Goal: Task Accomplishment & Management: Manage account settings

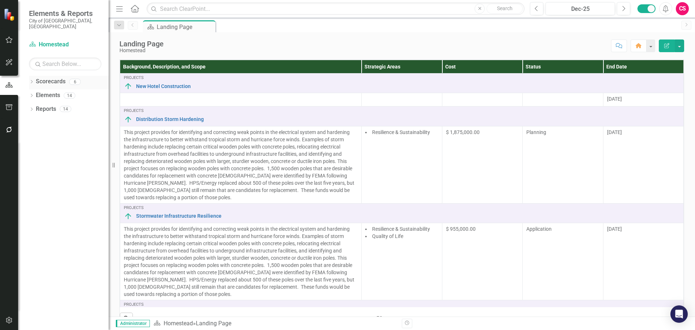
click at [32, 80] on icon "Dropdown" at bounding box center [31, 82] width 5 height 4
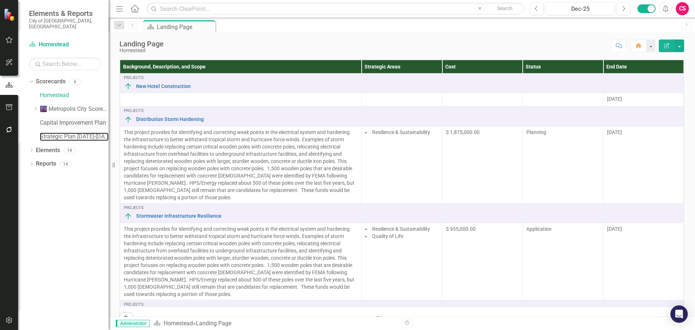
drag, startPoint x: 46, startPoint y: 130, endPoint x: 42, endPoint y: 116, distance: 14.9
click at [46, 133] on link "Strategic Plan [DATE]-[DATE]" at bounding box center [74, 137] width 69 height 8
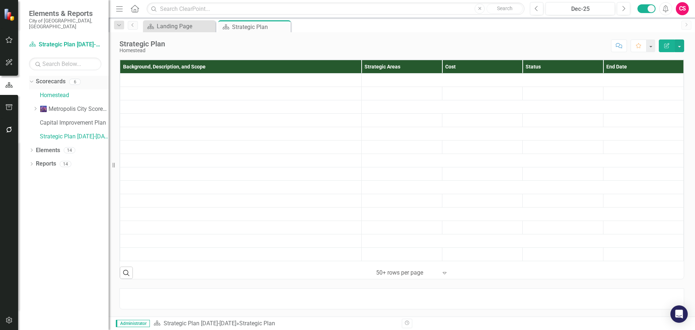
click at [47, 78] on link "Scorecards" at bounding box center [51, 82] width 30 height 8
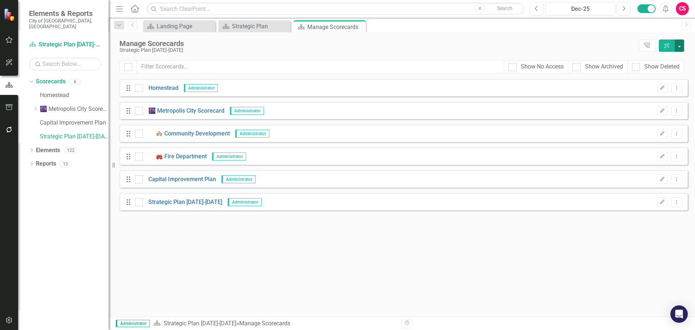
click at [680, 46] on button "button" at bounding box center [679, 45] width 9 height 12
click at [641, 73] on link "Add Add Scorecard" at bounding box center [646, 73] width 75 height 13
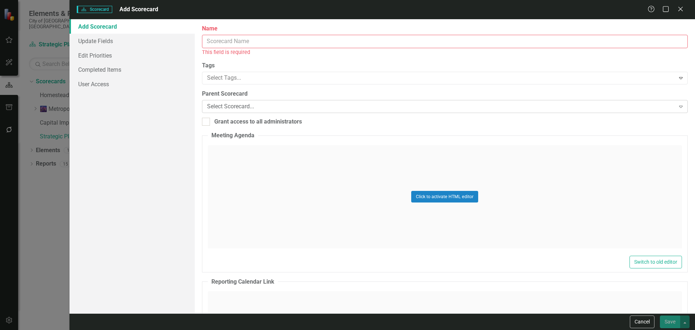
click at [260, 105] on div "Select Scorecard..." at bounding box center [441, 106] width 468 height 8
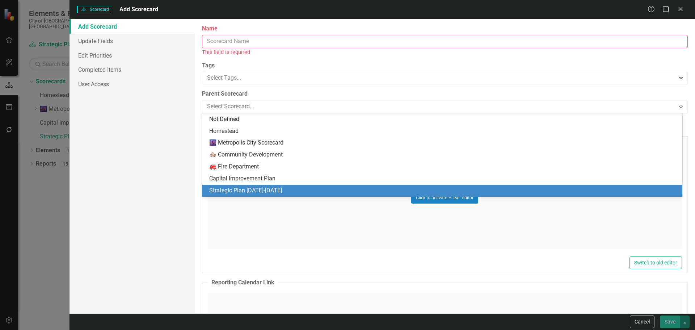
click at [241, 191] on div "Strategic Plan [DATE]-[DATE]" at bounding box center [443, 191] width 469 height 8
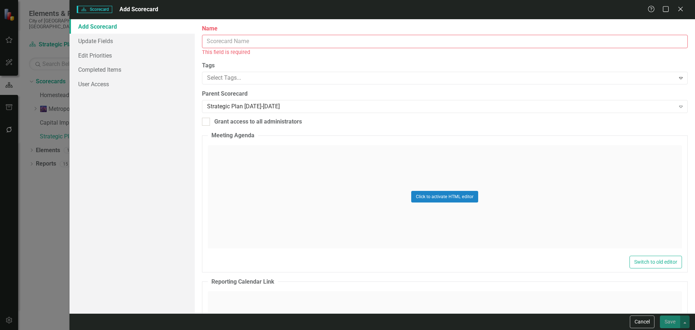
click at [231, 41] on input "Name" at bounding box center [445, 41] width 486 height 13
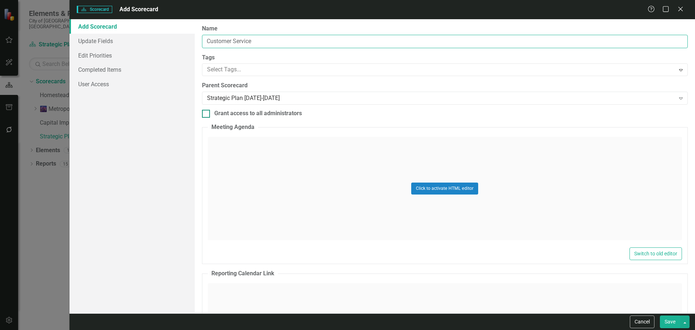
type input "Customer Service"
click at [207, 115] on div at bounding box center [206, 114] width 8 height 8
click at [207, 114] on input "Grant access to all administrators" at bounding box center [204, 112] width 5 height 5
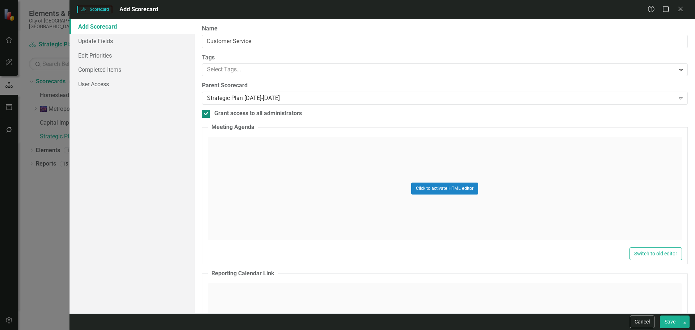
click at [205, 115] on div at bounding box center [206, 114] width 8 height 8
click at [205, 114] on input "Grant access to all administrators" at bounding box center [204, 112] width 5 height 5
checkbox input "false"
click at [671, 327] on button "Save" at bounding box center [670, 321] width 20 height 13
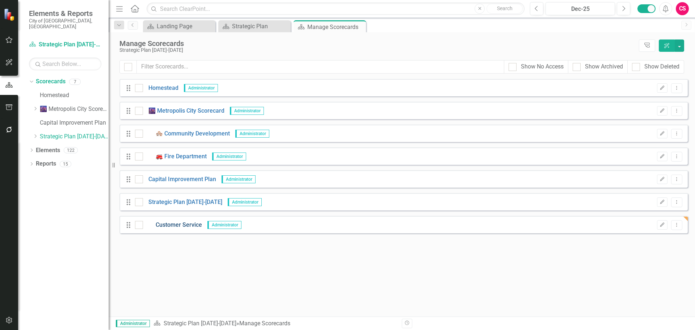
click at [166, 223] on link "Customer Service" at bounding box center [172, 225] width 59 height 8
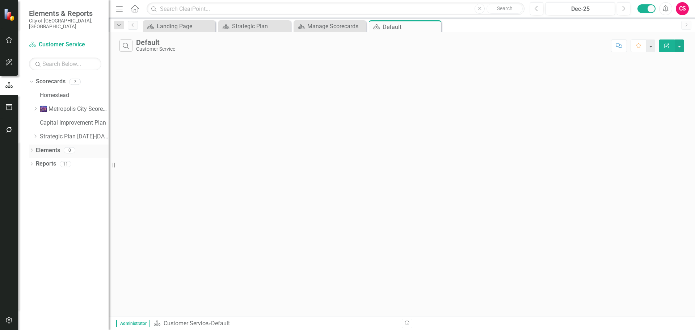
click at [43, 146] on link "Elements" at bounding box center [48, 150] width 24 height 8
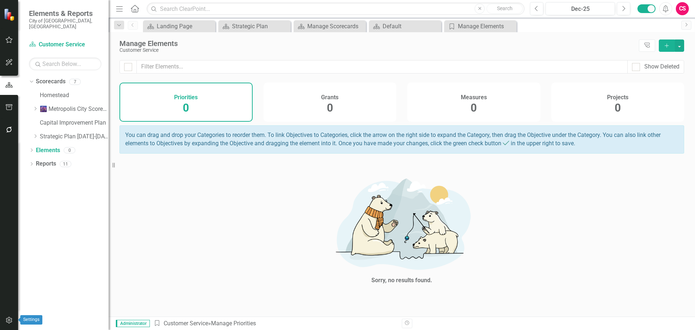
click at [6, 319] on icon "button" at bounding box center [9, 320] width 6 height 7
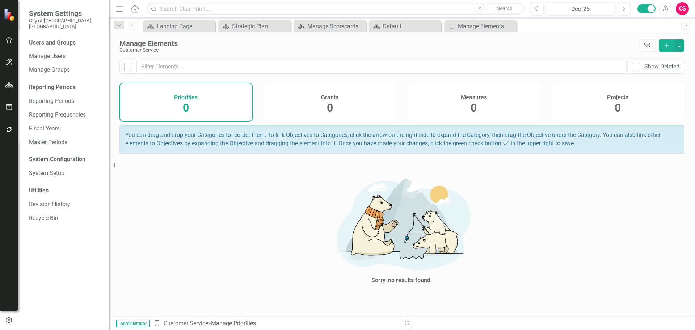
click at [593, 100] on div "Projects 0" at bounding box center [618, 102] width 133 height 39
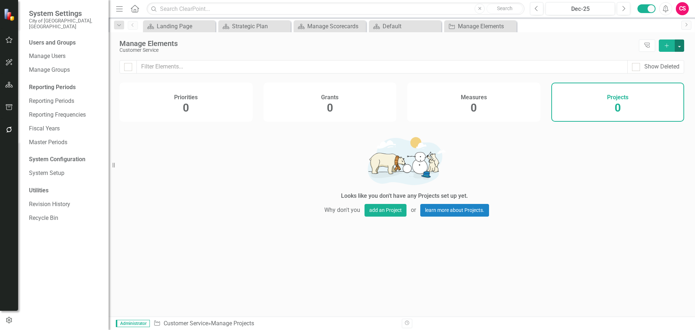
click at [679, 43] on button "button" at bounding box center [679, 45] width 9 height 12
click at [656, 70] on link "Add Multiple Add Multiple" at bounding box center [655, 72] width 57 height 13
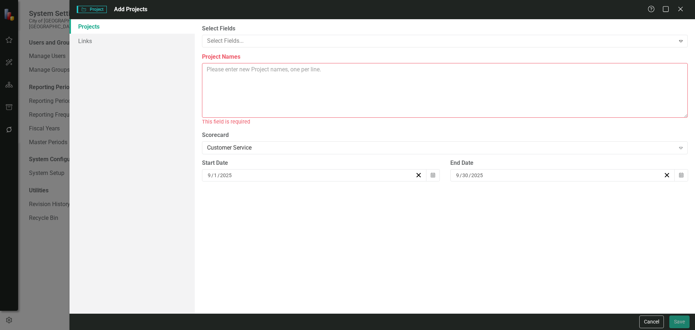
click at [263, 74] on textarea "Project Names" at bounding box center [445, 90] width 486 height 55
click at [214, 80] on textarea "Project Names" at bounding box center [445, 90] width 486 height 55
paste textarea "Implement paperless billing Engagement -Project milestones -Achieve 5% enrollme…"
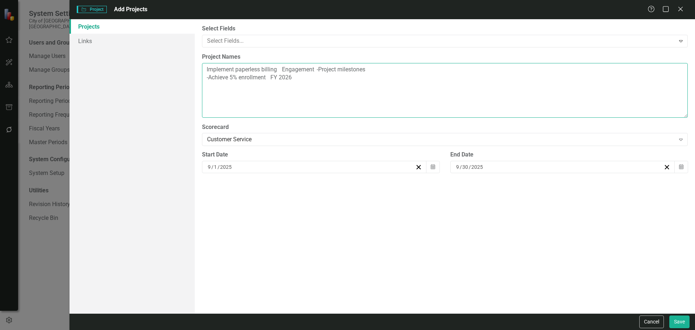
drag, startPoint x: 296, startPoint y: 81, endPoint x: 281, endPoint y: 72, distance: 17.1
click at [281, 72] on textarea "Implement paperless billing Engagement -Project milestones -Achieve 5% enrollme…" at bounding box center [445, 90] width 486 height 55
click at [235, 90] on textarea "Implement paperless billing" at bounding box center [445, 90] width 486 height 55
paste textarea "Identify and implement collections strategies to boost receivables"
click at [255, 93] on textarea "Implement paperless billing Identify and implement collections strategies to bo…" at bounding box center [445, 90] width 486 height 55
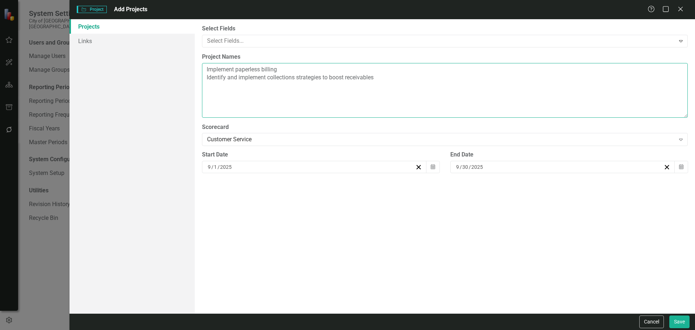
drag, startPoint x: 257, startPoint y: 94, endPoint x: 323, endPoint y: 85, distance: 66.8
click at [258, 93] on textarea "Implement paperless billing Identify and implement collections strategies to bo…" at bounding box center [445, 90] width 486 height 55
click at [376, 78] on textarea "Implement paperless billing Identify and implement collections strategies to bo…" at bounding box center [445, 90] width 486 height 55
paste textarea "Continue developing a highly skilled and service-focused team through training …"
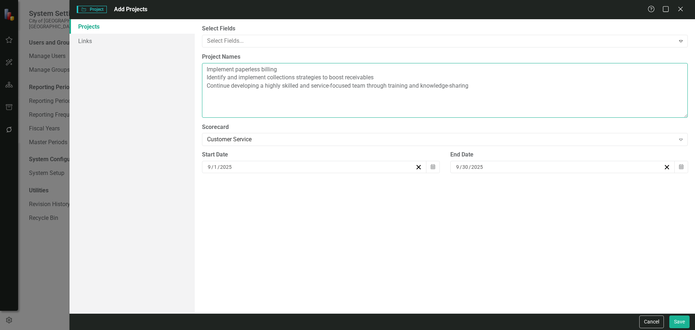
click at [273, 100] on textarea "Implement paperless billing Identify and implement collections strategies to bo…" at bounding box center [445, 90] width 486 height 55
paste textarea "Optimize processes to improve efficiency and reduce redundancies"
click at [233, 112] on textarea "Implement paperless billing Identify and implement collections strategies to bo…" at bounding box center [445, 90] width 486 height 55
paste textarea "Document SOP’s, processes, and training materials"
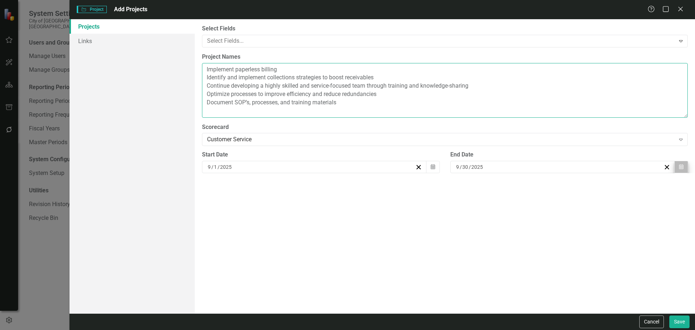
type textarea "Implement paperless billing Identify and implement collections strategies to bo…"
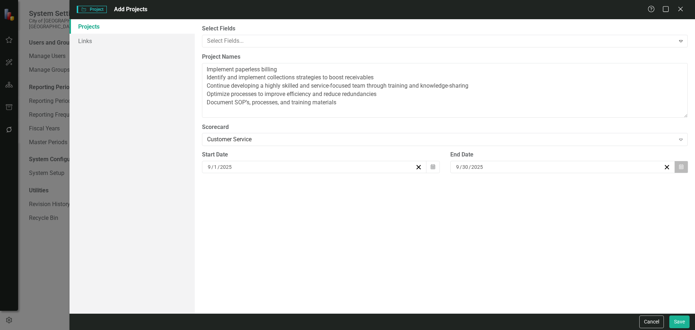
click at [684, 166] on icon "button" at bounding box center [682, 166] width 4 height 5
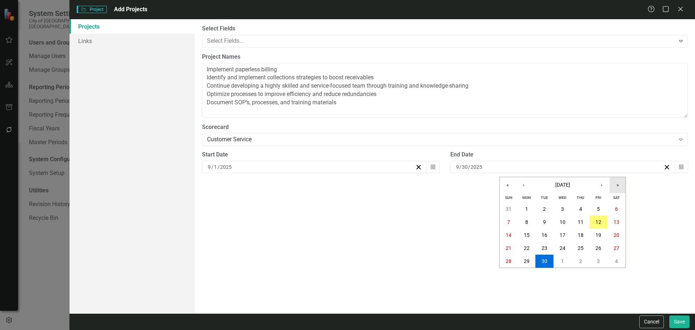
click at [621, 183] on button "»" at bounding box center [618, 185] width 16 height 16
click at [505, 184] on button "«" at bounding box center [508, 185] width 16 height 16
click at [505, 185] on button "«" at bounding box center [508, 185] width 16 height 16
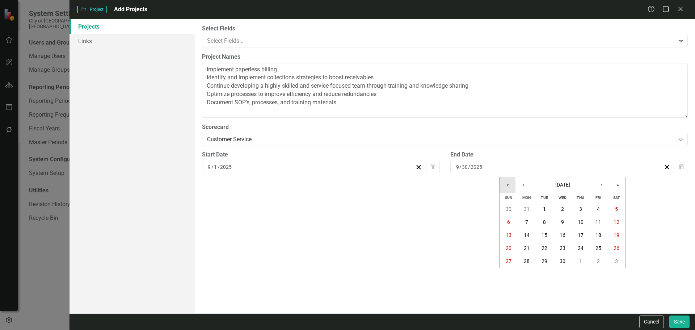
click at [505, 185] on button "«" at bounding box center [508, 185] width 16 height 16
click at [612, 184] on button "»" at bounding box center [618, 185] width 16 height 16
click at [603, 185] on button "›" at bounding box center [602, 185] width 16 height 16
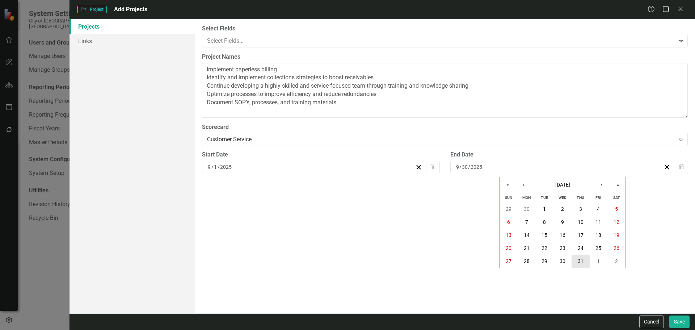
click at [584, 258] on abbr "31" at bounding box center [581, 261] width 6 height 6
click at [678, 322] on button "Save" at bounding box center [680, 321] width 20 height 13
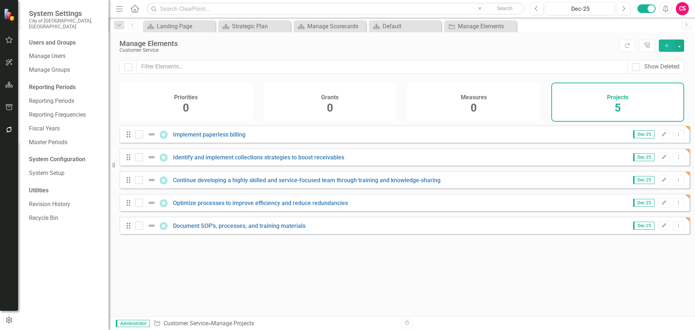
click at [446, 105] on div "Measures 0" at bounding box center [473, 102] width 133 height 39
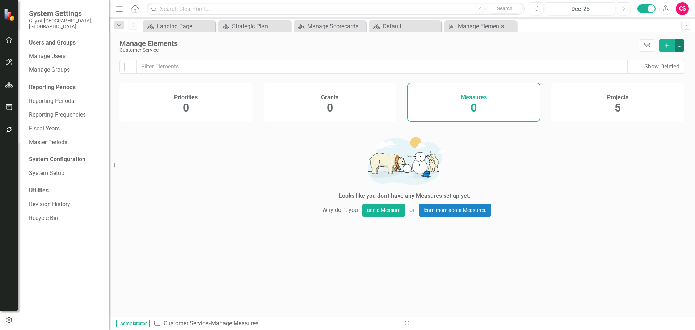
click at [680, 46] on button "button" at bounding box center [679, 45] width 9 height 12
click at [662, 72] on link "Add Multiple Add Multiple" at bounding box center [655, 72] width 57 height 13
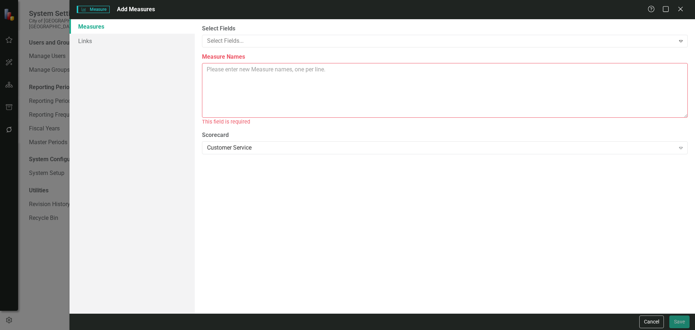
click at [251, 69] on textarea "Measure Names" at bounding box center [445, 90] width 486 height 55
click at [324, 88] on textarea "Measure Names" at bounding box center [445, 90] width 486 height 55
paste textarea "Achieve inbound call services levels of 80% within 3 minutes"
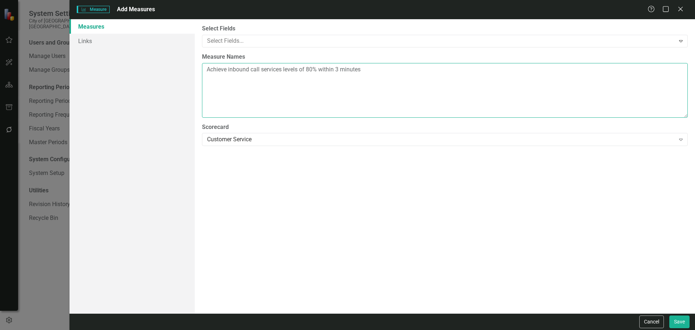
click at [310, 92] on textarea "Achieve inbound call services levels of 80% within 3 minutes" at bounding box center [445, 90] width 486 height 55
paste textarea "Achieve call abandon rates of less than 5%"
click at [282, 91] on textarea "Achieve inbound call services levels of 80% within 3 minutes Achieve call aband…" at bounding box center [445, 90] width 486 height 55
paste textarea "Timely applications of completion of 90%"
type textarea "Achieve inbound call services levels of 80% within 3 minutes Achieve call aband…"
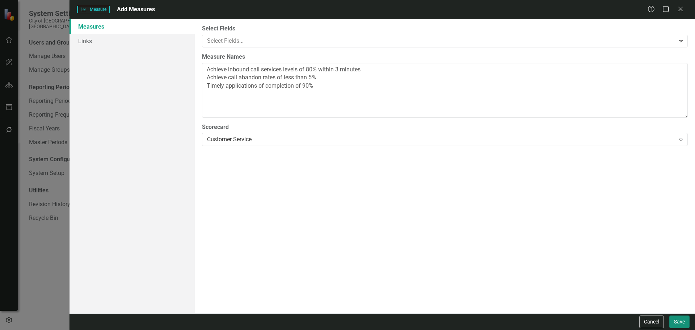
click at [675, 321] on button "Save" at bounding box center [680, 321] width 20 height 13
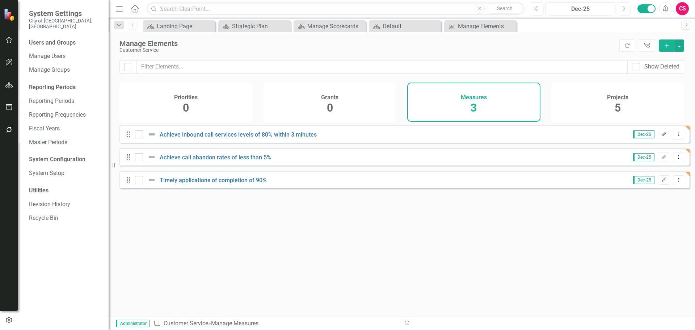
click at [661, 139] on button "Edit" at bounding box center [664, 134] width 11 height 9
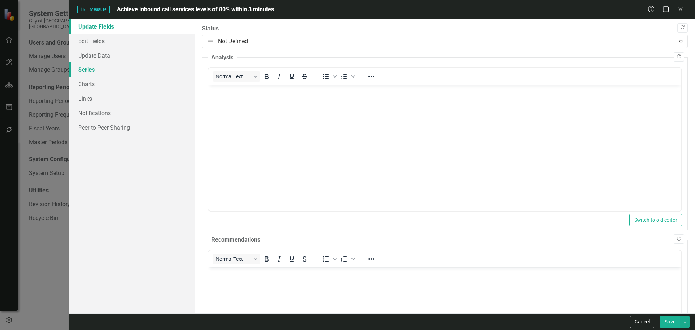
click at [93, 71] on link "Series" at bounding box center [132, 69] width 125 height 14
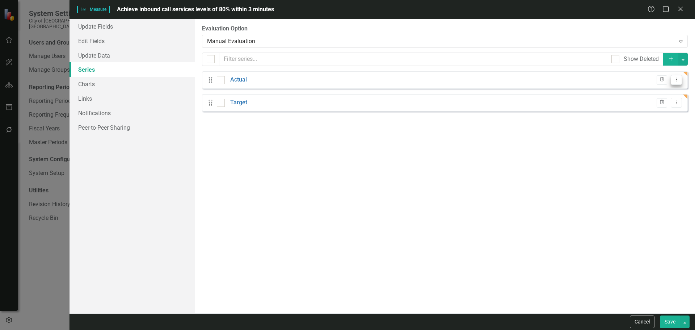
click at [674, 81] on icon "Dropdown Menu" at bounding box center [677, 79] width 6 height 5
click at [648, 92] on link "Edit Edit Measure Series" at bounding box center [641, 91] width 82 height 13
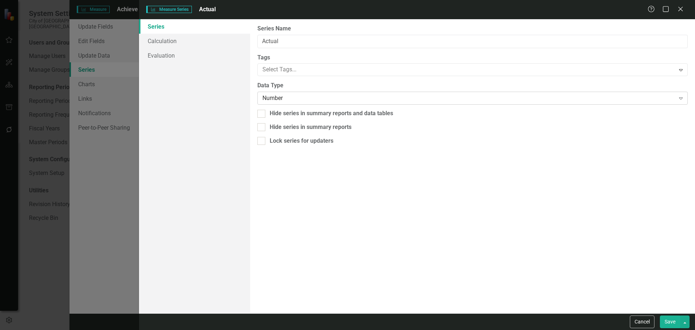
click at [359, 97] on div "Number" at bounding box center [469, 98] width 413 height 8
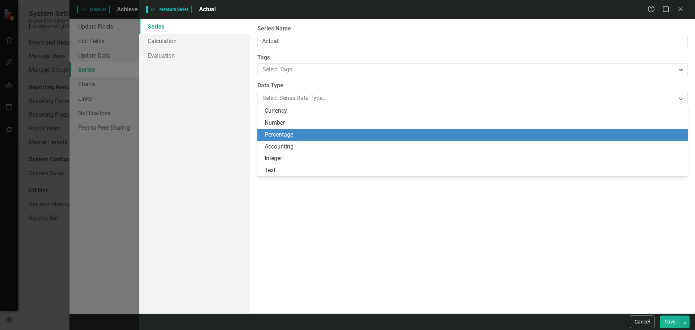
click at [320, 131] on div "Percentage" at bounding box center [474, 135] width 419 height 8
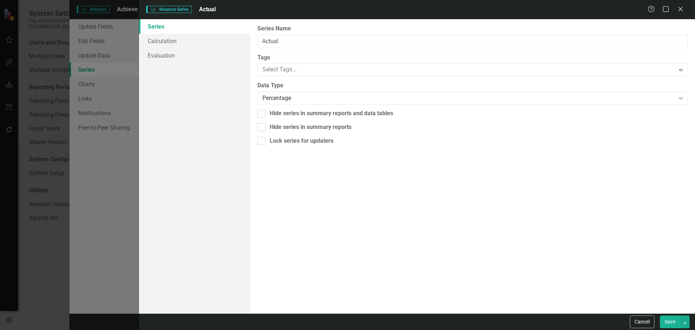
click at [672, 320] on button "Save" at bounding box center [670, 321] width 20 height 13
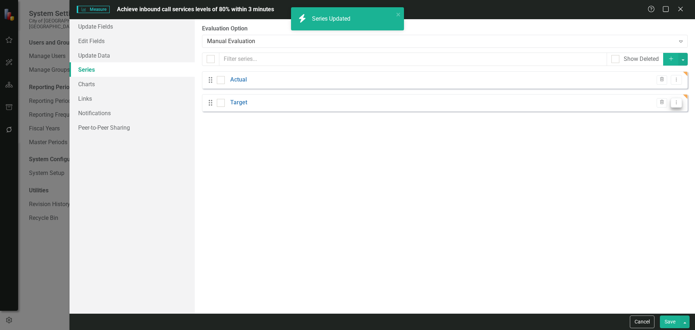
click at [678, 106] on button "Dropdown Menu" at bounding box center [676, 103] width 11 height 10
click at [666, 116] on link "Edit Edit Measure Series" at bounding box center [641, 114] width 82 height 13
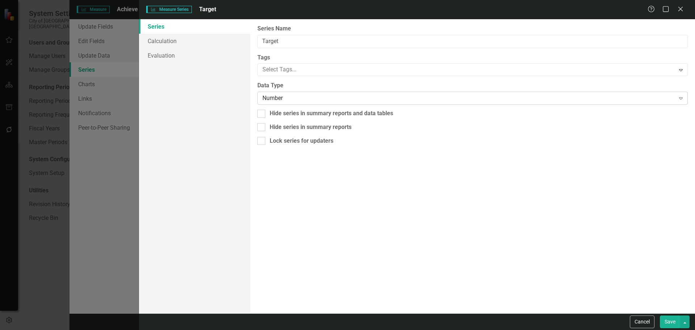
click at [306, 96] on div "Number" at bounding box center [469, 98] width 413 height 8
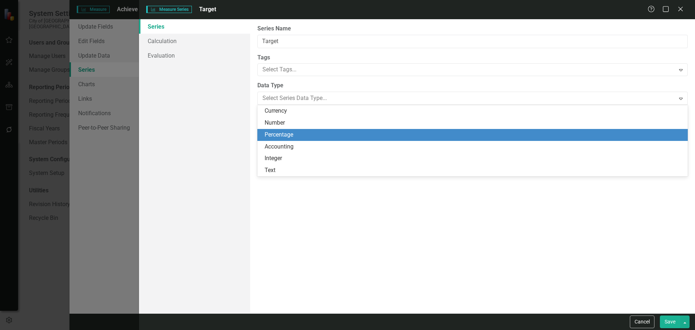
click at [302, 132] on div "Percentage" at bounding box center [474, 135] width 419 height 8
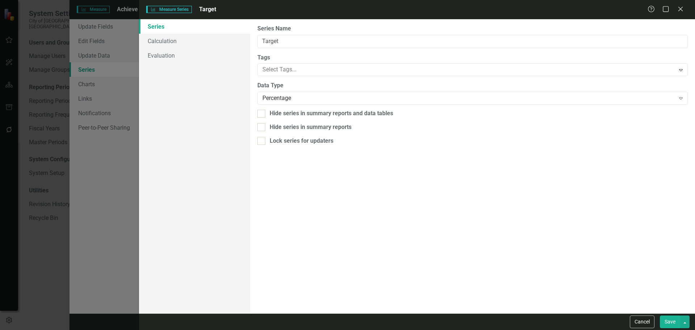
click at [668, 319] on button "Save" at bounding box center [670, 321] width 20 height 13
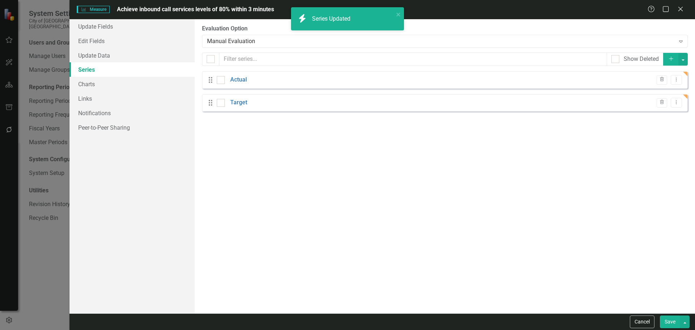
click at [670, 323] on button "Save" at bounding box center [670, 321] width 20 height 13
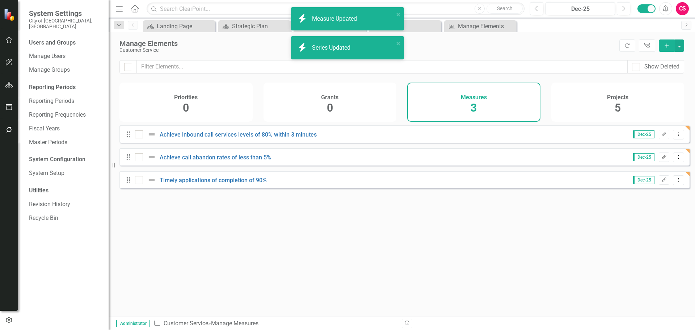
click at [662, 159] on icon "Edit" at bounding box center [664, 157] width 5 height 4
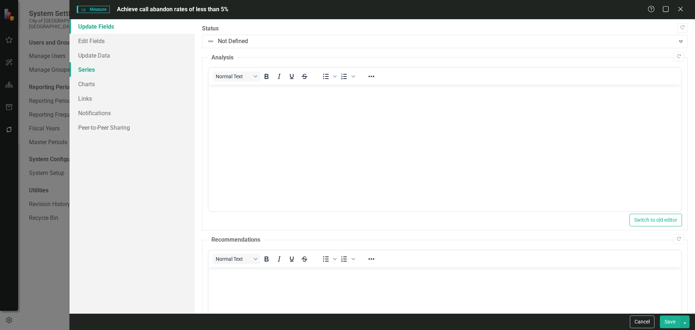
click at [112, 71] on link "Series" at bounding box center [132, 69] width 125 height 14
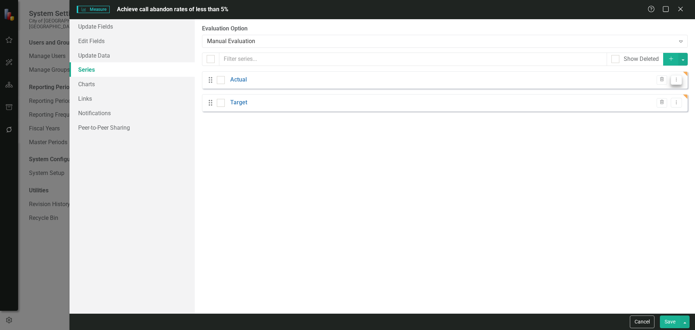
click at [680, 79] on button "Dropdown Menu" at bounding box center [676, 80] width 11 height 10
click at [646, 94] on link "Edit Edit Measure Series" at bounding box center [641, 91] width 82 height 13
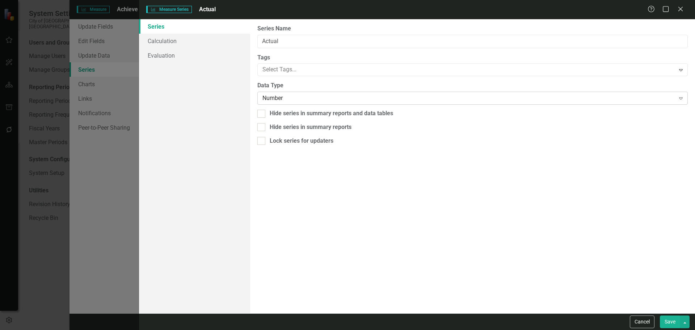
click at [323, 95] on div "Number" at bounding box center [469, 98] width 413 height 8
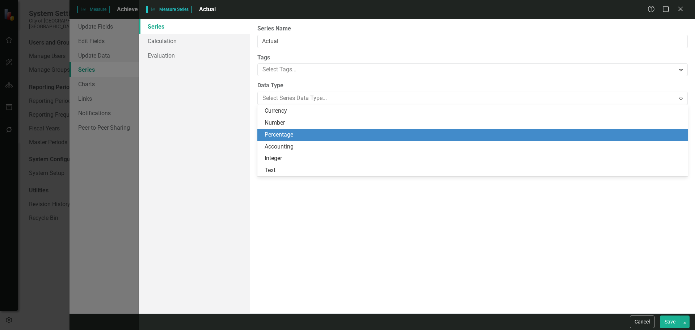
click at [304, 135] on div "Percentage" at bounding box center [474, 135] width 419 height 8
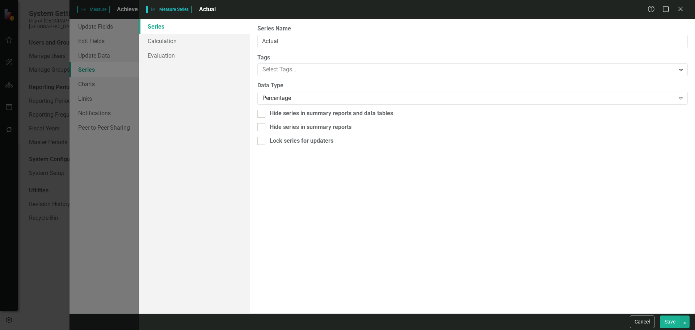
click at [672, 327] on button "Save" at bounding box center [670, 321] width 20 height 13
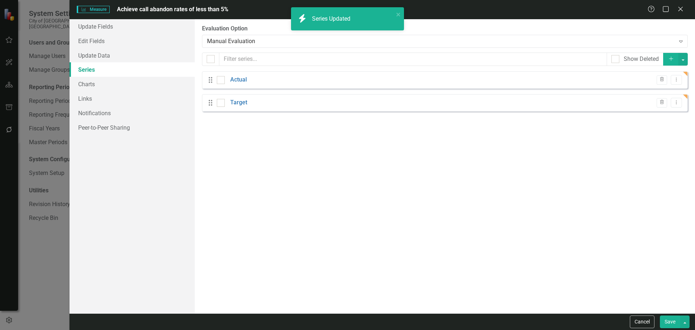
click at [683, 115] on div "From this page, you can add, edit, delete, or duplicate the measure series for …" at bounding box center [445, 166] width 501 height 294
click at [676, 99] on button "Dropdown Menu" at bounding box center [676, 103] width 11 height 10
click at [659, 117] on link "Edit Edit Measure Series" at bounding box center [641, 114] width 82 height 13
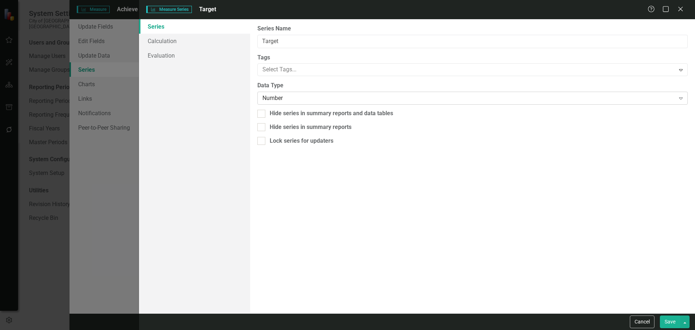
click at [325, 94] on div "Number" at bounding box center [469, 98] width 413 height 8
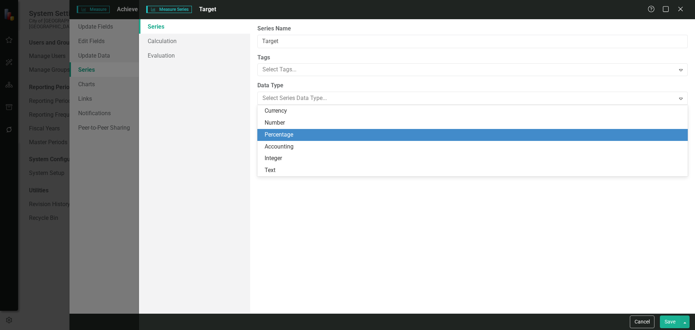
click at [298, 133] on div "Percentage" at bounding box center [474, 135] width 419 height 8
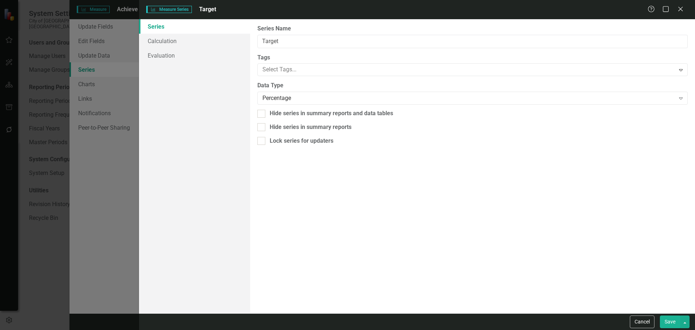
click at [663, 314] on div "Cancel Save" at bounding box center [417, 321] width 556 height 17
click at [665, 318] on button "Save" at bounding box center [670, 321] width 20 height 13
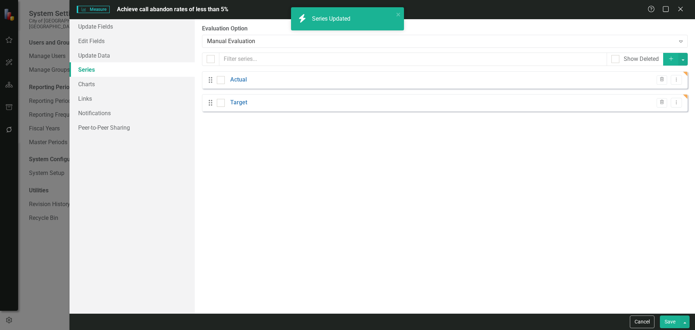
click at [668, 321] on button "Save" at bounding box center [670, 321] width 20 height 13
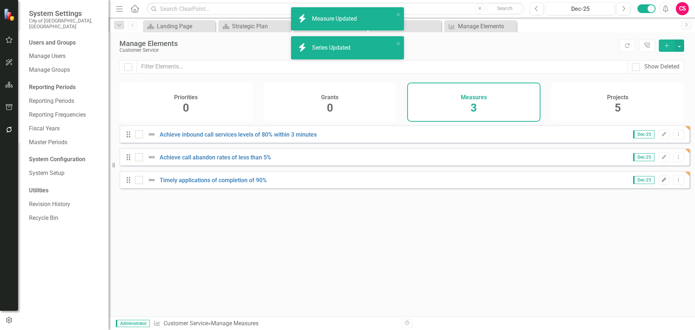
click at [662, 182] on icon "Edit" at bounding box center [664, 180] width 5 height 4
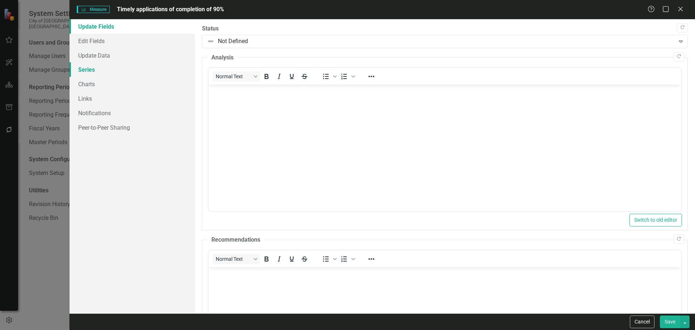
click at [141, 68] on link "Series" at bounding box center [132, 69] width 125 height 14
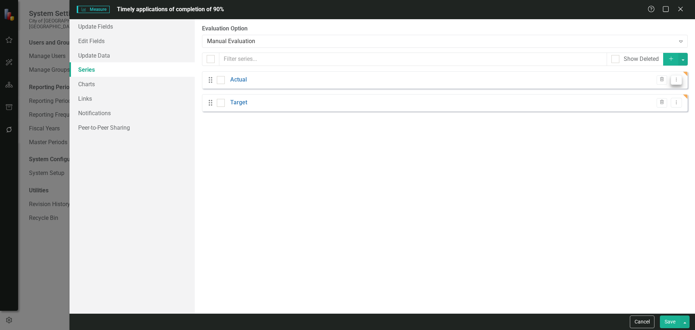
click at [681, 77] on button "Dropdown Menu" at bounding box center [676, 80] width 11 height 10
click at [667, 91] on link "Edit Edit Measure Series" at bounding box center [641, 91] width 82 height 13
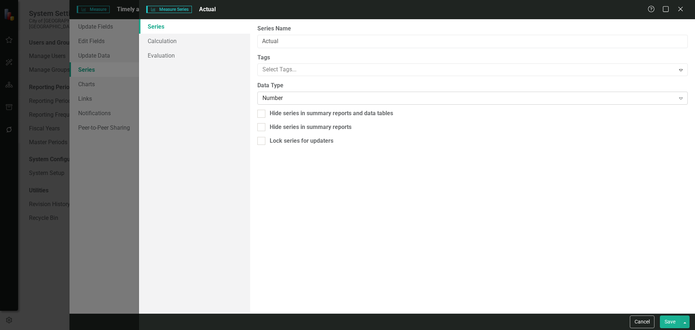
click at [297, 101] on div "Number" at bounding box center [469, 98] width 413 height 8
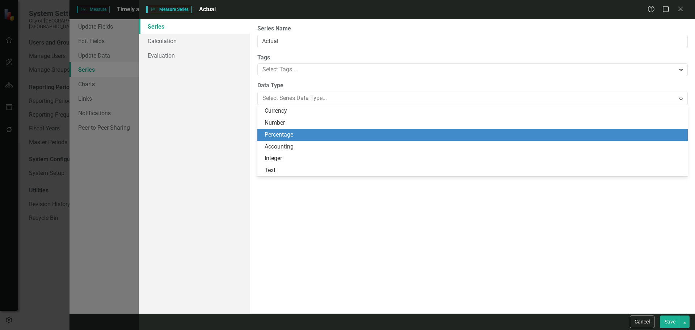
click at [292, 136] on div "Percentage" at bounding box center [474, 135] width 419 height 8
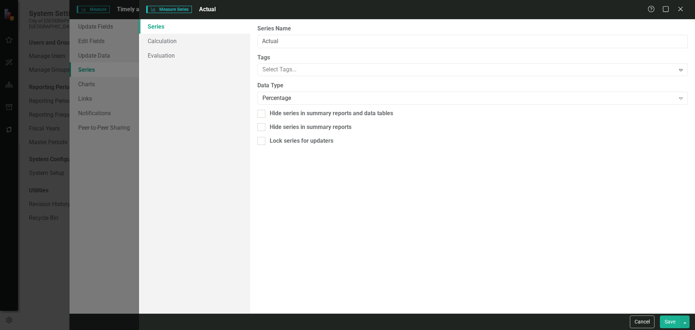
click at [667, 319] on button "Save" at bounding box center [670, 321] width 20 height 13
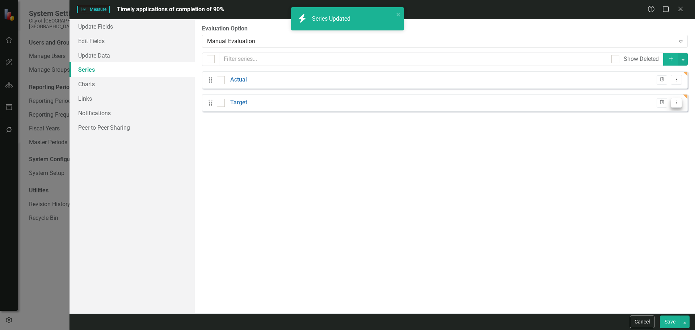
click at [677, 104] on icon "Dropdown Menu" at bounding box center [677, 102] width 6 height 5
click at [667, 112] on link "Edit Edit Measure Series" at bounding box center [641, 114] width 82 height 13
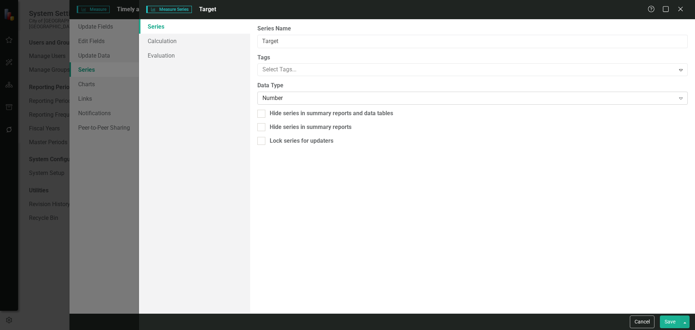
click at [279, 100] on div "Number" at bounding box center [469, 98] width 413 height 8
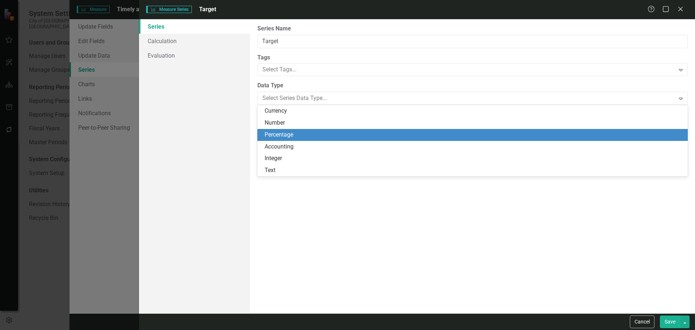
click at [276, 139] on div "Percentage" at bounding box center [474, 135] width 419 height 8
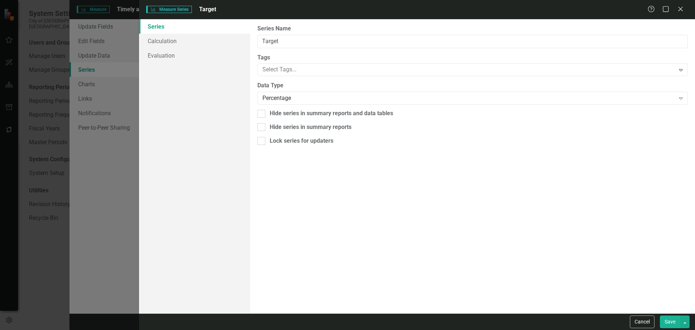
click at [669, 321] on button "Save" at bounding box center [670, 321] width 20 height 13
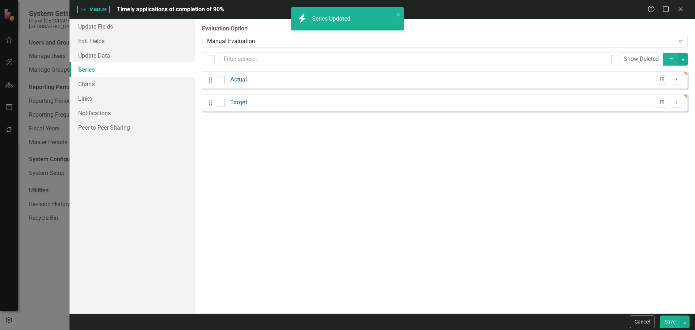
click at [668, 323] on button "Save" at bounding box center [670, 321] width 20 height 13
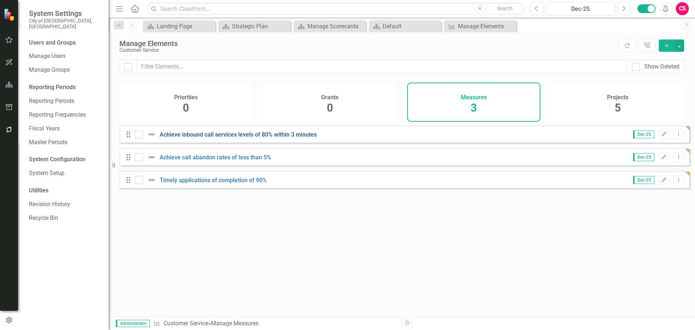
click at [275, 138] on link "Achieve inbound call services levels of 80% within 3 minutes" at bounding box center [238, 134] width 157 height 7
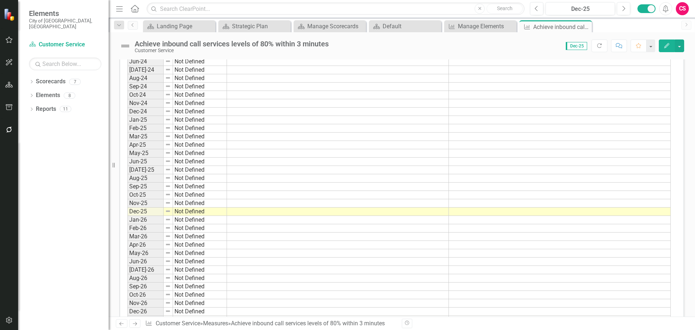
scroll to position [325, 0]
click at [522, 211] on td at bounding box center [560, 211] width 222 height 8
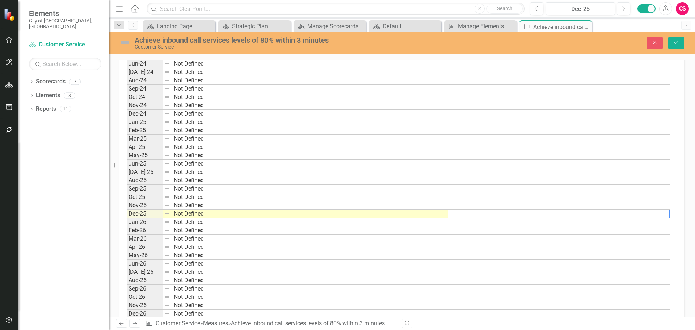
scroll to position [328, 0]
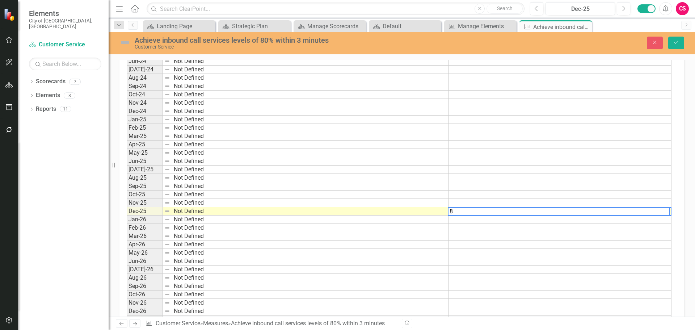
type textarea "80"
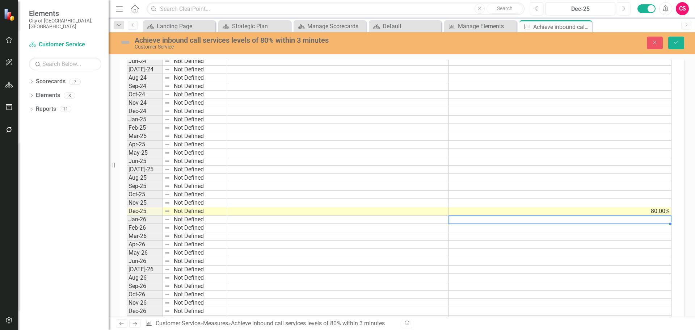
type textarea "80"
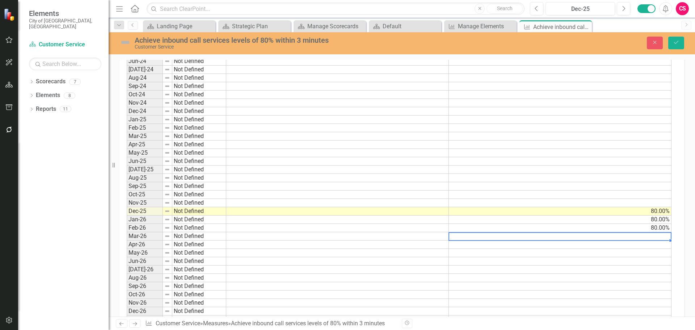
type textarea "80"
click at [620, 175] on td at bounding box center [560, 178] width 223 height 8
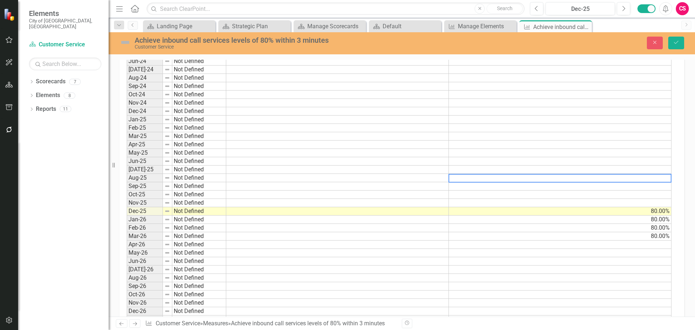
click at [127, 183] on div "Period Status Actual Target Dec-22 Not Defined Jun-23 Not Defined Dec-23 Not De…" at bounding box center [127, 199] width 0 height 434
click at [620, 176] on td at bounding box center [560, 178] width 223 height 8
type textarea "80"
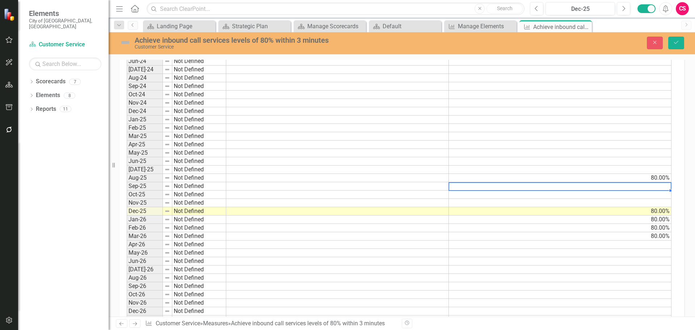
type textarea "80"
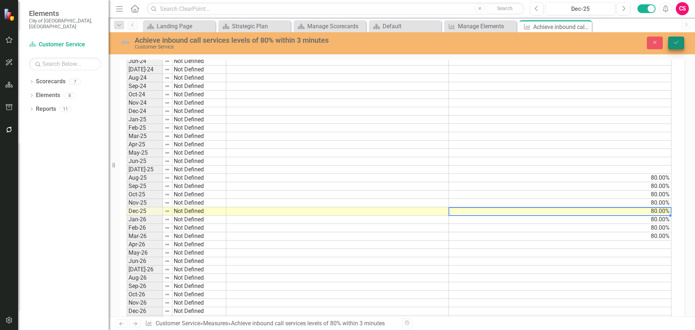
type textarea "80"
click at [673, 45] on icon "Save" at bounding box center [676, 42] width 7 height 5
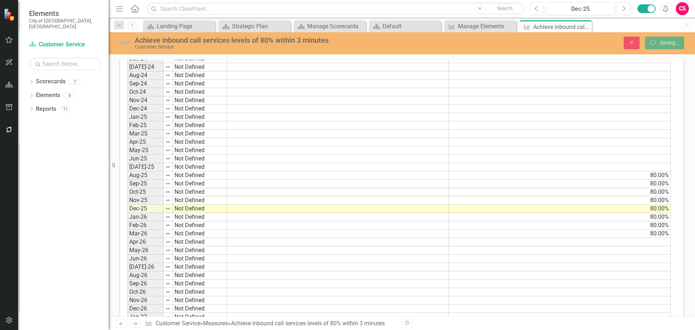
scroll to position [325, 0]
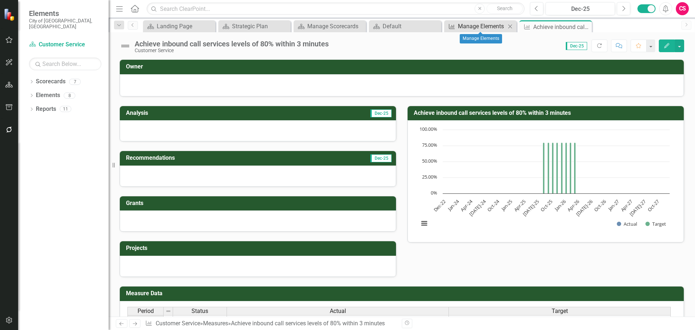
click at [467, 26] on div "Manage Elements" at bounding box center [482, 26] width 48 height 9
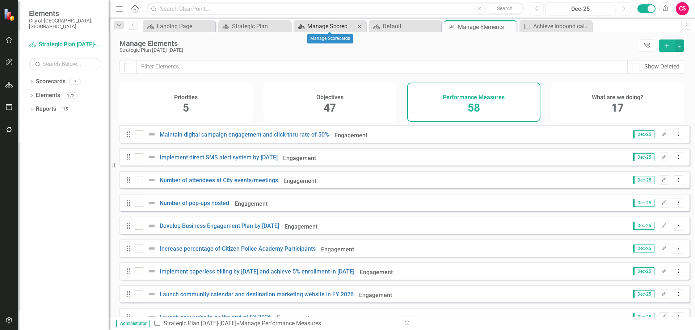
click at [335, 24] on div "Manage Scorecards" at bounding box center [332, 26] width 48 height 9
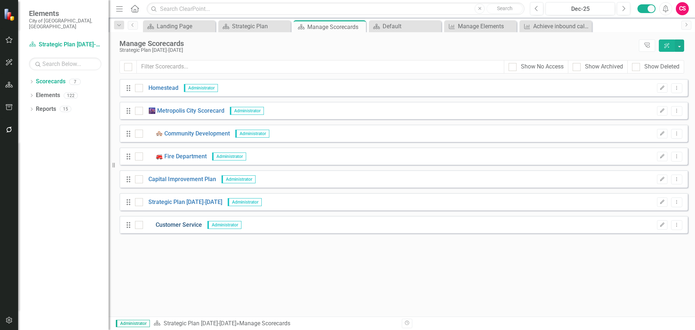
click at [184, 224] on link "Customer Service" at bounding box center [172, 225] width 59 height 8
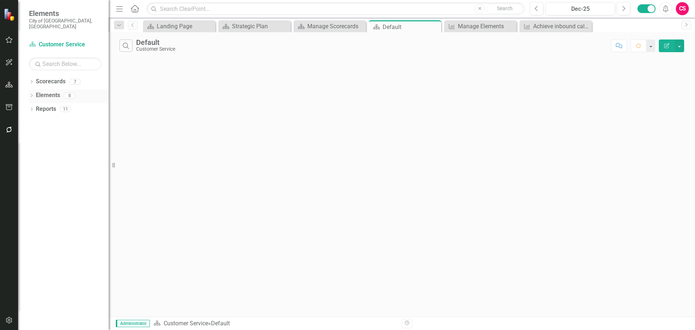
click at [52, 91] on link "Elements" at bounding box center [48, 95] width 24 height 8
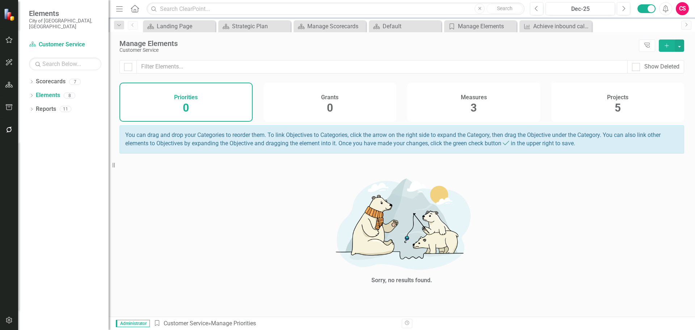
click at [436, 105] on div "Measures 3" at bounding box center [473, 102] width 133 height 39
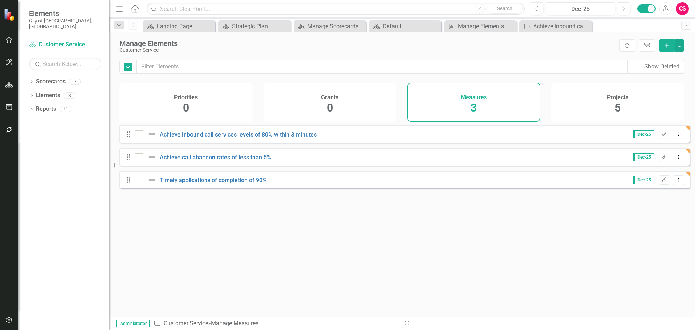
checkbox input "false"
click at [662, 159] on icon "button" at bounding box center [664, 157] width 4 height 4
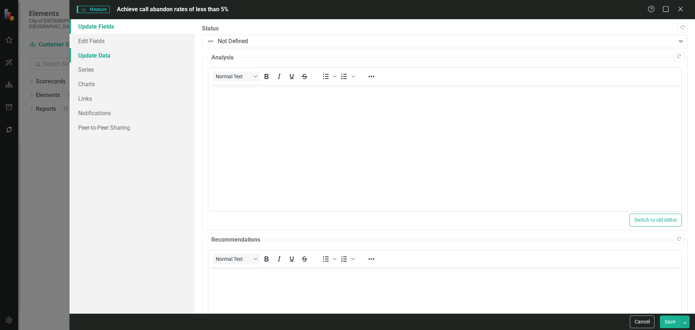
click at [101, 56] on link "Update Data" at bounding box center [132, 55] width 125 height 14
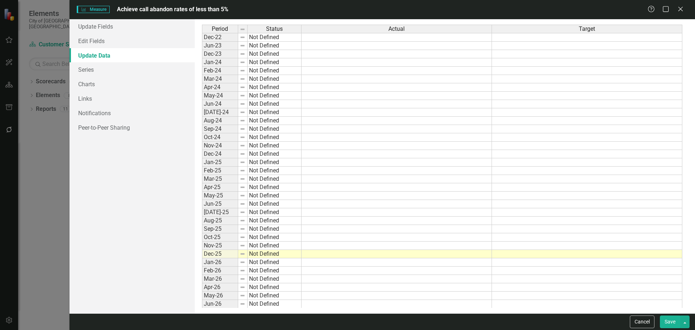
click at [521, 221] on td at bounding box center [587, 221] width 191 height 8
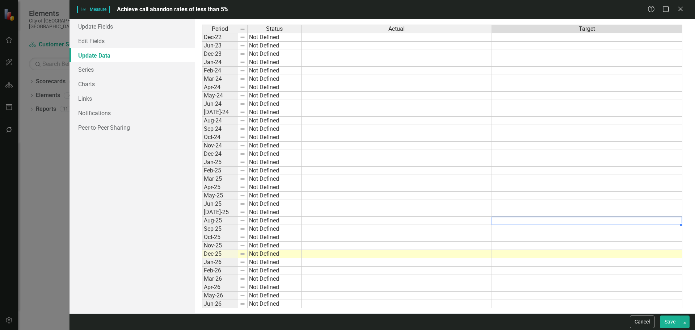
click at [521, 221] on td at bounding box center [587, 221] width 191 height 8
type textarea "5"
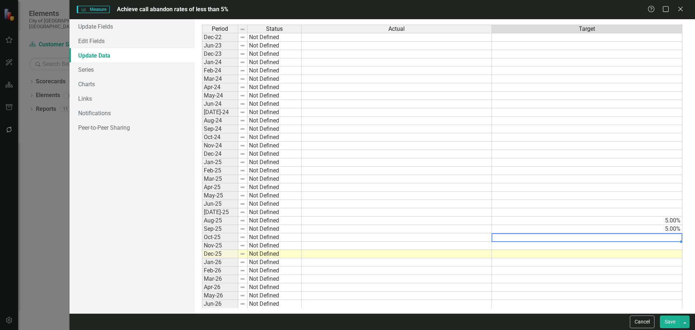
type textarea "5"
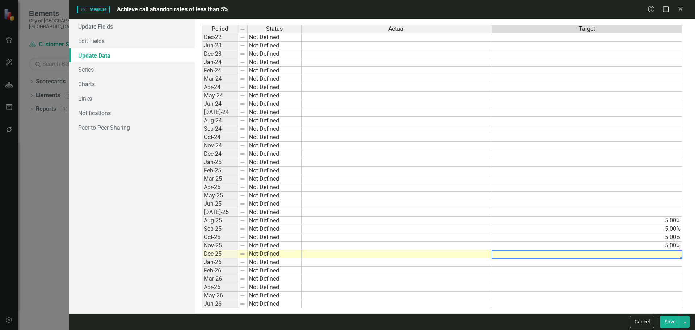
type textarea "5"
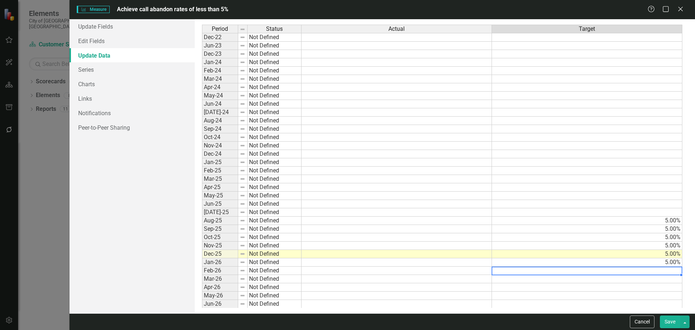
type textarea "5"
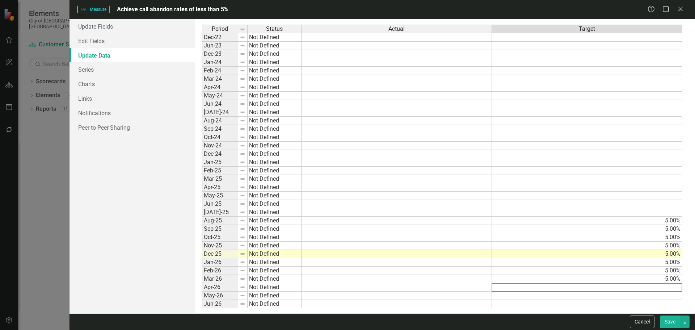
type textarea "5"
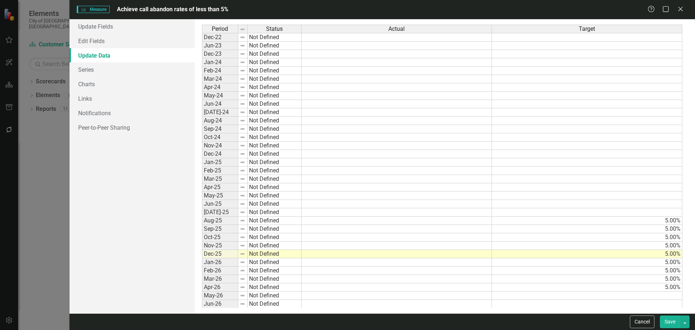
click at [664, 322] on button "Save" at bounding box center [670, 321] width 20 height 13
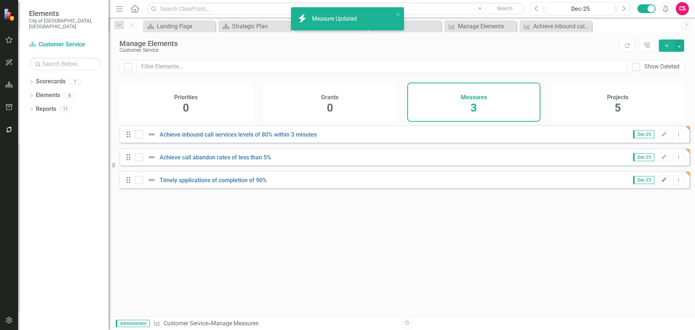
click at [662, 182] on icon "Edit" at bounding box center [664, 180] width 5 height 4
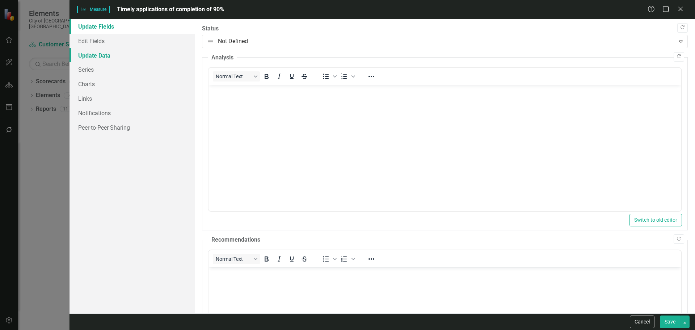
click at [99, 51] on link "Update Data" at bounding box center [132, 55] width 125 height 14
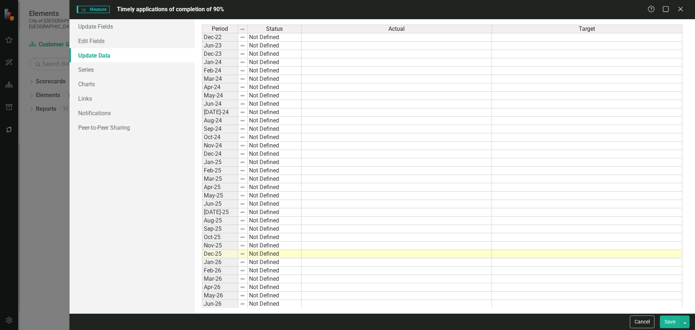
click at [528, 222] on td at bounding box center [587, 221] width 191 height 8
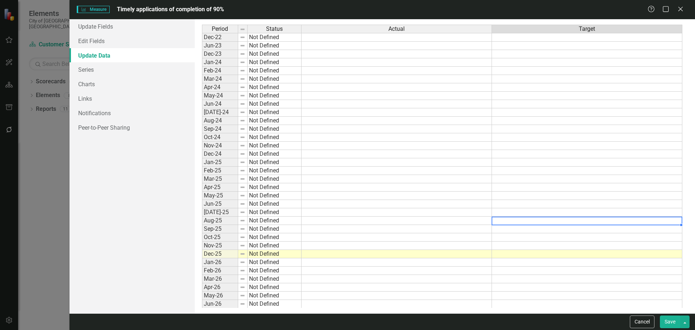
click at [528, 222] on td at bounding box center [587, 221] width 191 height 8
type textarea "90"
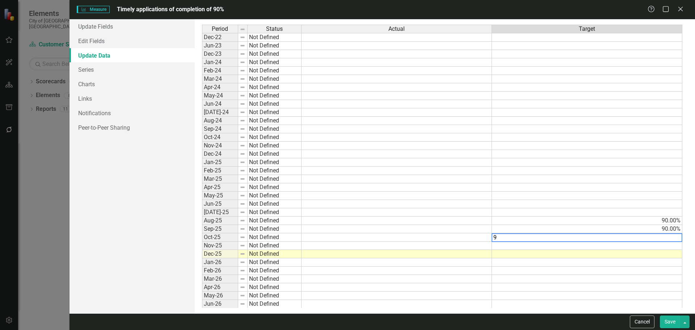
type textarea "90"
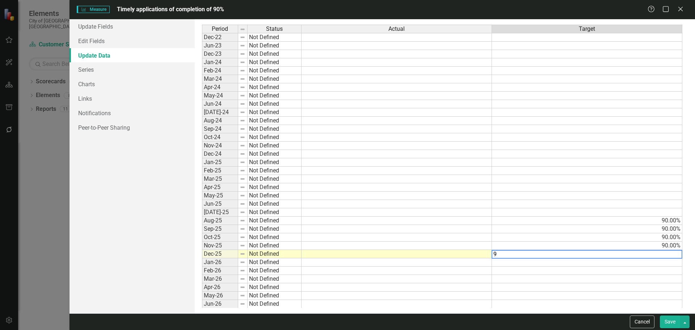
type textarea "90"
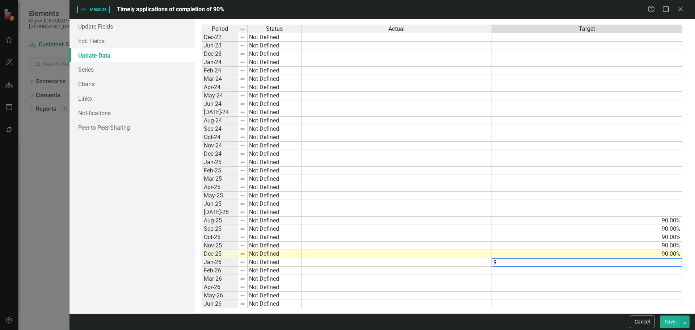
type textarea "90"
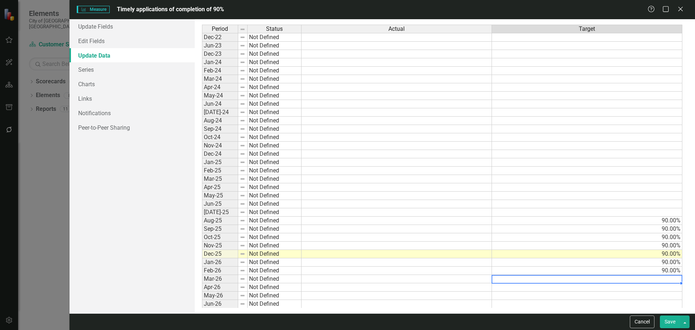
type textarea "90"
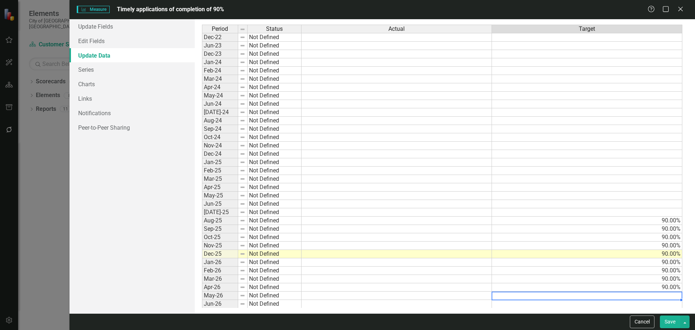
click at [668, 321] on button "Save" at bounding box center [670, 321] width 20 height 13
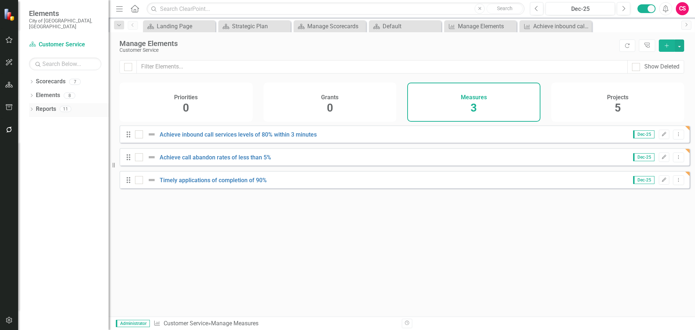
click at [49, 105] on link "Reports" at bounding box center [46, 109] width 20 height 8
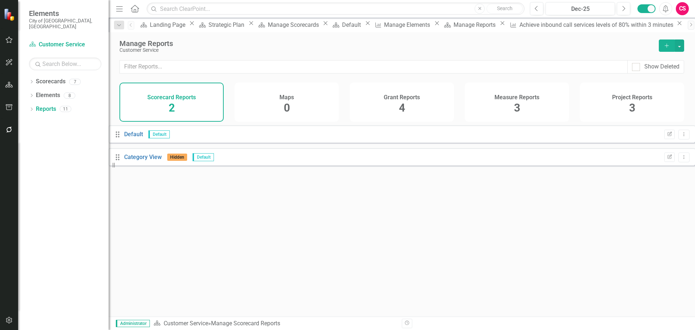
click at [670, 46] on button "Add" at bounding box center [667, 45] width 16 height 12
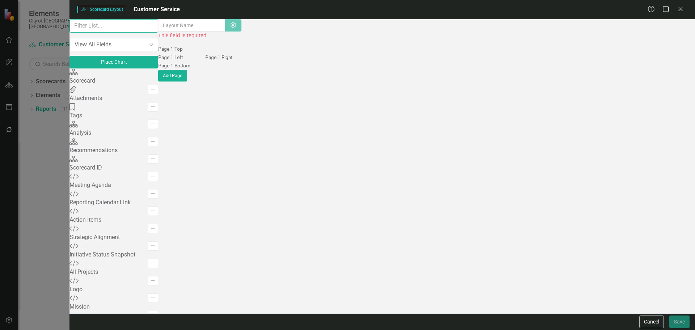
click at [104, 33] on input "text" at bounding box center [114, 25] width 89 height 13
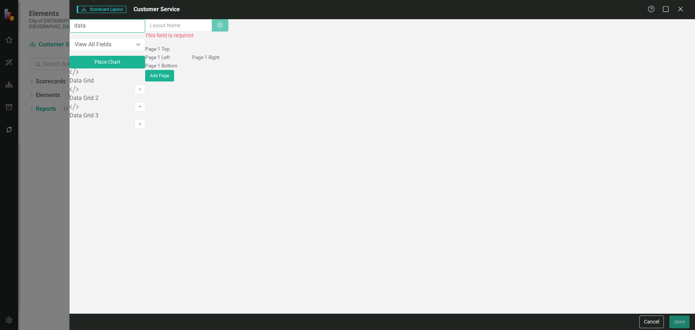
type input "data"
click at [213, 31] on input "text" at bounding box center [178, 25] width 67 height 12
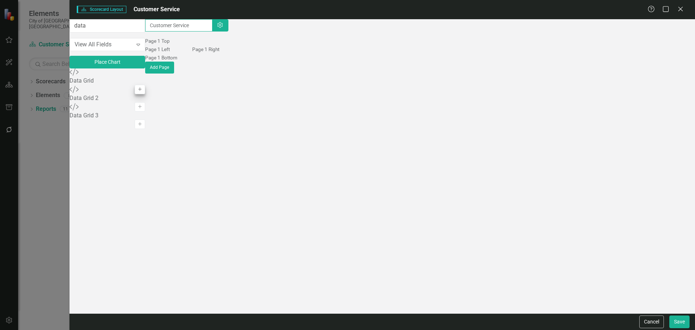
type input "Customer Service"
click at [143, 92] on icon "Add" at bounding box center [139, 89] width 5 height 4
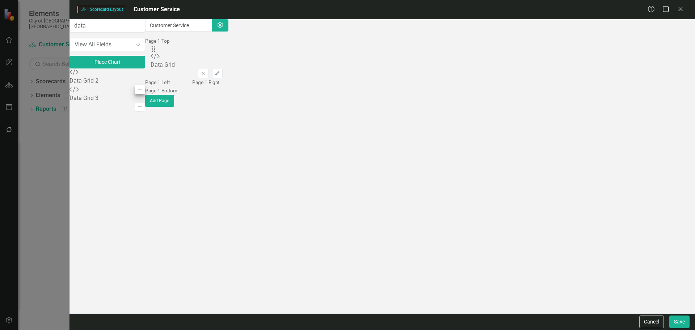
click at [145, 86] on div "Custom Data Grid 2 Add" at bounding box center [108, 76] width 76 height 17
click at [143, 92] on icon "Add" at bounding box center [139, 89] width 5 height 4
click at [681, 321] on button "Save" at bounding box center [680, 321] width 20 height 13
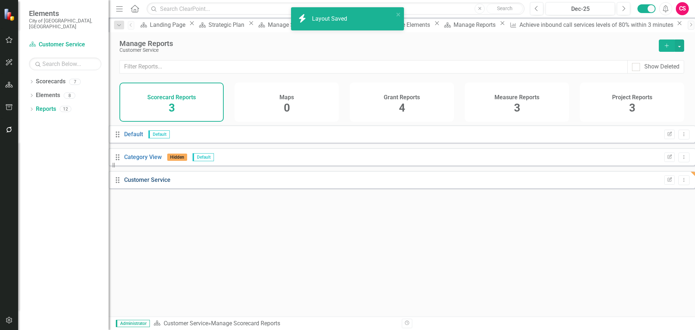
click at [170, 183] on link "Customer Service" at bounding box center [147, 179] width 46 height 7
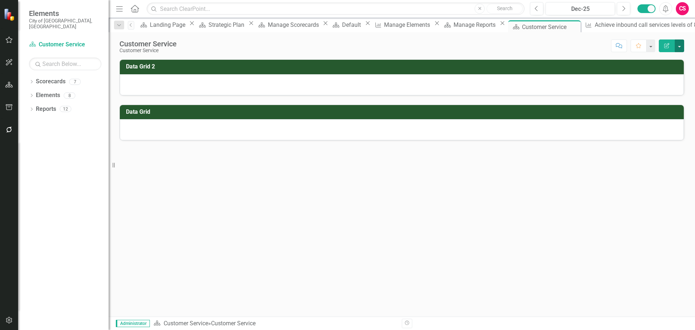
click at [679, 43] on button "button" at bounding box center [679, 45] width 9 height 13
click at [590, 75] on div at bounding box center [402, 84] width 564 height 21
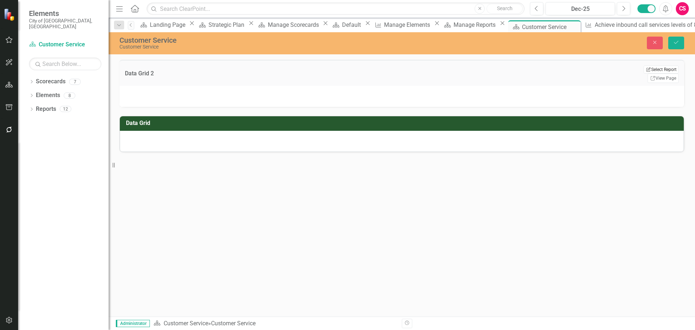
click at [666, 71] on button "Edit Report Select Report" at bounding box center [661, 70] width 35 height 8
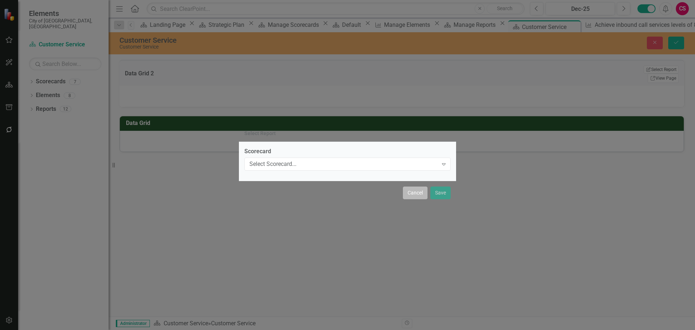
click at [415, 192] on button "Cancel" at bounding box center [415, 193] width 25 height 13
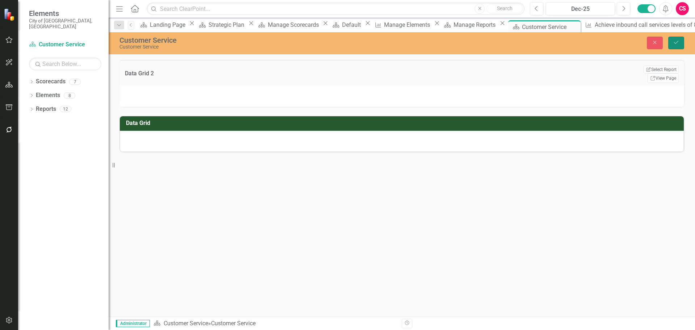
click at [673, 42] on button "Save" at bounding box center [677, 43] width 16 height 13
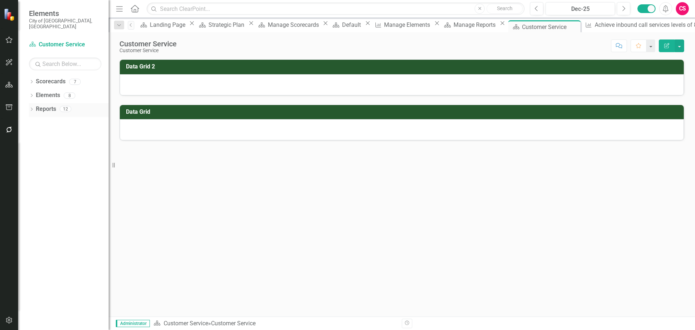
click at [52, 105] on link "Reports" at bounding box center [46, 109] width 20 height 8
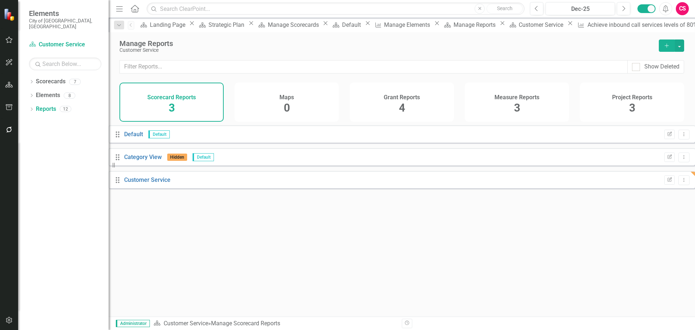
click at [408, 107] on div "Grant Reports 4" at bounding box center [402, 102] width 104 height 39
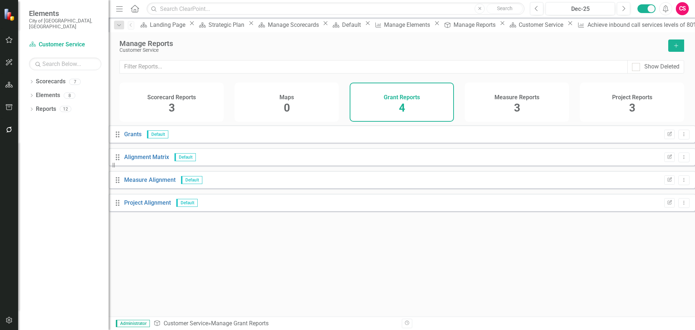
click at [513, 96] on h4 "Measure Reports" at bounding box center [517, 97] width 45 height 7
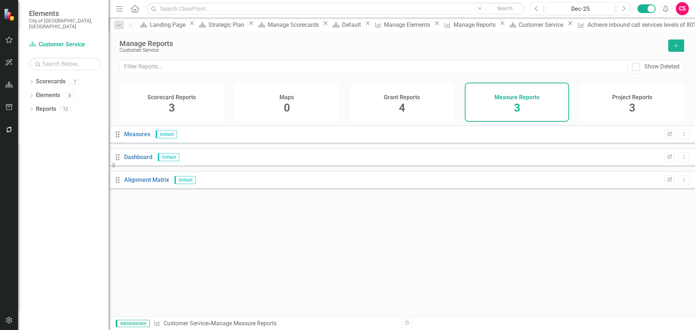
click at [673, 45] on button "Add" at bounding box center [677, 45] width 16 height 12
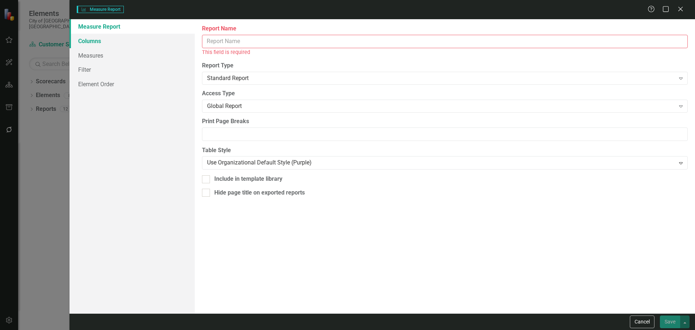
click at [111, 39] on link "Columns" at bounding box center [132, 41] width 125 height 14
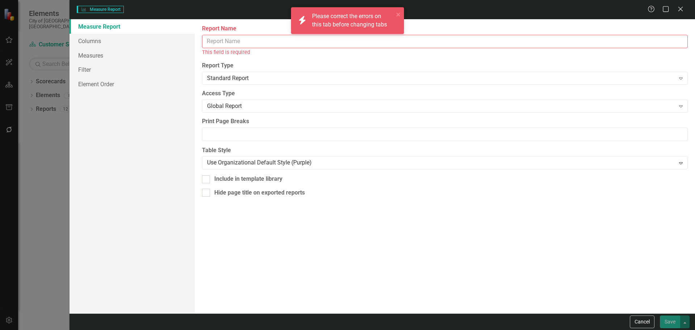
click at [247, 39] on input "Report Name" at bounding box center [445, 41] width 486 height 13
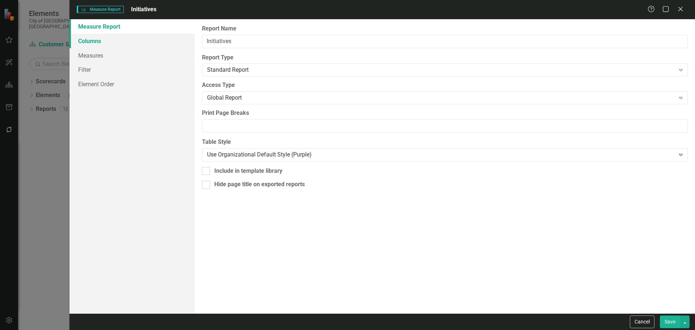
click at [121, 37] on link "Columns" at bounding box center [132, 41] width 125 height 14
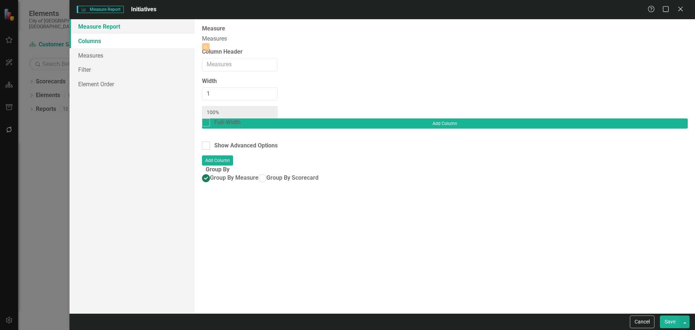
click at [105, 24] on link "Measure Report" at bounding box center [132, 26] width 125 height 14
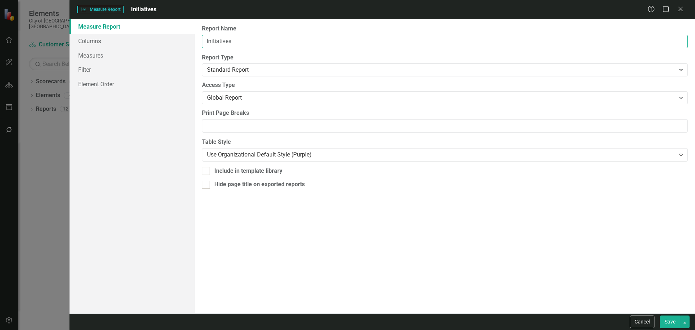
click at [215, 42] on input "Initiatives" at bounding box center [445, 41] width 486 height 13
type input "Metrics"
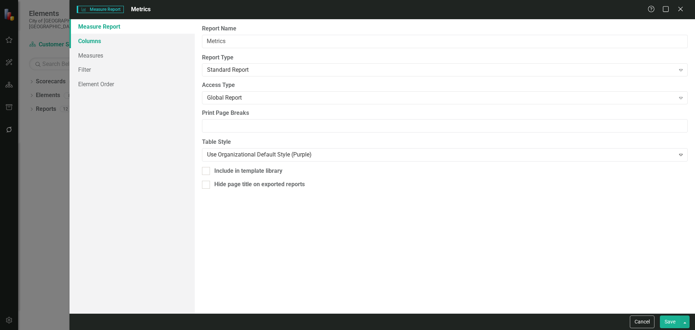
click at [132, 42] on link "Columns" at bounding box center [132, 41] width 125 height 14
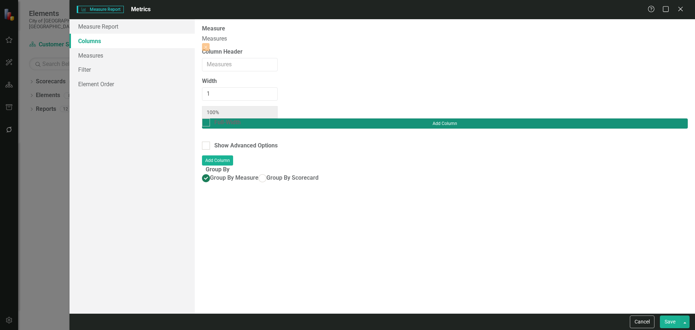
click at [651, 118] on button "Add Column" at bounding box center [445, 123] width 486 height 10
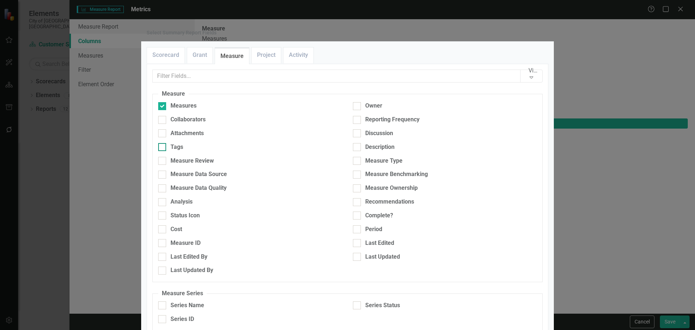
click at [188, 151] on div "Tags" at bounding box center [250, 147] width 184 height 8
click at [163, 148] on input "Tags" at bounding box center [160, 145] width 5 height 5
checkbox input "true"
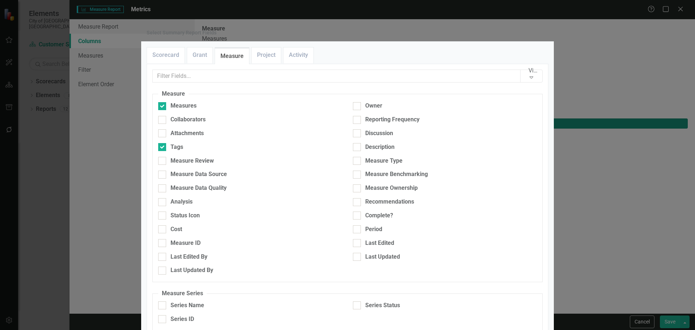
type input "50%"
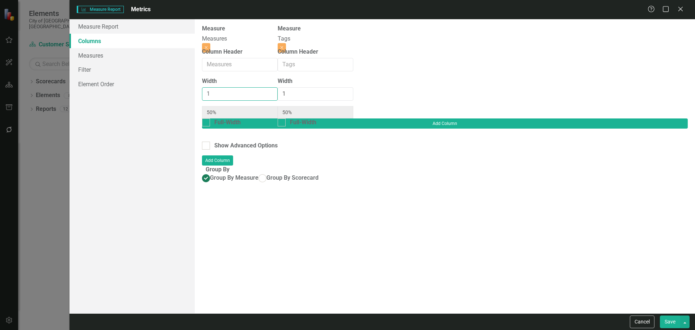
type input "2"
type input "67%"
type input "33%"
click at [278, 93] on input "2" at bounding box center [240, 93] width 76 height 13
type input "3"
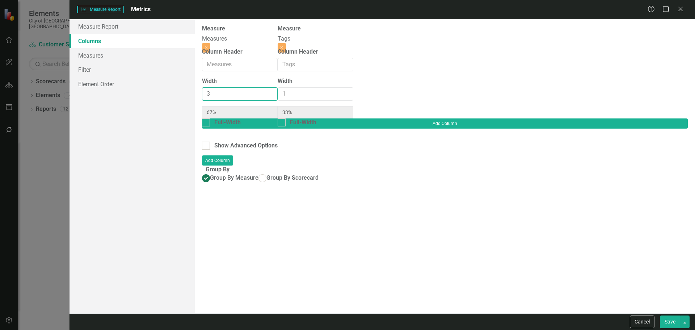
type input "75%"
type input "25%"
click at [278, 93] on input "3" at bounding box center [240, 93] width 76 height 13
type input "4"
type input "80%"
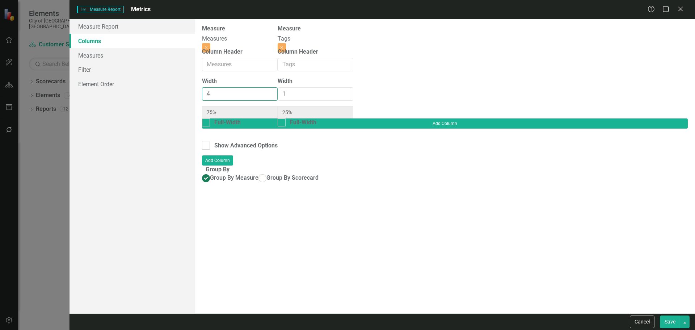
type input "20%"
type input "4"
click at [278, 93] on input "4" at bounding box center [240, 93] width 76 height 13
click at [670, 319] on button "Save" at bounding box center [670, 321] width 20 height 13
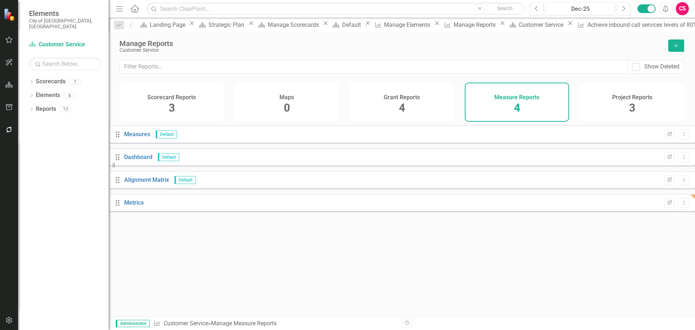
click at [606, 103] on div "Project Reports 3" at bounding box center [632, 102] width 104 height 39
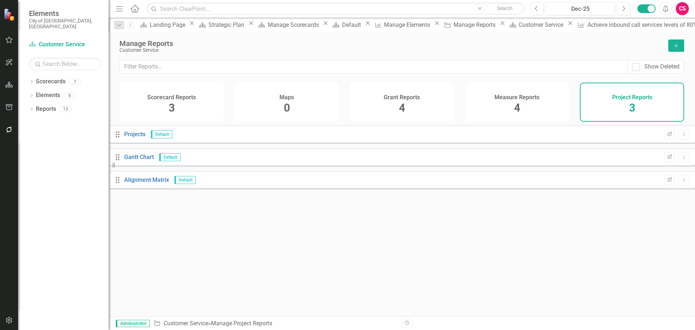
click at [672, 43] on button "Add" at bounding box center [677, 45] width 16 height 12
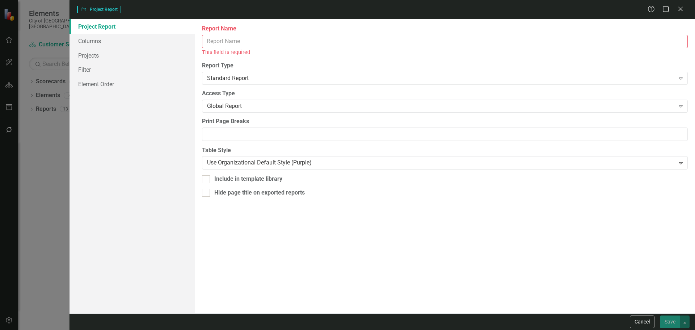
click at [227, 43] on input "Report Name" at bounding box center [445, 41] width 486 height 13
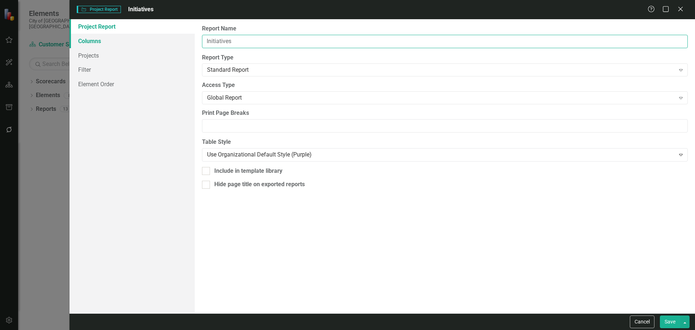
type input "Initiatives"
click at [121, 45] on link "Columns" at bounding box center [132, 41] width 125 height 14
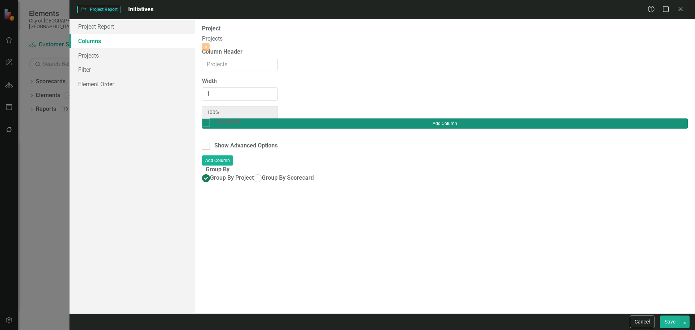
click at [646, 118] on button "Add Column" at bounding box center [445, 123] width 486 height 10
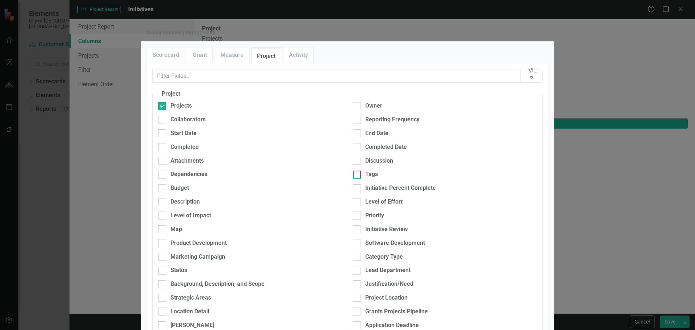
click at [361, 179] on div "Tags" at bounding box center [445, 174] width 184 height 8
click at [358, 175] on input "Tags" at bounding box center [355, 173] width 5 height 5
checkbox input "true"
type input "50%"
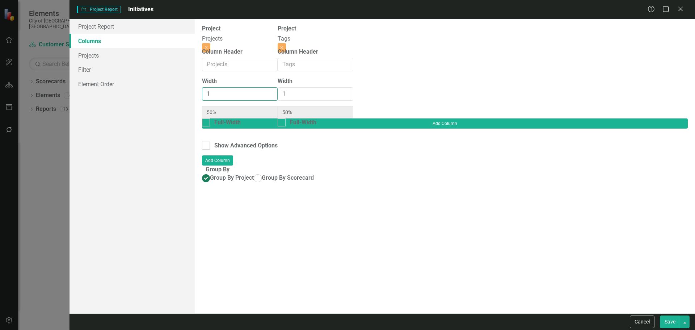
type input "2"
type input "67%"
type input "33%"
click at [278, 95] on input "2" at bounding box center [240, 93] width 76 height 13
type input "3"
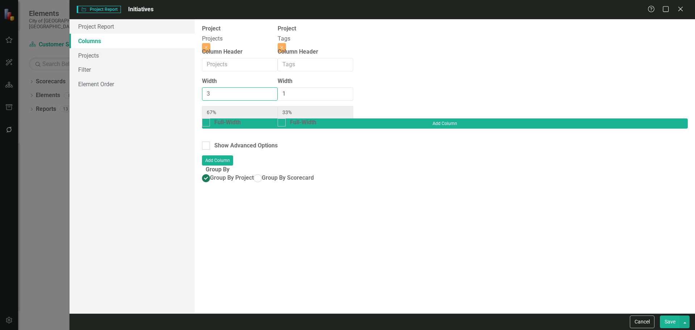
type input "75%"
type input "25%"
click at [278, 95] on input "3" at bounding box center [240, 93] width 76 height 13
type input "4"
type input "80%"
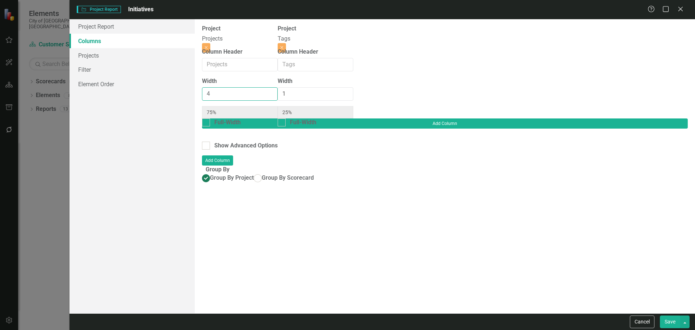
type input "20%"
type input "4"
click at [278, 95] on input "4" at bounding box center [240, 93] width 76 height 13
click at [666, 321] on button "Save" at bounding box center [670, 321] width 20 height 13
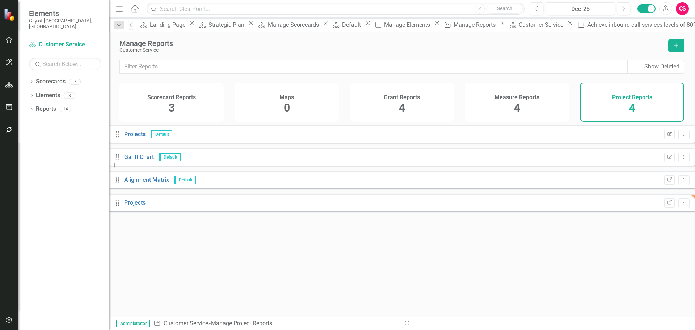
click at [181, 110] on div "Scorecard Reports 3" at bounding box center [172, 102] width 104 height 39
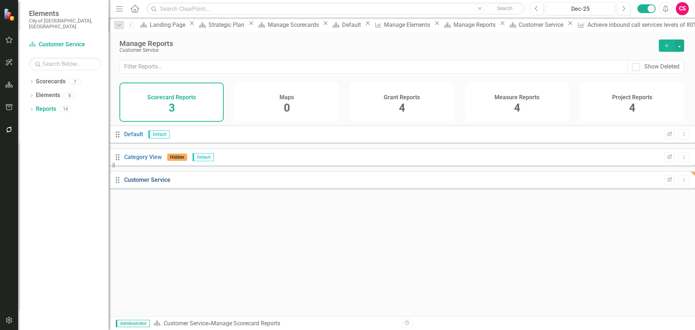
click at [162, 183] on link "Customer Service" at bounding box center [147, 179] width 46 height 7
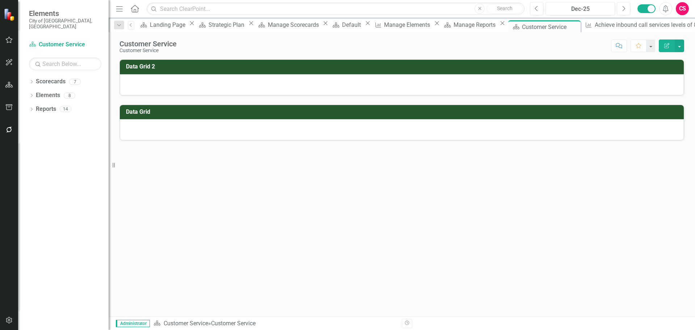
click at [650, 71] on td "Data Grid 2" at bounding box center [403, 68] width 555 height 12
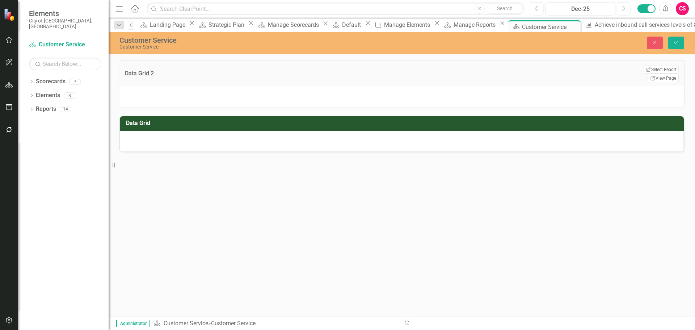
click at [650, 71] on button "Edit Report Select Report" at bounding box center [661, 70] width 35 height 8
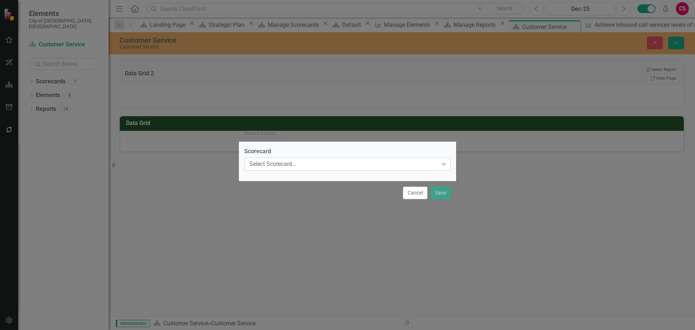
click at [408, 161] on div "Select Scorecard..." at bounding box center [344, 164] width 189 height 8
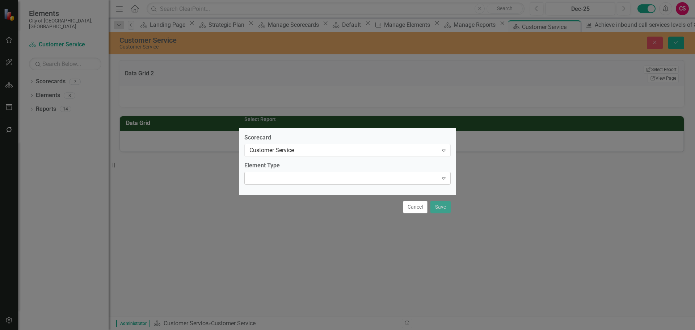
click at [303, 174] on div "Expand" at bounding box center [347, 178] width 206 height 13
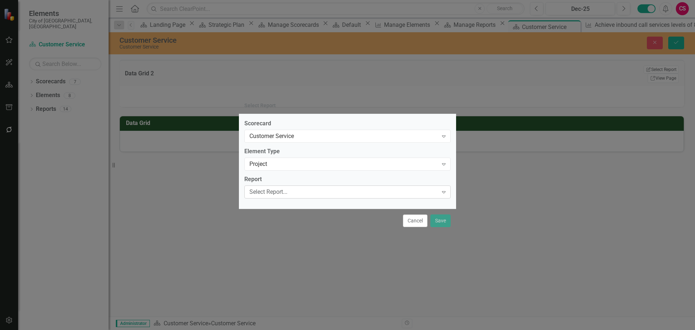
click at [284, 191] on div "Select Report..." at bounding box center [344, 192] width 189 height 8
click at [331, 197] on div "Projects Expand" at bounding box center [347, 191] width 206 height 13
click at [442, 220] on button "Save" at bounding box center [441, 220] width 20 height 13
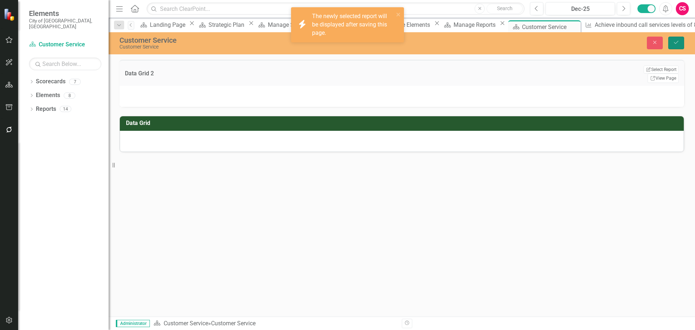
click at [676, 46] on button "Save" at bounding box center [677, 43] width 16 height 13
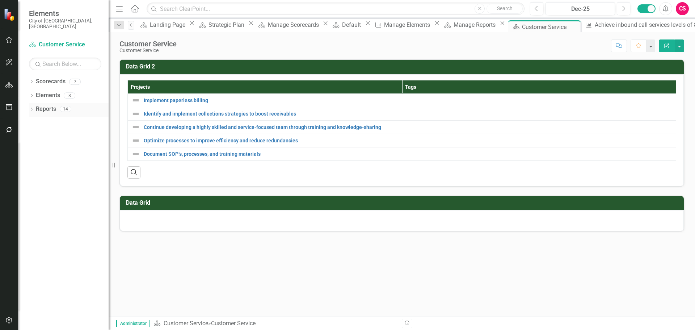
click at [62, 106] on div "Reports 14" at bounding box center [72, 110] width 73 height 14
click at [52, 105] on link "Reports" at bounding box center [46, 109] width 20 height 8
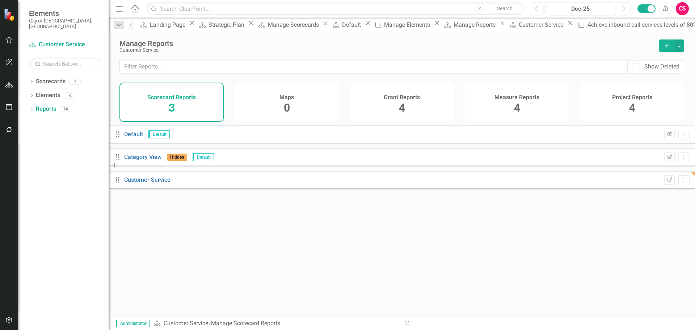
click at [613, 99] on h4 "Project Reports" at bounding box center [633, 97] width 40 height 7
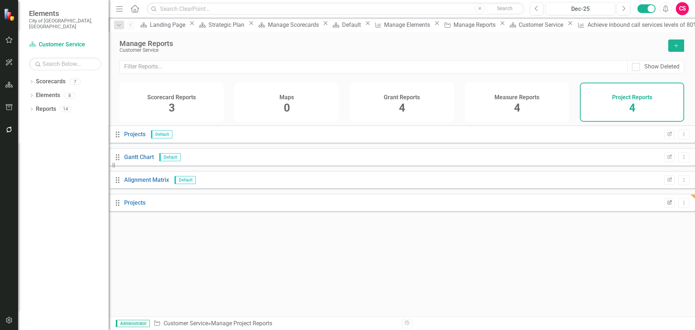
click at [668, 204] on icon "button" at bounding box center [670, 202] width 4 height 4
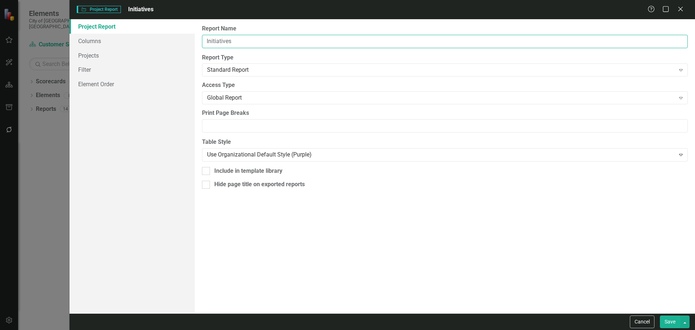
click at [301, 39] on input "Initiatives" at bounding box center [445, 41] width 486 height 13
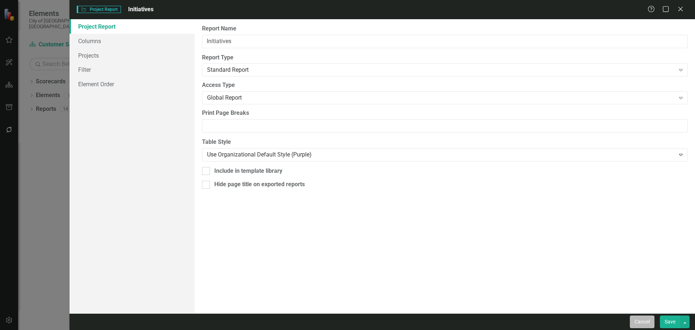
click at [650, 322] on button "Cancel" at bounding box center [642, 321] width 25 height 13
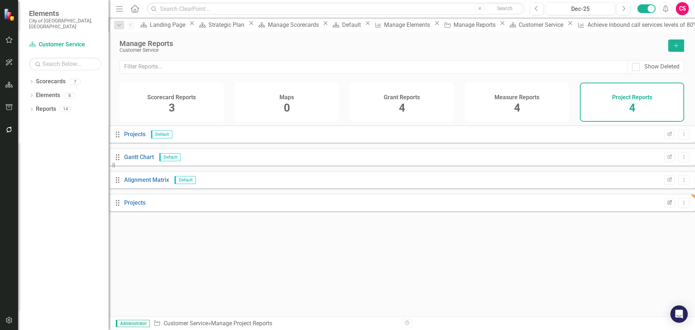
click at [667, 205] on icon "Edit Report" at bounding box center [669, 203] width 5 height 4
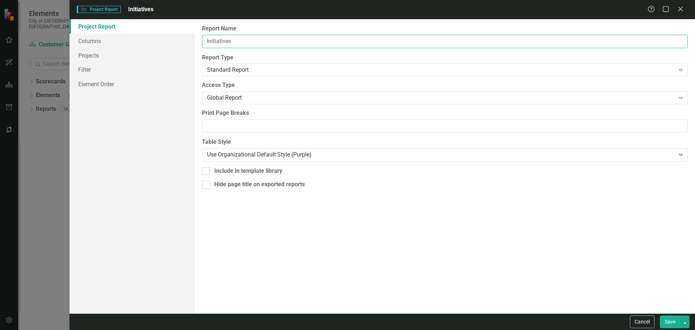
click at [305, 39] on input "Initiatives" at bounding box center [445, 41] width 486 height 13
type input "Initiatives"
click at [674, 319] on button "Save" at bounding box center [670, 321] width 20 height 13
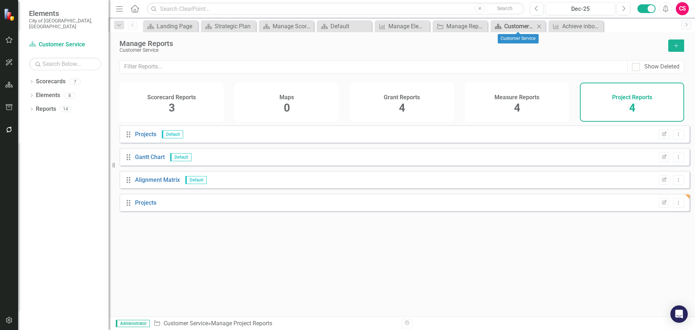
click at [516, 28] on div "Customer Service" at bounding box center [520, 26] width 30 height 9
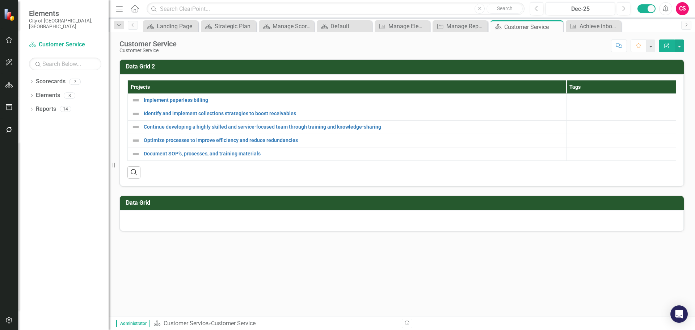
click at [647, 205] on h3 "Data Grid" at bounding box center [403, 203] width 555 height 7
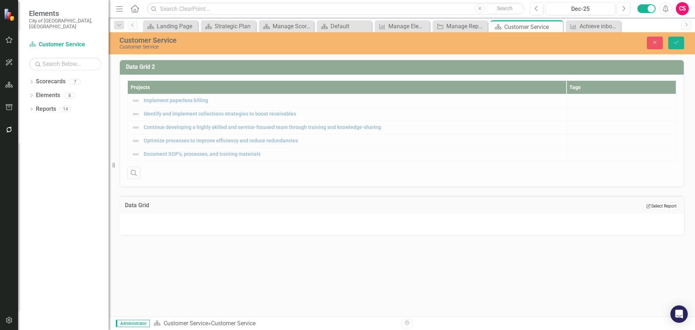
click at [650, 205] on button "Edit Report Select Report" at bounding box center [661, 206] width 35 height 8
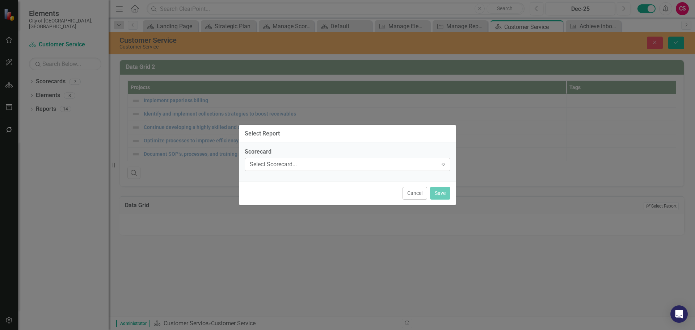
click at [388, 169] on div "Select Scorecard... Expand" at bounding box center [348, 164] width 206 height 13
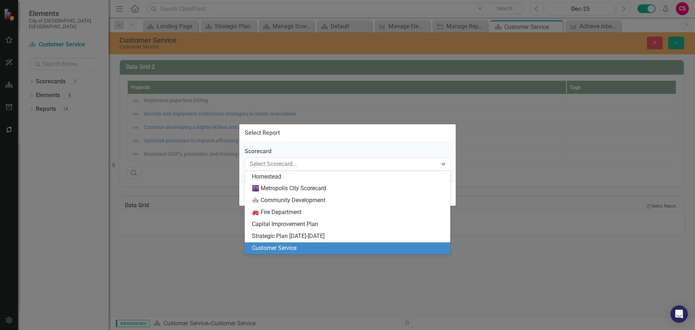
click at [315, 250] on div "Customer Service" at bounding box center [349, 248] width 194 height 8
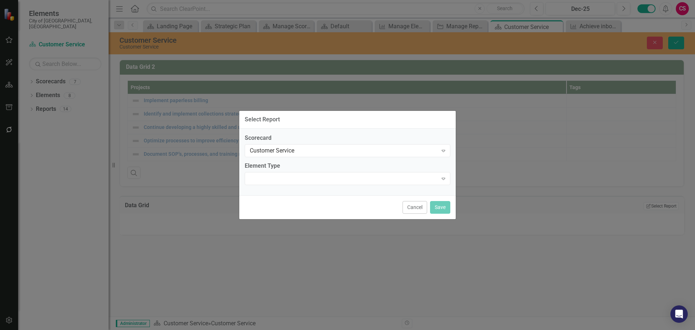
click at [300, 187] on div "Scorecard Customer Service Expand Element Type Expand" at bounding box center [347, 162] width 217 height 67
click at [300, 181] on div "Expand" at bounding box center [348, 178] width 206 height 13
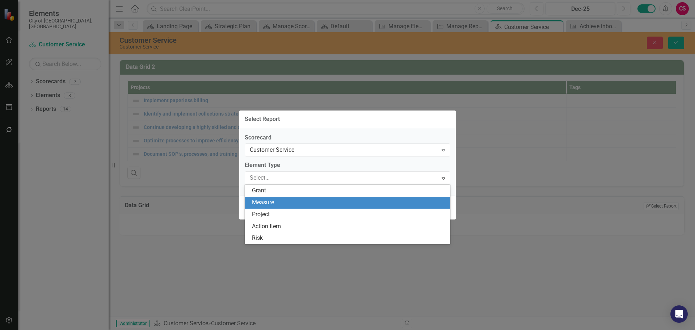
click at [293, 202] on div "Measure" at bounding box center [349, 202] width 194 height 8
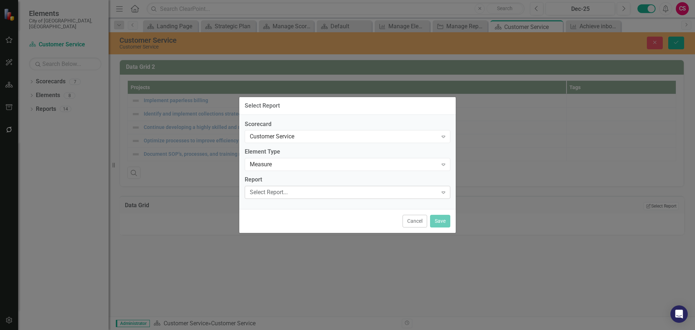
click at [294, 195] on div "Select Report..." at bounding box center [344, 192] width 188 height 8
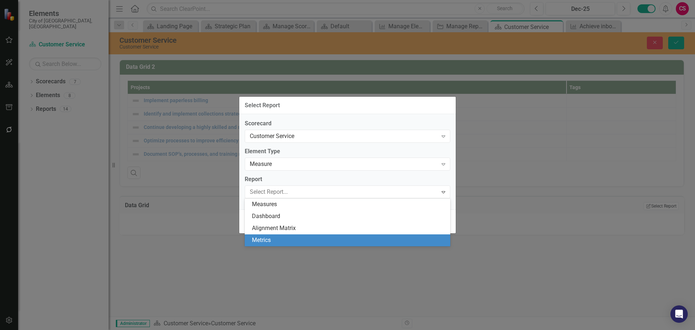
click at [283, 239] on div "Metrics" at bounding box center [349, 240] width 194 height 8
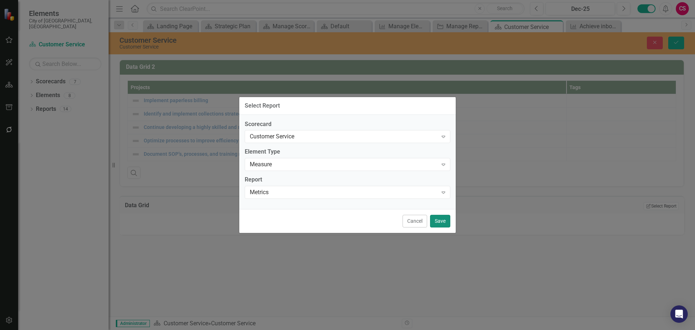
click at [437, 220] on button "Save" at bounding box center [440, 221] width 20 height 13
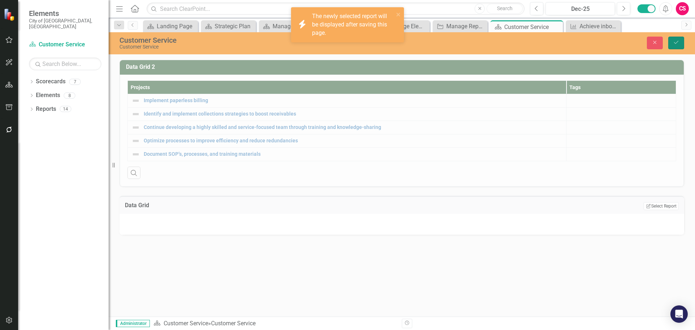
click at [675, 42] on icon "Save" at bounding box center [676, 42] width 7 height 5
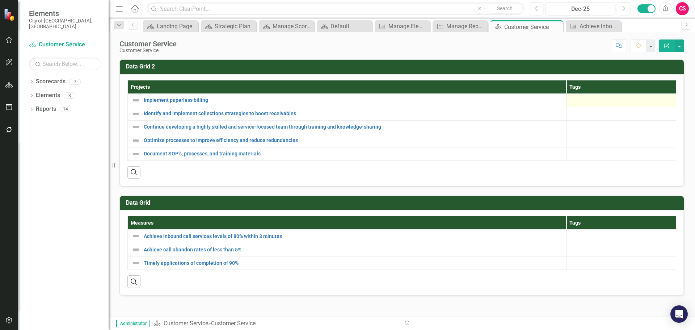
click at [599, 101] on div at bounding box center [621, 100] width 102 height 9
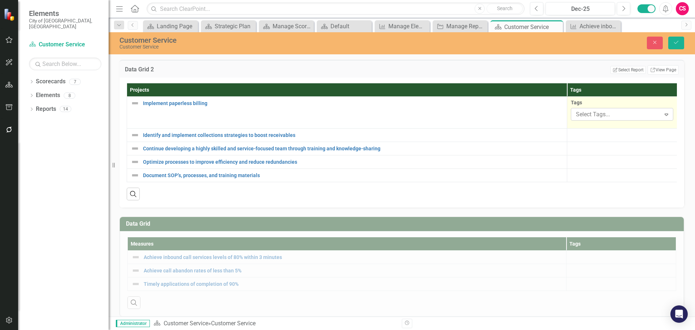
click at [593, 113] on div at bounding box center [617, 115] width 88 height 10
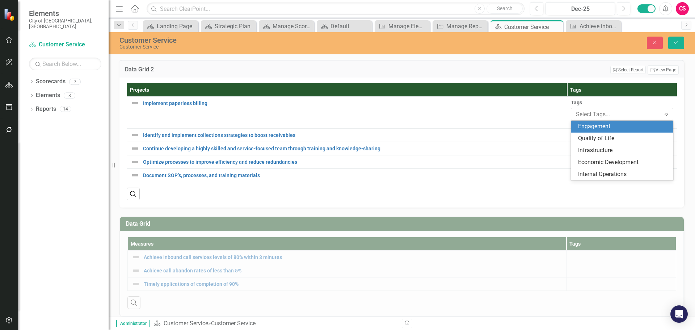
click at [594, 126] on span "Engagement" at bounding box center [594, 126] width 32 height 7
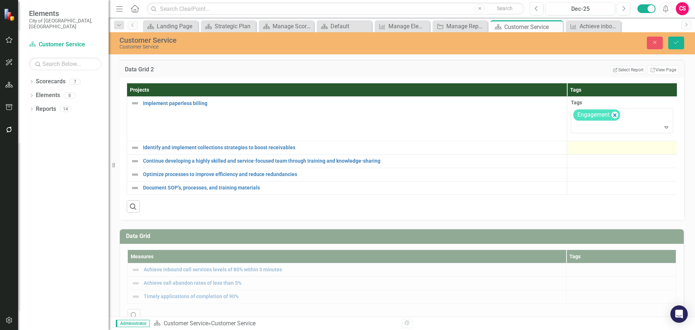
click at [589, 149] on div at bounding box center [622, 147] width 103 height 9
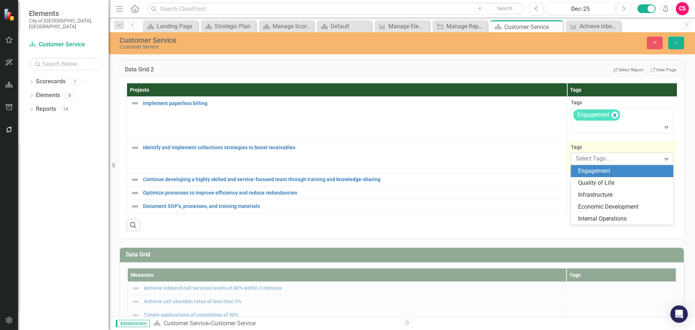
click at [589, 157] on div at bounding box center [617, 159] width 88 height 10
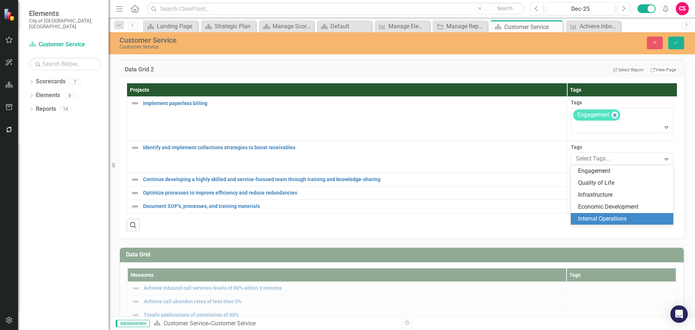
click at [593, 217] on span "Internal Operations" at bounding box center [602, 218] width 49 height 7
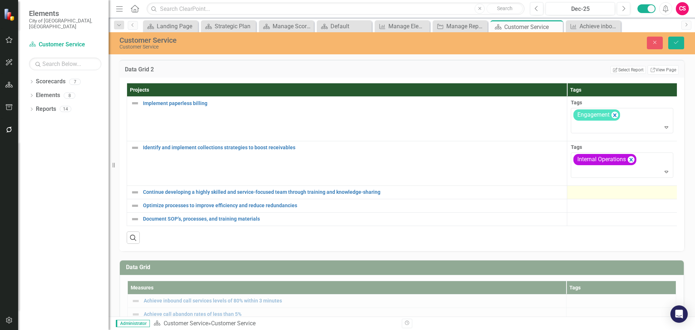
click at [590, 188] on div at bounding box center [622, 192] width 103 height 9
click at [591, 188] on div at bounding box center [622, 192] width 103 height 9
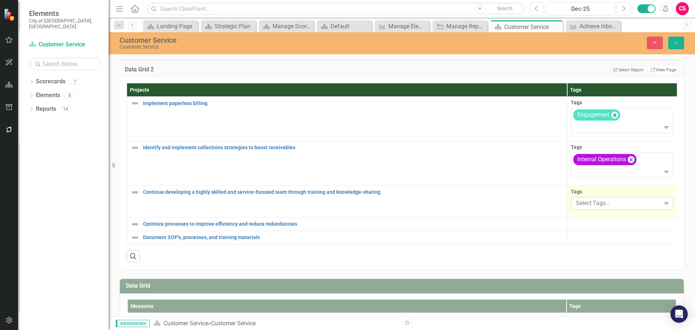
click at [591, 202] on div at bounding box center [617, 203] width 88 height 10
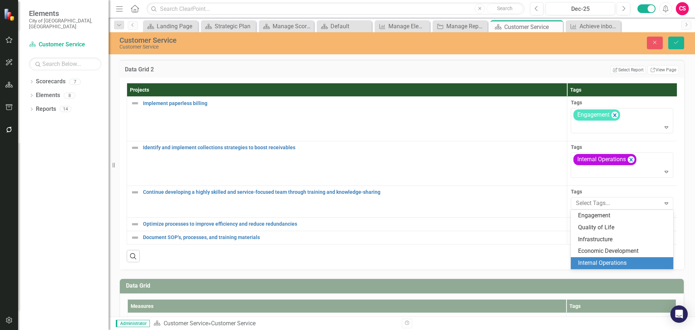
click at [597, 261] on span "Internal Operations" at bounding box center [602, 262] width 49 height 7
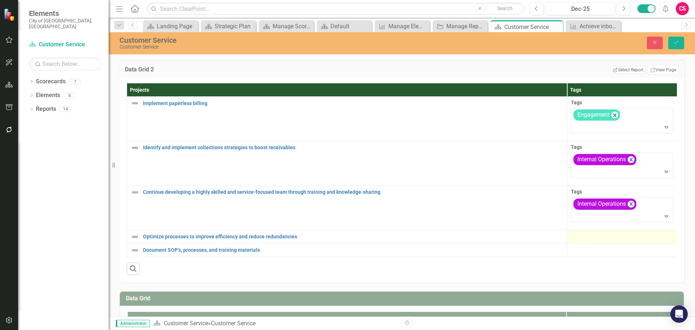
click at [594, 233] on div at bounding box center [622, 237] width 103 height 9
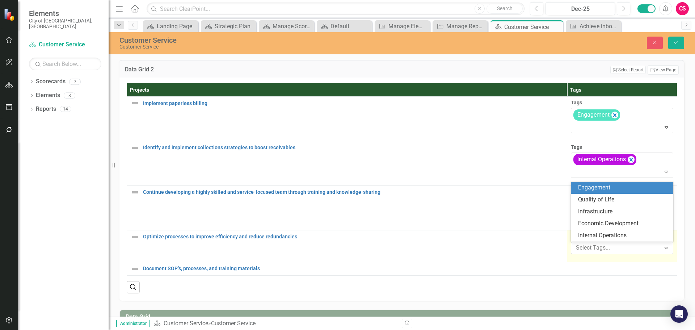
click at [594, 242] on div "Select Tags..." at bounding box center [617, 247] width 88 height 11
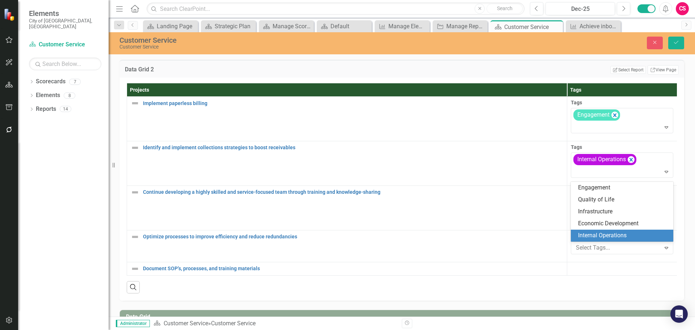
click at [597, 235] on span "Internal Operations" at bounding box center [602, 235] width 49 height 7
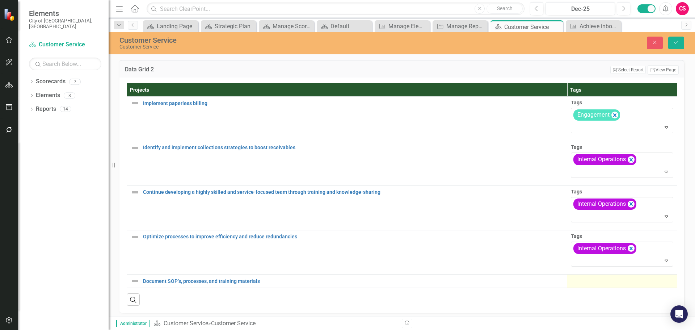
click at [599, 277] on div at bounding box center [622, 281] width 103 height 9
click at [598, 288] on div at bounding box center [617, 292] width 88 height 10
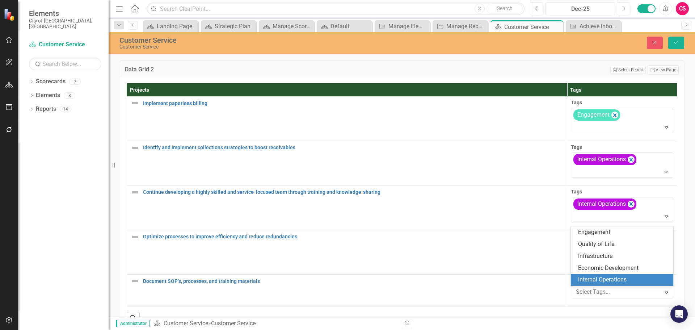
click at [601, 280] on span "Internal Operations" at bounding box center [602, 279] width 49 height 7
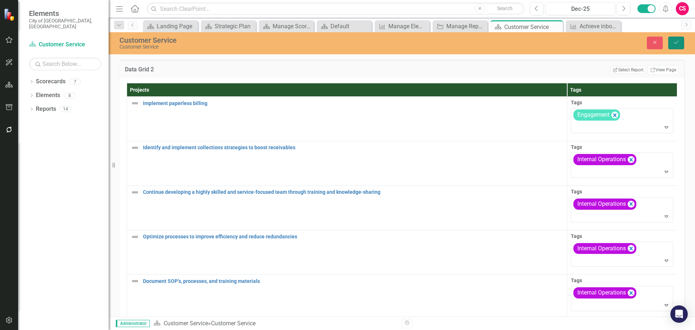
click at [675, 44] on icon "Save" at bounding box center [676, 42] width 7 height 5
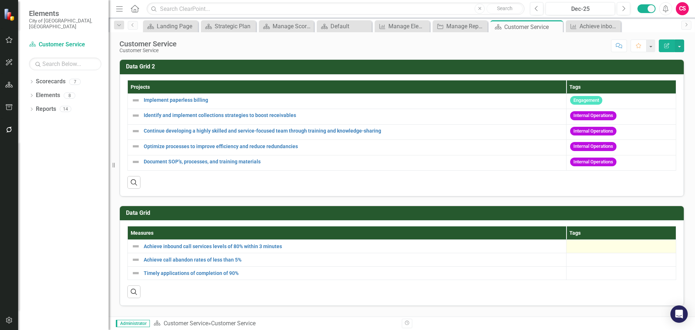
click at [588, 248] on div at bounding box center [621, 246] width 102 height 9
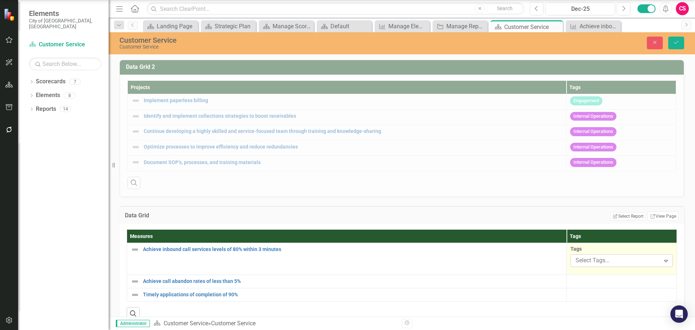
click at [589, 262] on div at bounding box center [616, 261] width 87 height 10
click at [523, 212] on div "Data Grid Edit Report Select Report Link View Page" at bounding box center [402, 215] width 565 height 18
click at [678, 39] on button "Save" at bounding box center [677, 43] width 16 height 13
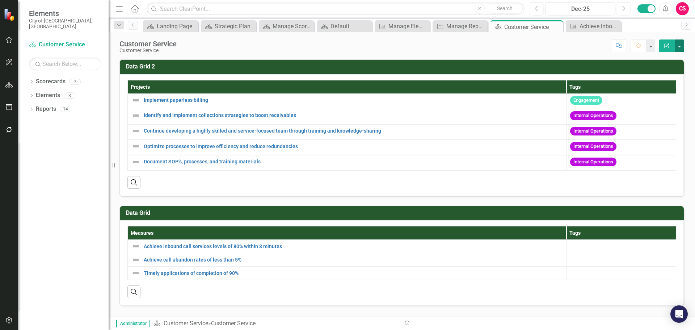
click at [680, 46] on button "button" at bounding box center [679, 45] width 9 height 13
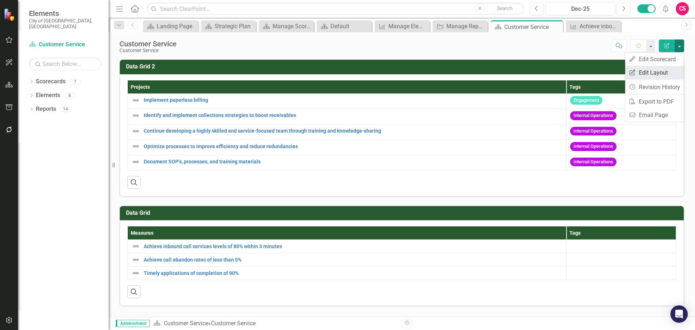
click at [651, 68] on link "Edit Report Edit Layout" at bounding box center [655, 72] width 59 height 13
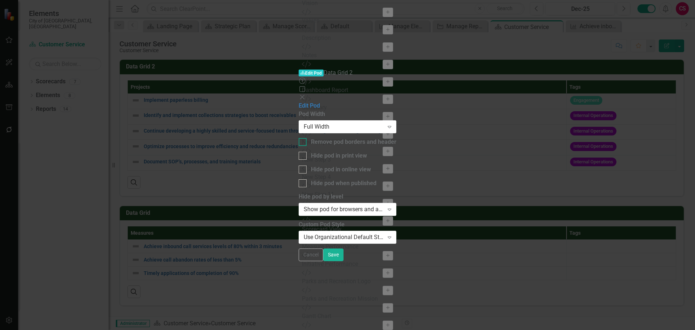
click at [311, 138] on div "Remove pod borders and header" at bounding box center [353, 142] width 85 height 8
click at [299, 138] on input "Remove pod borders and header" at bounding box center [301, 140] width 5 height 5
checkbox input "true"
click at [344, 261] on button "Save" at bounding box center [333, 254] width 20 height 13
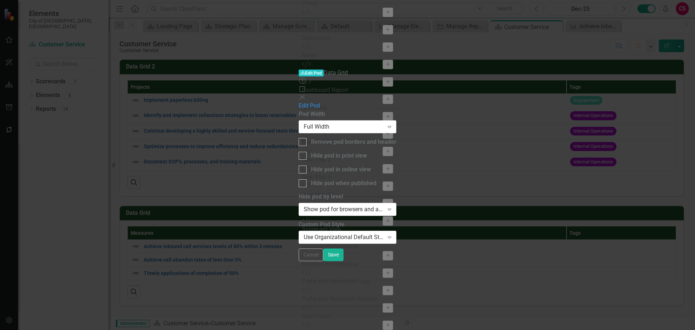
click at [299, 120] on div "Full Width Expand" at bounding box center [348, 126] width 98 height 13
click at [287, 330] on div "Full Width" at bounding box center [347, 334] width 695 height 8
click at [311, 138] on div "Remove pod borders and header" at bounding box center [353, 142] width 85 height 8
click at [299, 138] on input "Remove pod borders and header" at bounding box center [301, 140] width 5 height 5
checkbox input "true"
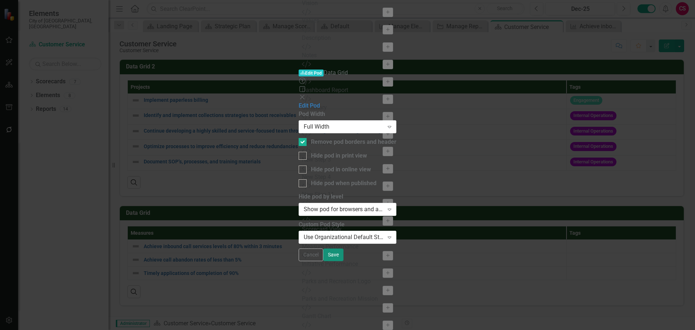
click at [344, 261] on button "Save" at bounding box center [333, 254] width 20 height 13
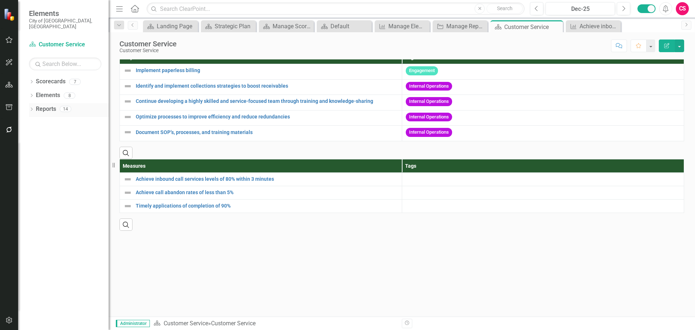
click at [51, 103] on div "Reports" at bounding box center [46, 109] width 20 height 12
click at [53, 105] on link "Reports" at bounding box center [46, 109] width 20 height 8
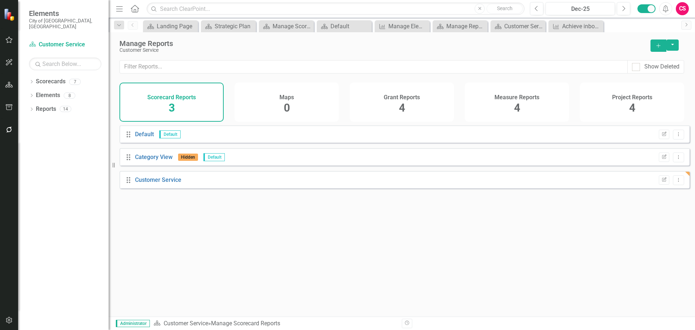
click at [611, 97] on div "Project Reports 4" at bounding box center [632, 102] width 104 height 39
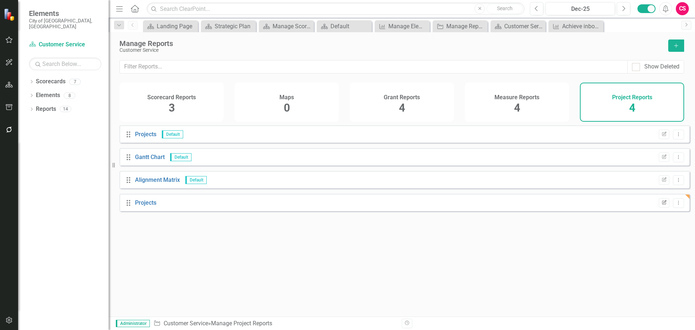
click at [662, 205] on icon "Edit Report" at bounding box center [664, 203] width 5 height 4
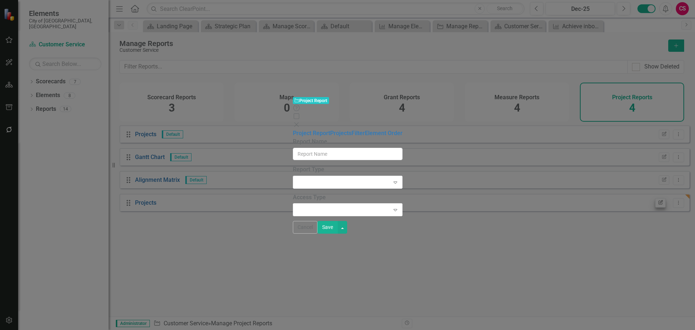
type input "Initiatives"
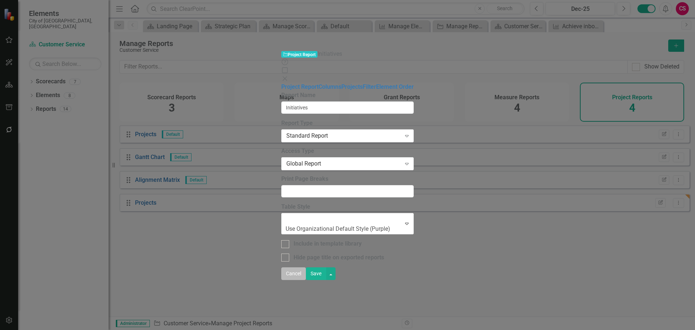
click at [306, 280] on button "Cancel" at bounding box center [293, 273] width 25 height 13
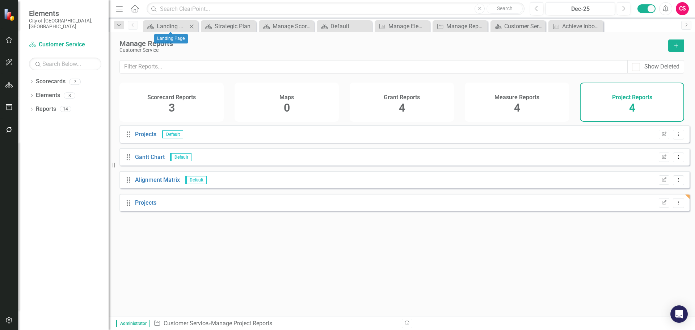
click at [193, 25] on icon at bounding box center [192, 26] width 4 height 4
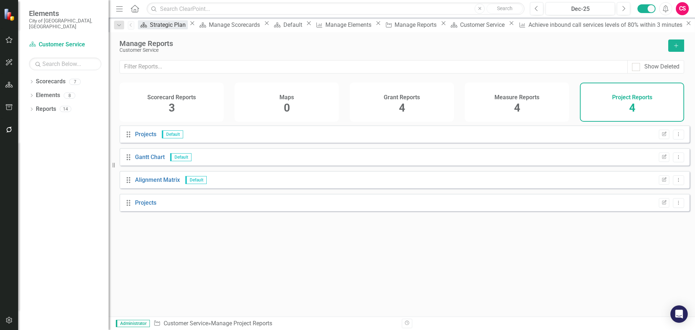
click at [188, 25] on div "Strategic Plan" at bounding box center [169, 24] width 38 height 9
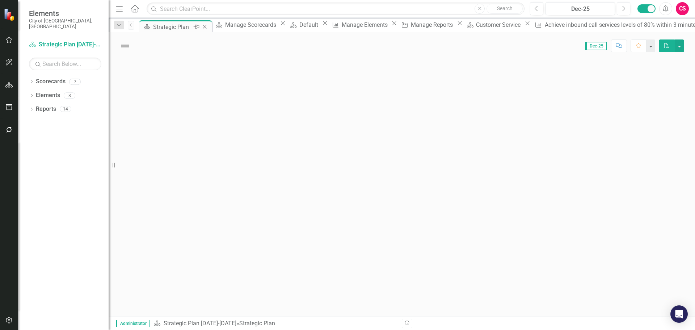
click at [208, 25] on icon "Close" at bounding box center [204, 27] width 7 height 6
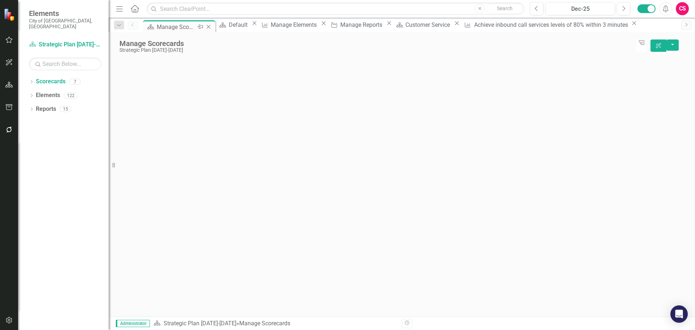
click at [208, 26] on icon "Close" at bounding box center [208, 27] width 7 height 6
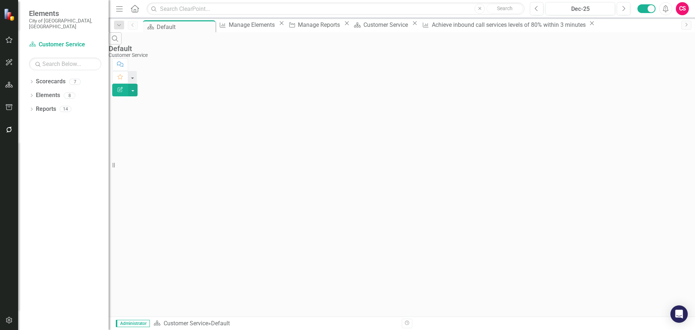
click at [0, 0] on icon "Close" at bounding box center [0, 0] width 0 height 0
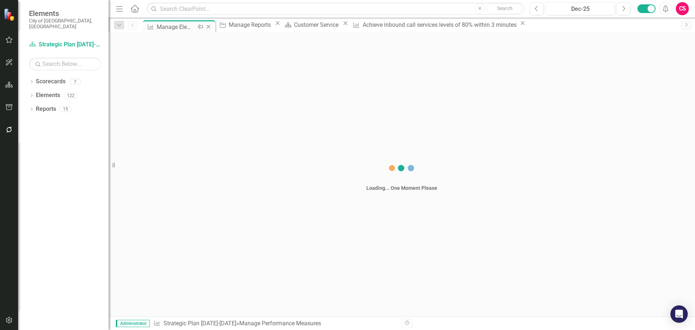
click at [208, 26] on icon "Close" at bounding box center [208, 27] width 7 height 6
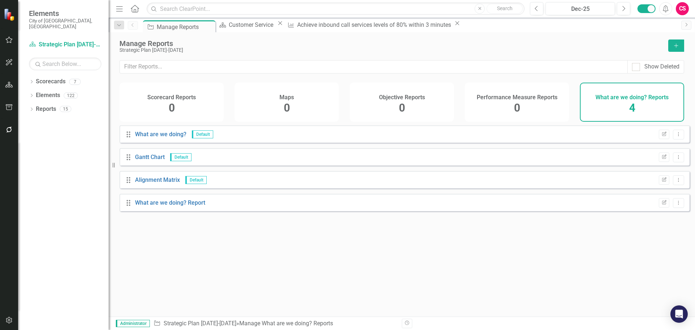
click at [0, 0] on icon "Close" at bounding box center [0, 0] width 0 height 0
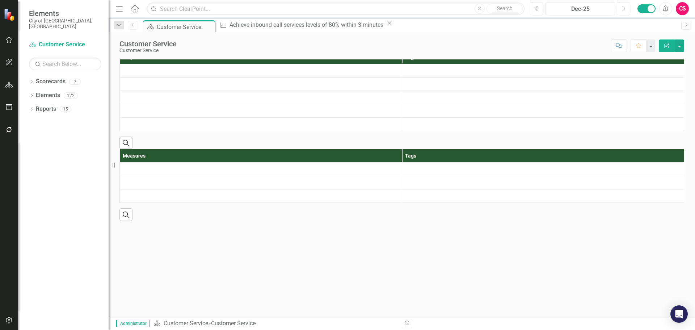
click at [0, 0] on icon "Close" at bounding box center [0, 0] width 0 height 0
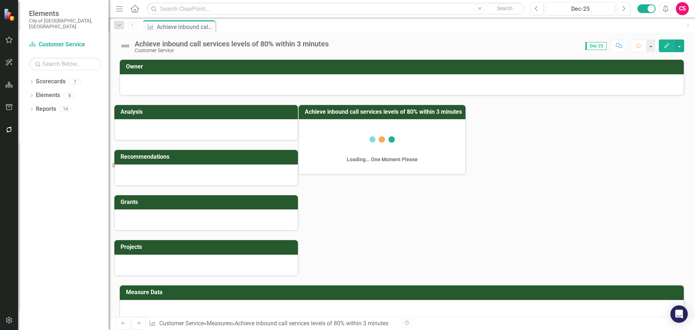
click at [0, 0] on icon "Pin" at bounding box center [0, 0] width 0 height 0
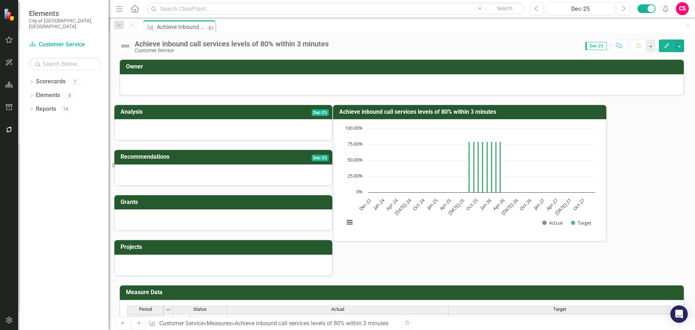
click at [208, 26] on icon "Pin" at bounding box center [211, 27] width 6 height 7
click at [49, 78] on link "Scorecards" at bounding box center [51, 82] width 30 height 8
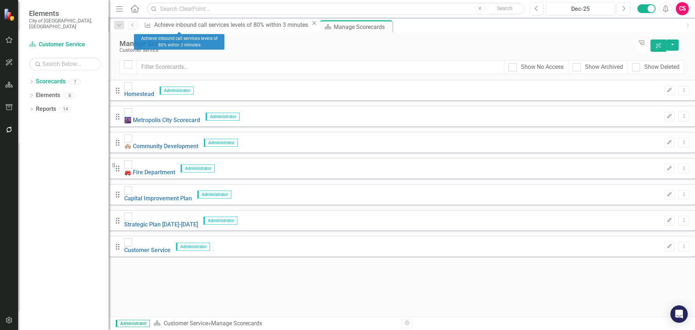
click at [311, 26] on icon "Close" at bounding box center [314, 23] width 7 height 6
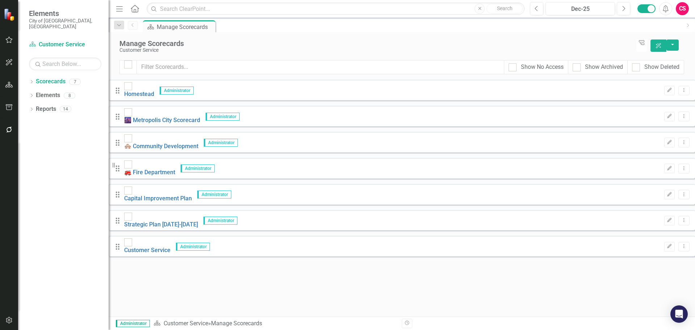
click at [209, 38] on div "Manage Scorecards Customer Service Tree Explorer ClearPoint AI" at bounding box center [402, 46] width 587 height 28
click at [32, 80] on icon at bounding box center [32, 81] width 2 height 3
click at [55, 133] on link "Strategic Plan [DATE]-[DATE]" at bounding box center [69, 137] width 80 height 8
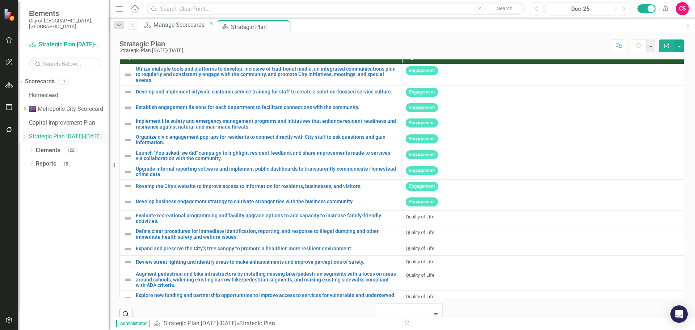
click at [27, 134] on icon "Dropdown" at bounding box center [24, 136] width 5 height 4
click at [49, 145] on link "Customer Service" at bounding box center [69, 149] width 80 height 8
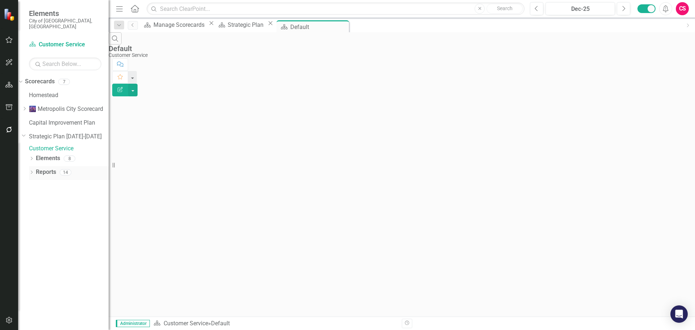
click at [43, 171] on link "Reports" at bounding box center [46, 172] width 20 height 8
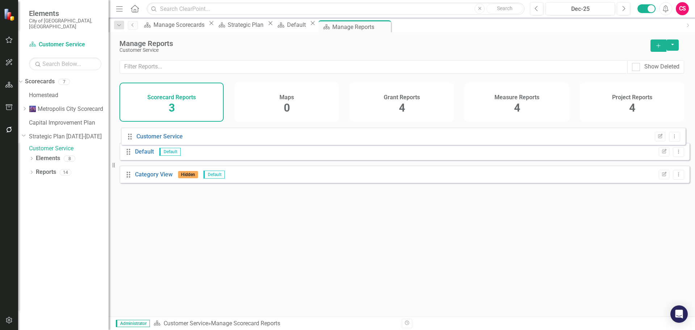
drag, startPoint x: 128, startPoint y: 184, endPoint x: 129, endPoint y: 137, distance: 47.8
click at [129, 137] on div "Drag Default Default Edit Report Dropdown Menu Drag Category View Hidden Defaul…" at bounding box center [405, 156] width 570 height 63
click at [29, 134] on div "Dropdown" at bounding box center [25, 137] width 7 height 6
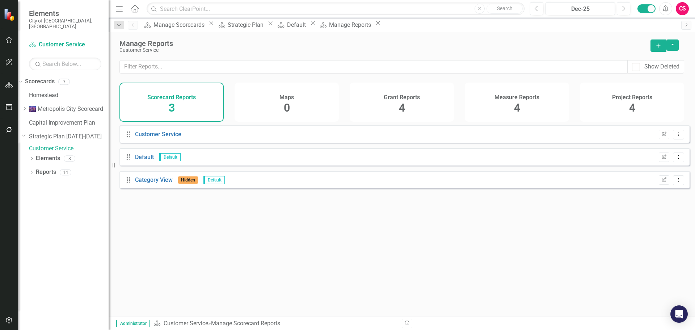
click at [58, 145] on link "Customer Service" at bounding box center [69, 149] width 80 height 8
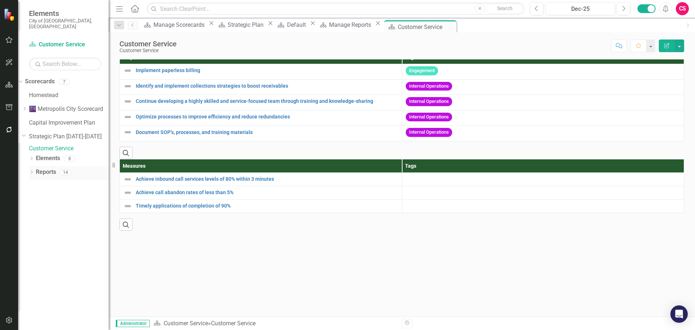
click at [32, 171] on icon "Dropdown" at bounding box center [31, 173] width 5 height 4
click at [26, 266] on icon "Dropdown" at bounding box center [23, 266] width 5 height 4
click at [43, 289] on div "Projects" at bounding box center [68, 292] width 81 height 7
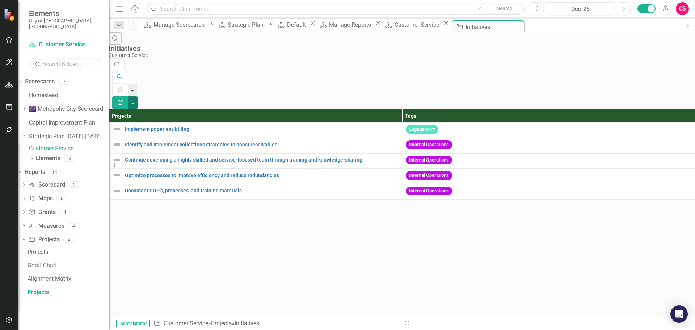
click at [138, 96] on button "button" at bounding box center [132, 102] width 9 height 13
click at [664, 57] on link "Edit Report Edit Report" at bounding box center [655, 59] width 57 height 13
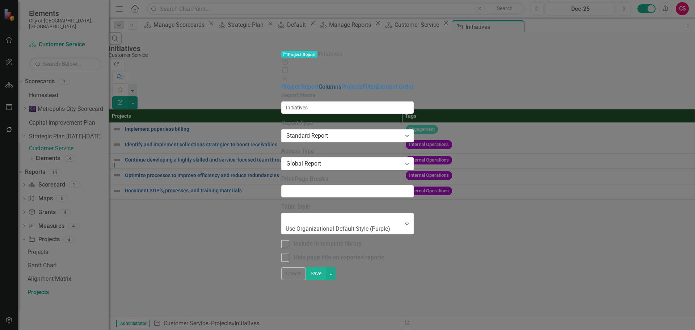
click at [319, 83] on link "Columns" at bounding box center [330, 86] width 23 height 7
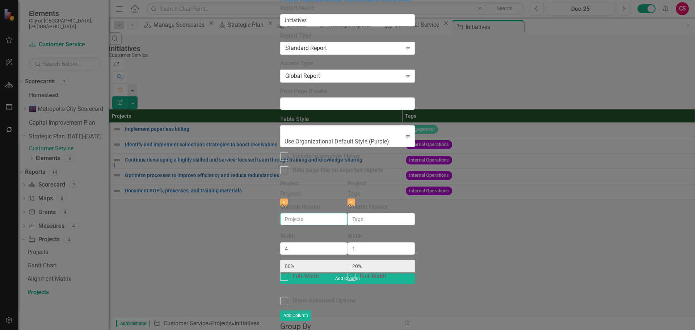
click at [280, 213] on input "Column Header" at bounding box center [313, 219] width 67 height 12
type input "Initiatives"
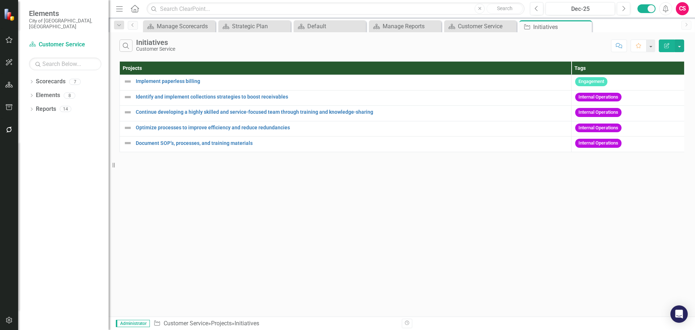
click at [670, 45] on button "Edit Report" at bounding box center [667, 45] width 16 height 13
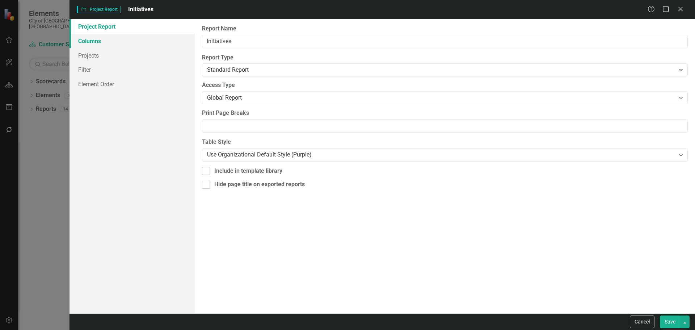
click at [87, 41] on link "Columns" at bounding box center [132, 41] width 125 height 14
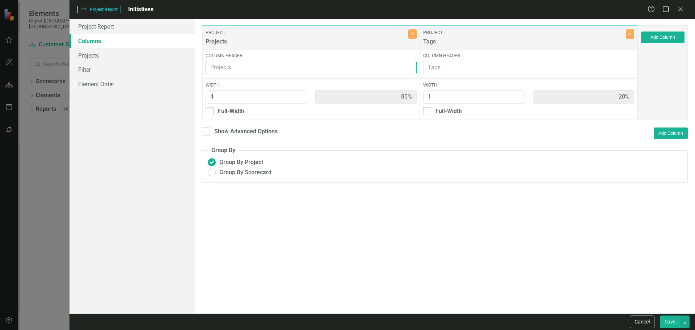
click at [222, 62] on input "Column Header" at bounding box center [311, 67] width 211 height 13
type input "Initiatives"
click at [672, 318] on button "Save" at bounding box center [670, 321] width 20 height 13
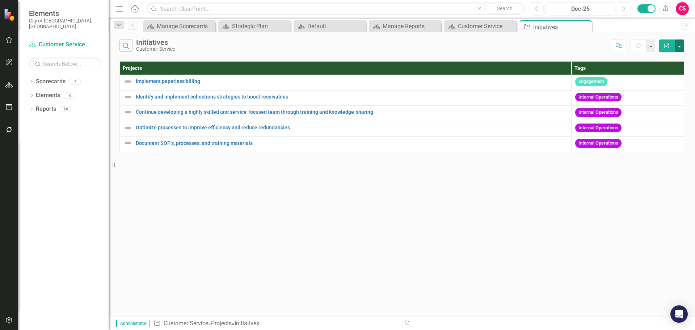
click at [679, 43] on button "button" at bounding box center [679, 45] width 9 height 13
click at [666, 57] on link "Edit Report Edit Report" at bounding box center [655, 59] width 57 height 13
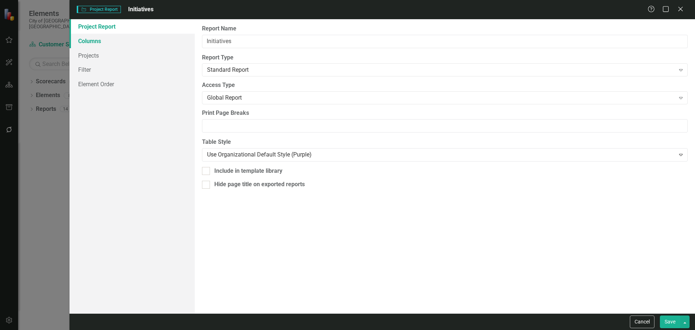
click at [103, 42] on link "Columns" at bounding box center [132, 41] width 125 height 14
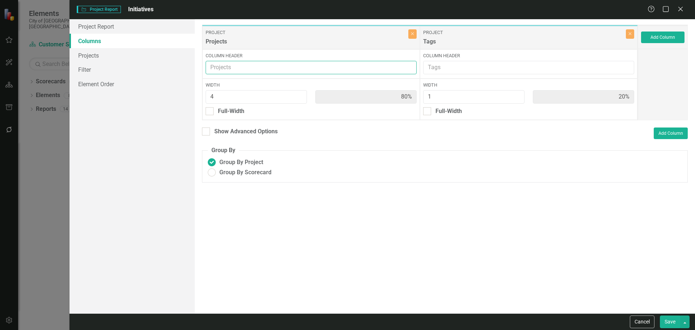
click at [234, 66] on input "Column Header" at bounding box center [311, 67] width 211 height 13
type input "Initiatives"
click at [687, 320] on button "button" at bounding box center [685, 321] width 9 height 13
click at [670, 303] on link "Save and Continue" at bounding box center [660, 308] width 57 height 13
click at [96, 54] on link "Projects" at bounding box center [132, 55] width 125 height 14
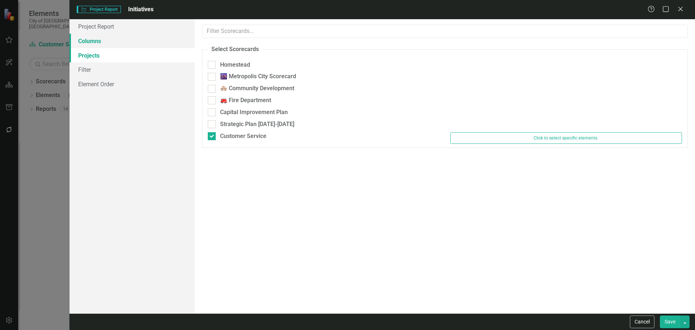
click at [100, 41] on link "Columns" at bounding box center [132, 41] width 125 height 14
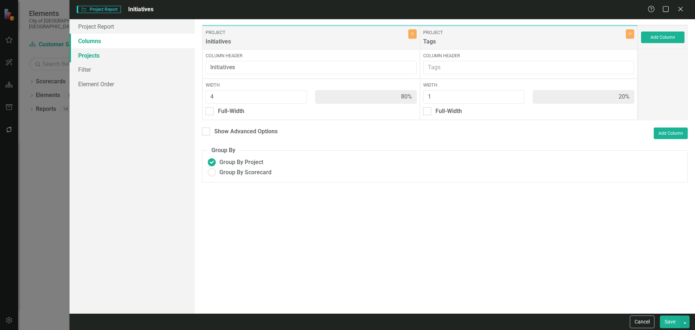
click at [103, 54] on link "Projects" at bounding box center [132, 55] width 125 height 14
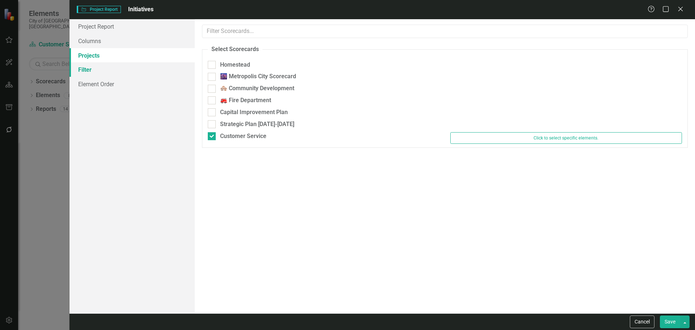
click at [101, 66] on link "Filter" at bounding box center [132, 69] width 125 height 14
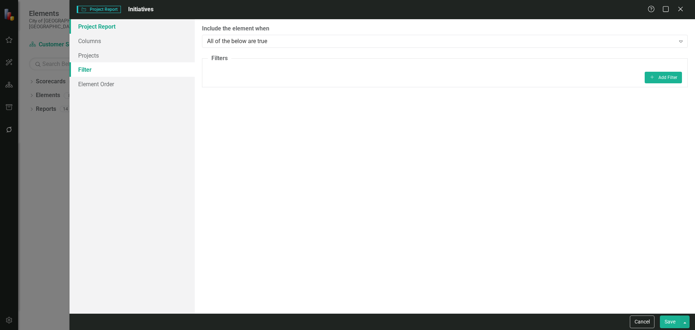
click at [99, 28] on link "Project Report" at bounding box center [132, 26] width 125 height 14
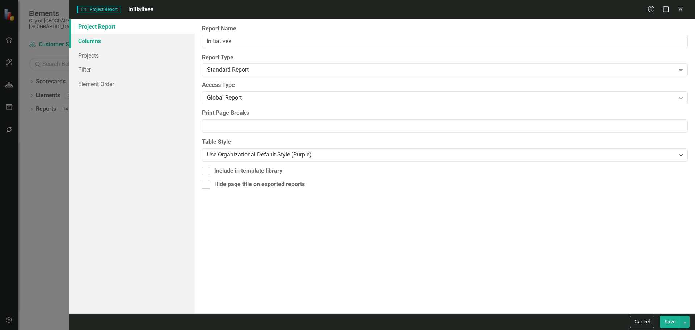
click at [95, 43] on link "Columns" at bounding box center [132, 41] width 125 height 14
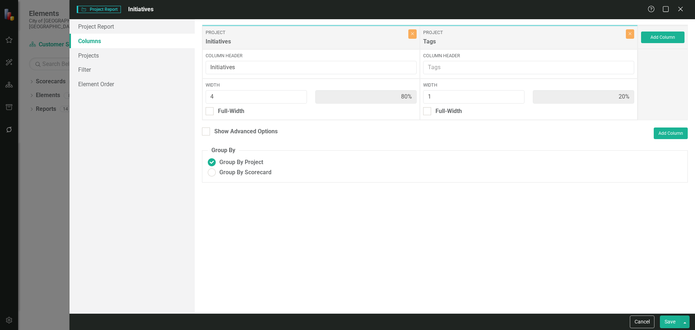
click at [671, 320] on button "Save" at bounding box center [670, 321] width 20 height 13
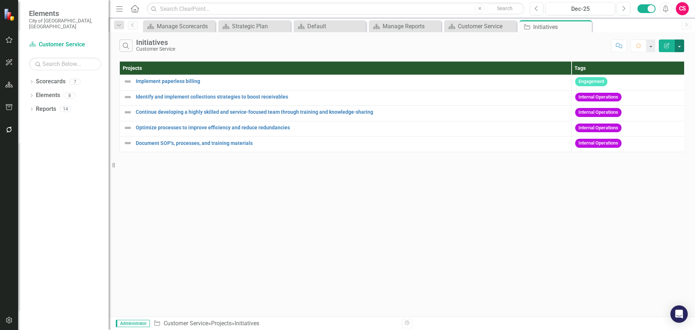
click at [682, 46] on button "button" at bounding box center [679, 45] width 9 height 13
click at [661, 56] on link "Edit Report Edit Report" at bounding box center [655, 59] width 57 height 13
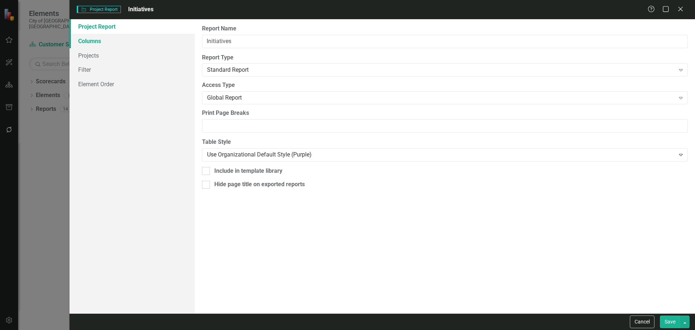
click at [103, 43] on link "Columns" at bounding box center [132, 41] width 125 height 14
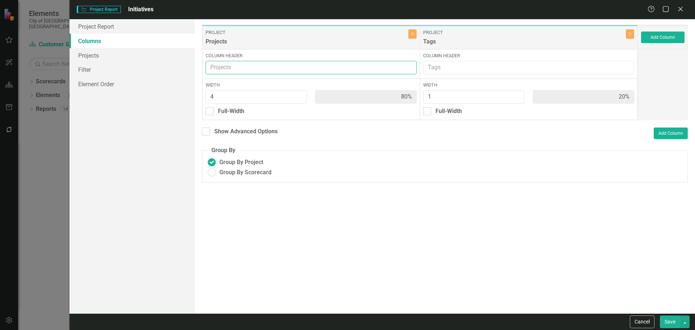
click at [237, 66] on input "Column Header" at bounding box center [311, 67] width 211 height 13
type input "Initiatives"
click at [669, 319] on button "Save" at bounding box center [670, 321] width 20 height 13
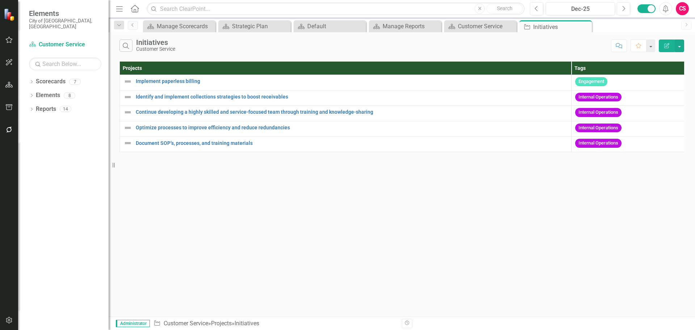
click at [664, 48] on button "Edit Report" at bounding box center [667, 45] width 16 height 13
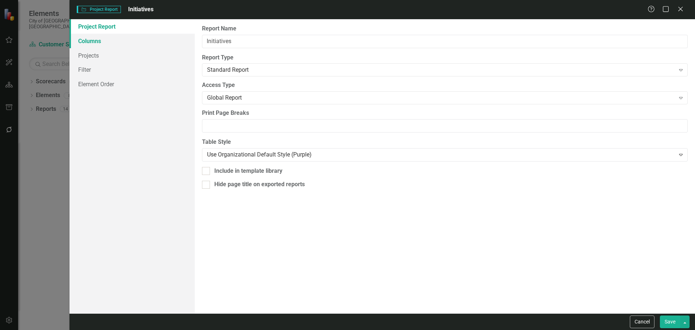
click at [101, 38] on link "Columns" at bounding box center [132, 41] width 125 height 14
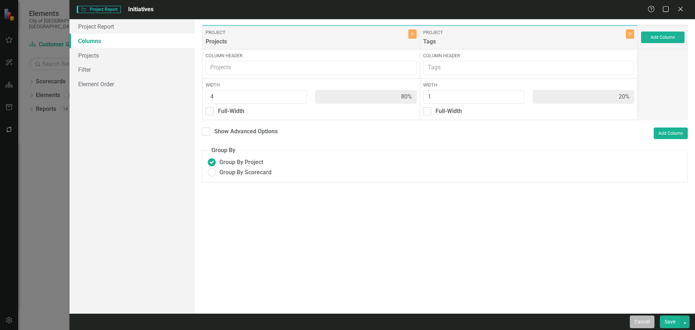
click at [634, 318] on button "Cancel" at bounding box center [642, 321] width 25 height 13
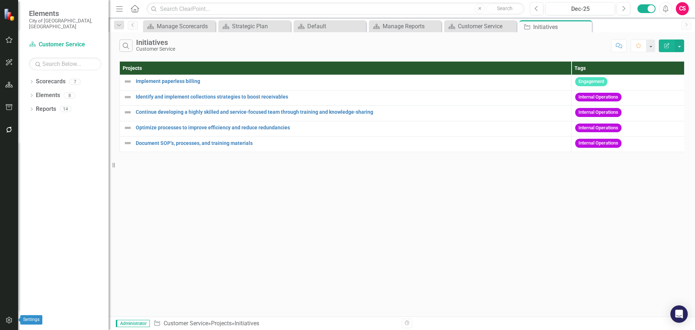
click at [8, 325] on button "button" at bounding box center [9, 320] width 16 height 15
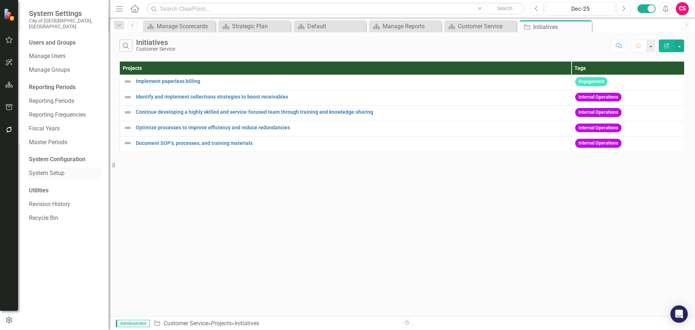
click at [42, 171] on link "System Setup" at bounding box center [65, 173] width 72 height 8
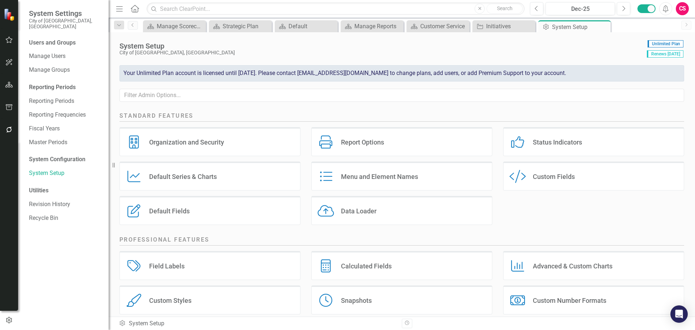
click at [338, 181] on div "Menu and Element Names Menu and Element Names" at bounding box center [402, 176] width 181 height 29
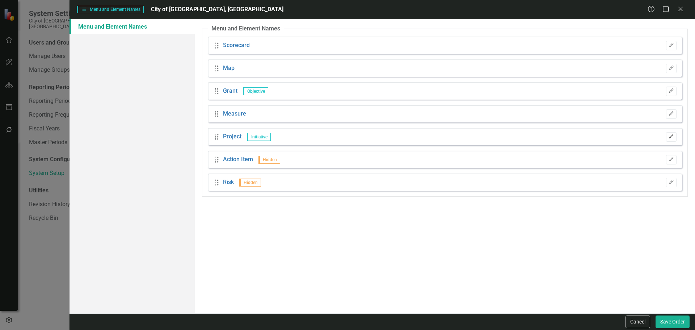
click at [676, 137] on button "Edit" at bounding box center [671, 136] width 11 height 9
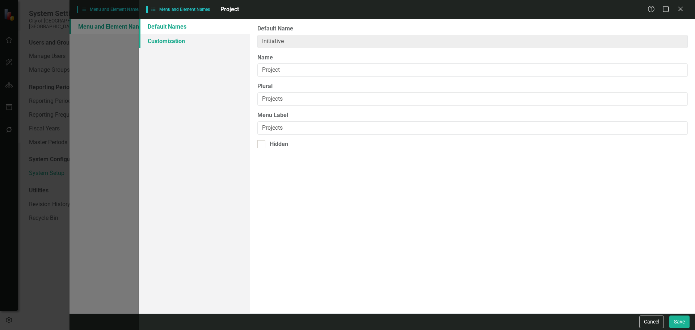
click at [197, 42] on link "Customization" at bounding box center [194, 41] width 111 height 14
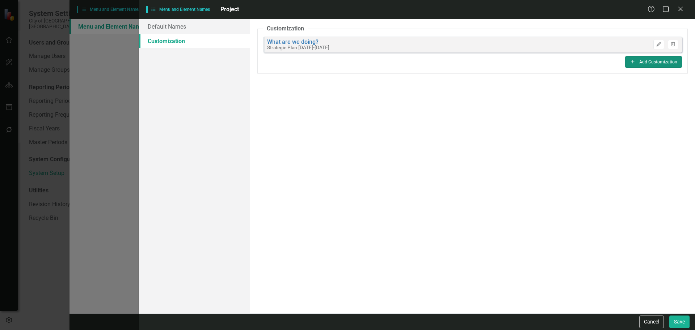
click at [640, 64] on button "Add Add Customization" at bounding box center [654, 62] width 57 height 12
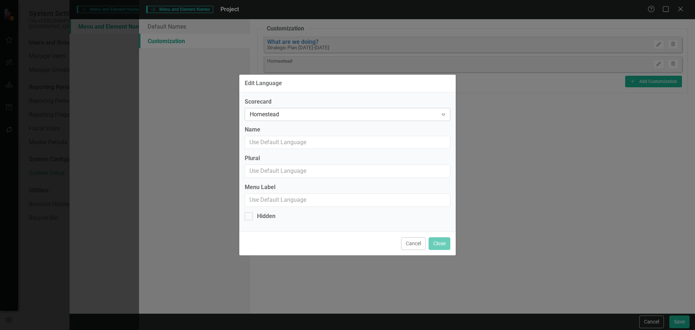
click at [281, 112] on div "Homestead" at bounding box center [344, 114] width 188 height 8
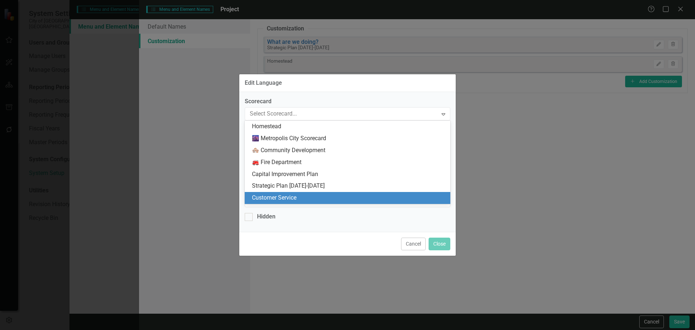
click at [271, 198] on div "Customer Service" at bounding box center [349, 198] width 194 height 8
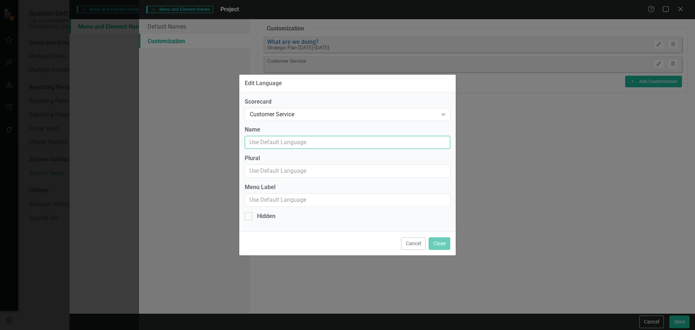
click at [276, 141] on input "Name" at bounding box center [348, 142] width 206 height 13
type input "Initiative"
type input "Initiatives"
click button "Close" at bounding box center [440, 243] width 22 height 13
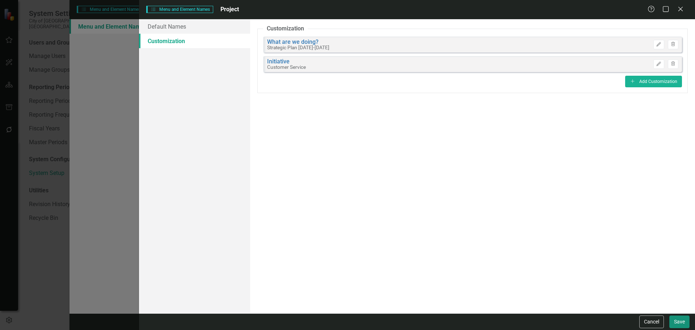
click at [674, 318] on button "Save" at bounding box center [680, 321] width 20 height 13
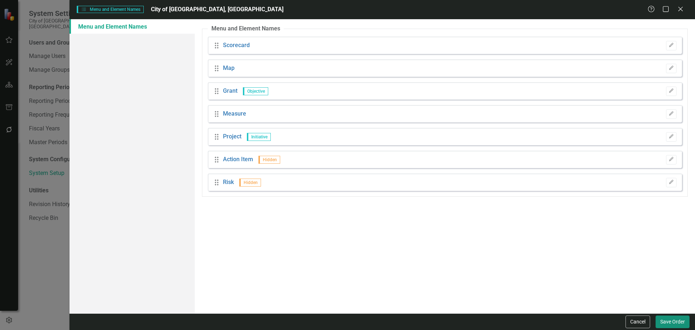
click at [669, 320] on button "Save Order" at bounding box center [673, 321] width 34 height 13
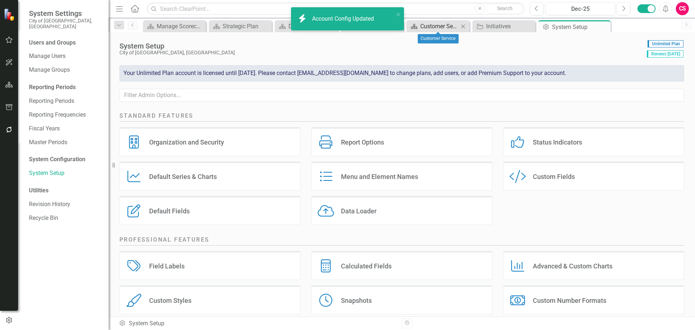
click at [440, 25] on div "Customer Service" at bounding box center [440, 26] width 38 height 9
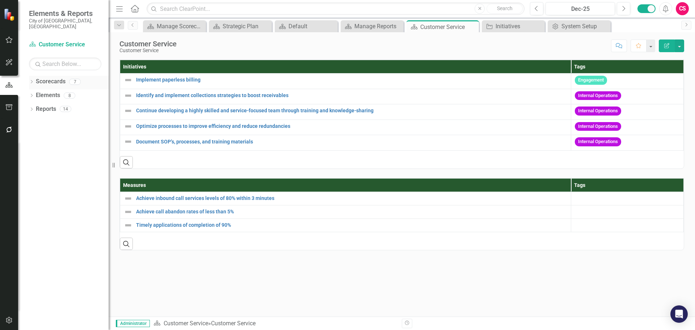
click at [31, 80] on icon "Dropdown" at bounding box center [31, 82] width 5 height 4
click at [27, 134] on icon "Dropdown" at bounding box center [24, 136] width 5 height 4
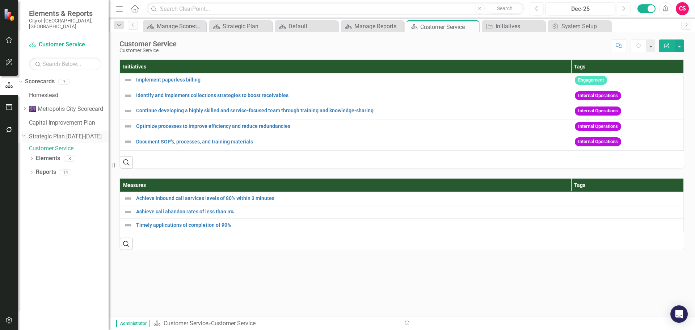
click at [60, 133] on link "Strategic Plan [DATE]-[DATE]" at bounding box center [69, 137] width 80 height 8
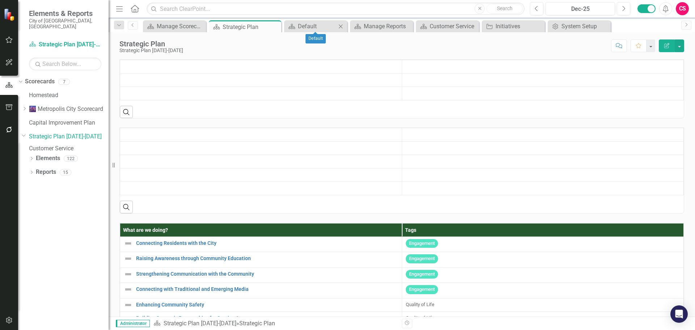
click at [340, 26] on icon "Close" at bounding box center [340, 27] width 7 height 6
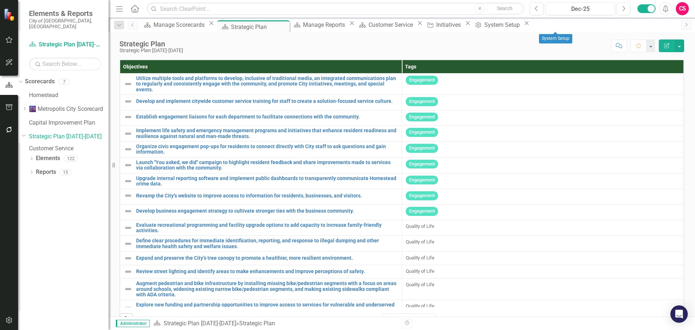
click at [531, 26] on icon "Close" at bounding box center [526, 23] width 7 height 6
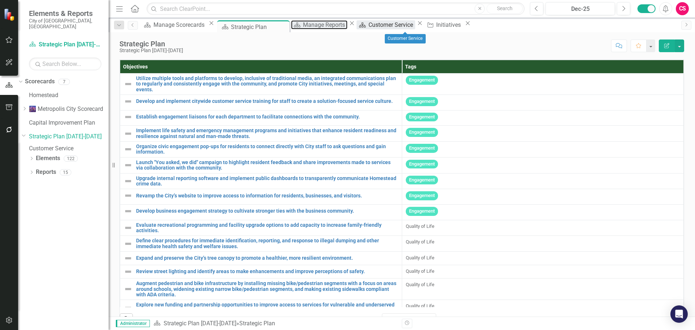
drag, startPoint x: 340, startPoint y: 25, endPoint x: 390, endPoint y: 24, distance: 49.3
click at [390, 24] on div "Scorecard Manage Scorecards Close Scorecard Strategic Plan Pin Close Scorecard …" at bounding box center [410, 26] width 536 height 12
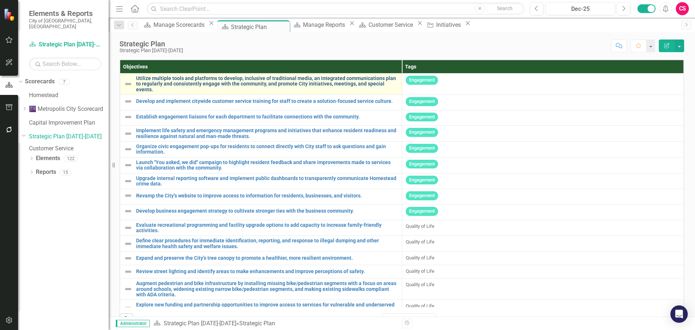
click at [194, 82] on link "Utilize multiple tools and platforms to develop, inclusive of traditional media…" at bounding box center [267, 84] width 262 height 17
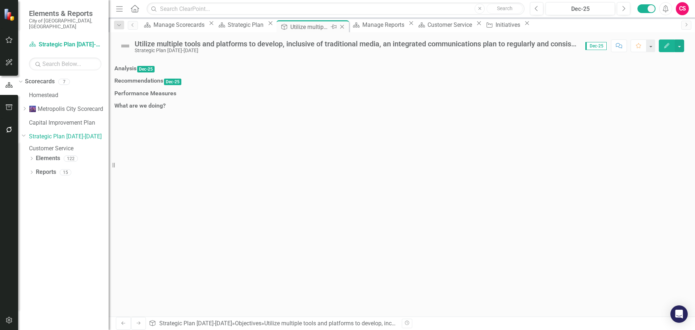
click at [346, 24] on icon "Close" at bounding box center [342, 27] width 7 height 6
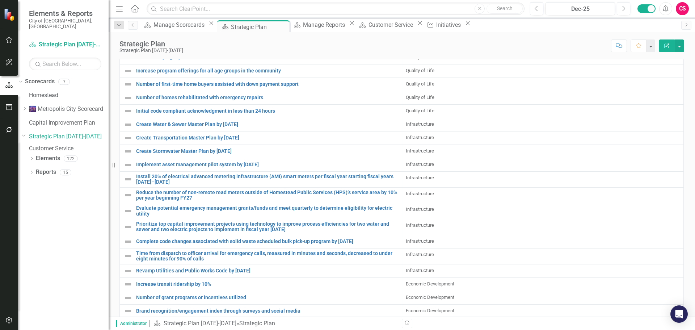
scroll to position [1, 0]
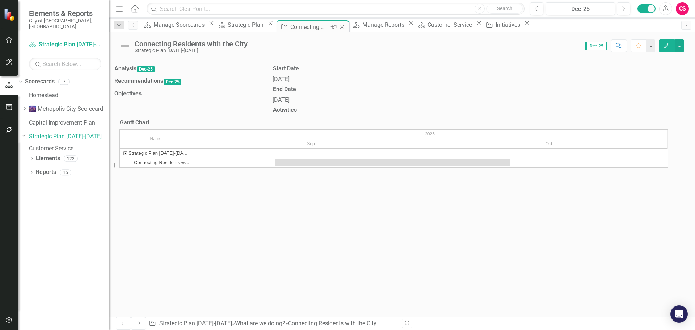
click at [346, 26] on icon "Close" at bounding box center [342, 27] width 7 height 6
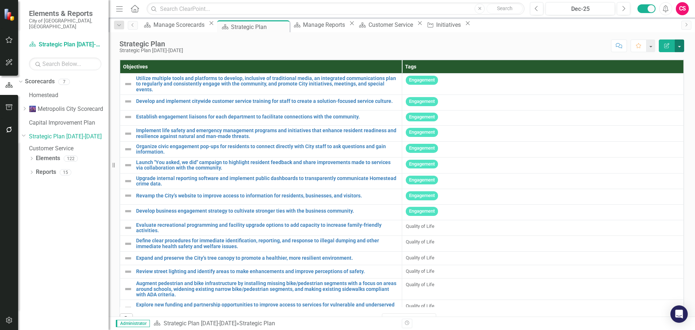
click at [679, 47] on button "button" at bounding box center [679, 45] width 9 height 13
click at [652, 71] on link "Edit Report Edit Layout" at bounding box center [655, 72] width 59 height 13
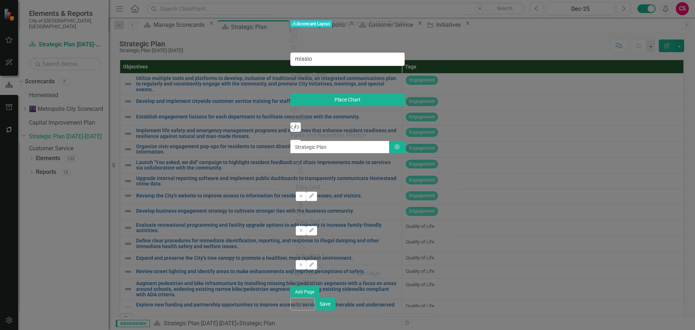
click at [293, 125] on icon "Add" at bounding box center [295, 127] width 5 height 4
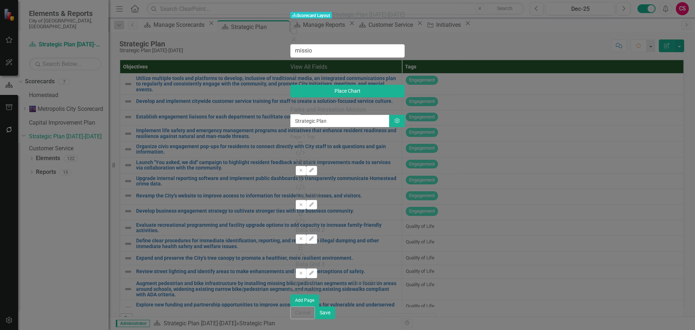
click at [290, 44] on div "missio View All Fields Expand Place Chart" at bounding box center [347, 71] width 114 height 54
click at [290, 44] on input "missio" at bounding box center [347, 50] width 114 height 13
click at [293, 116] on icon "Add" at bounding box center [295, 118] width 5 height 4
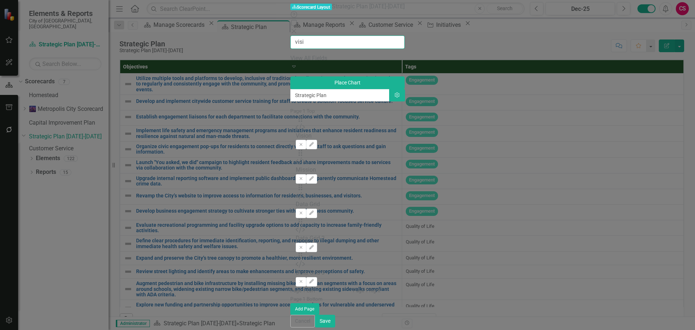
click at [290, 38] on input "visi" at bounding box center [347, 41] width 114 height 13
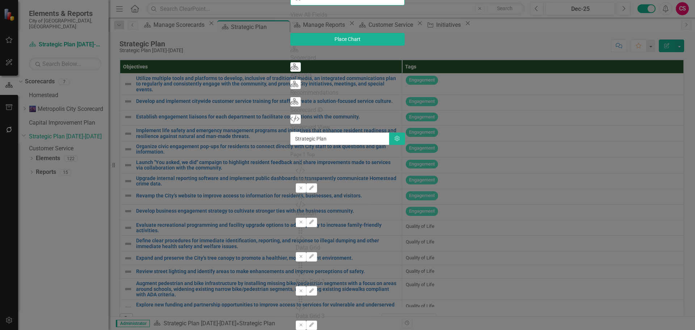
type input "c"
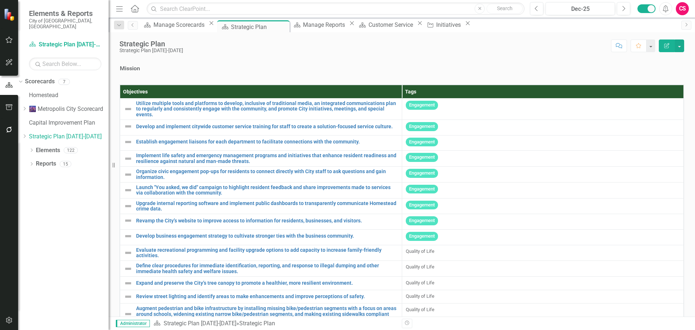
click at [235, 75] on div at bounding box center [402, 75] width 565 height 0
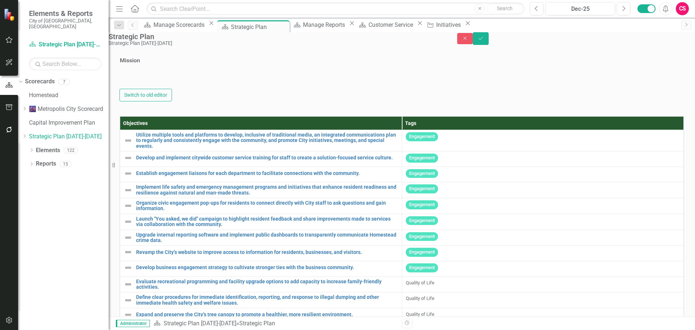
click at [205, 89] on div at bounding box center [402, 77] width 565 height 21
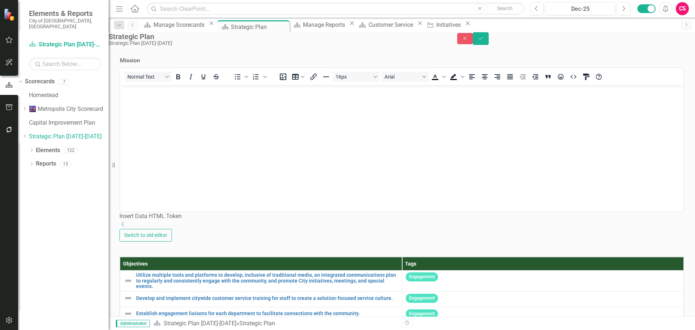
click at [184, 99] on body "Rich Text Area. Press ALT-0 for help." at bounding box center [402, 139] width 564 height 109
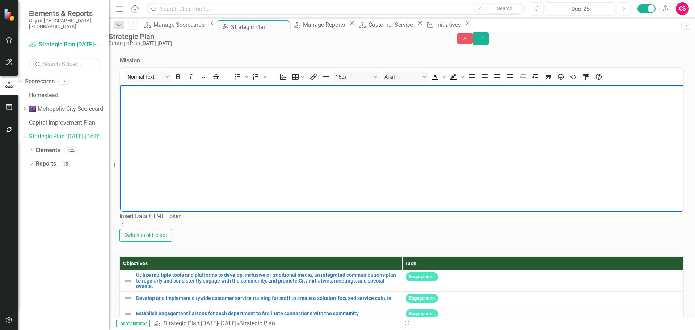
click at [223, 110] on body "Rich Text Area. Press ALT-0 for help." at bounding box center [402, 139] width 564 height 109
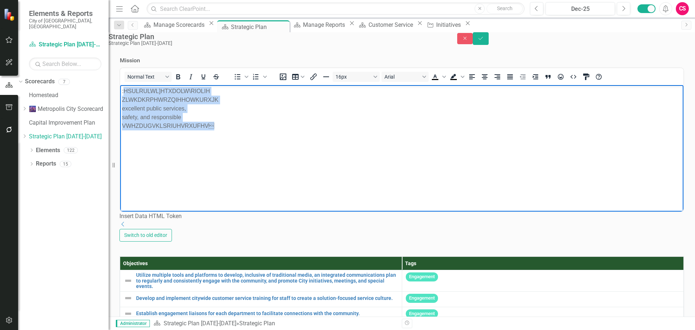
drag, startPoint x: 221, startPoint y: 124, endPoint x: 124, endPoint y: 92, distance: 102.7
click at [124, 92] on p ":HSULRULWL]HTXDOLW\RIOLIH ZLWKDKRPHWRZQIHHOWKURXJK excellent public services, s…" at bounding box center [402, 108] width 560 height 43
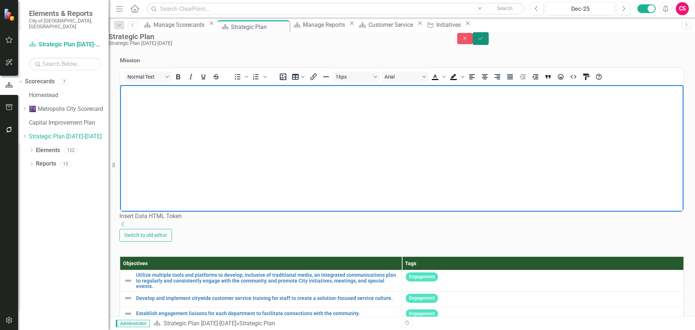
drag, startPoint x: 674, startPoint y: 43, endPoint x: 665, endPoint y: 51, distance: 12.0
click at [484, 41] on icon "Save" at bounding box center [481, 38] width 7 height 5
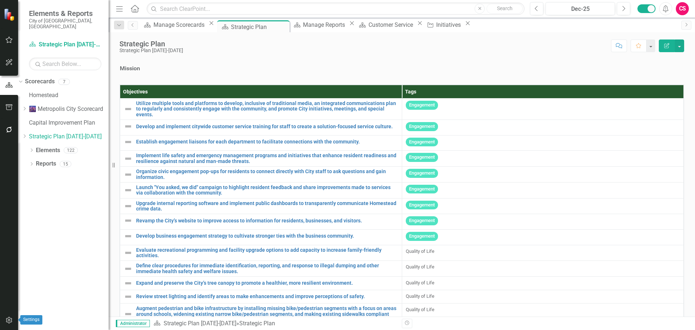
click at [11, 319] on icon "button" at bounding box center [9, 320] width 8 height 6
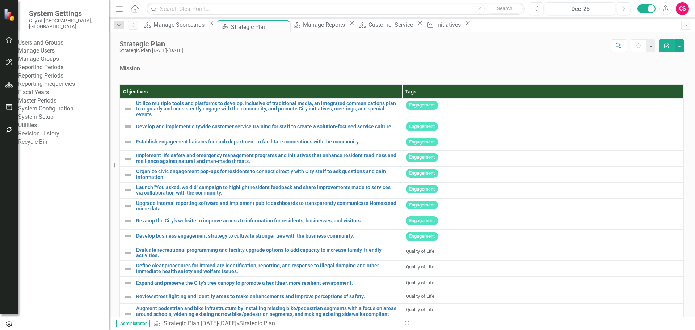
click at [54, 121] on link "System Setup" at bounding box center [63, 117] width 91 height 8
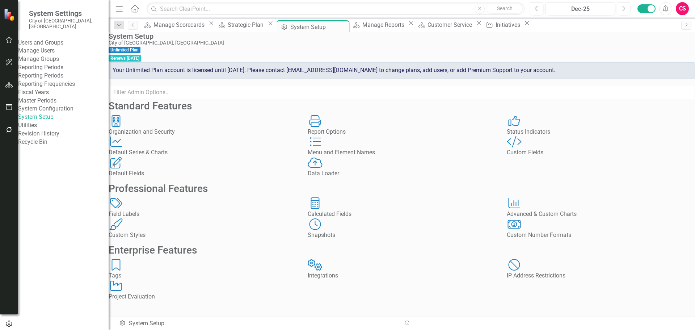
click at [546, 157] on div "Custom Fields" at bounding box center [601, 153] width 188 height 8
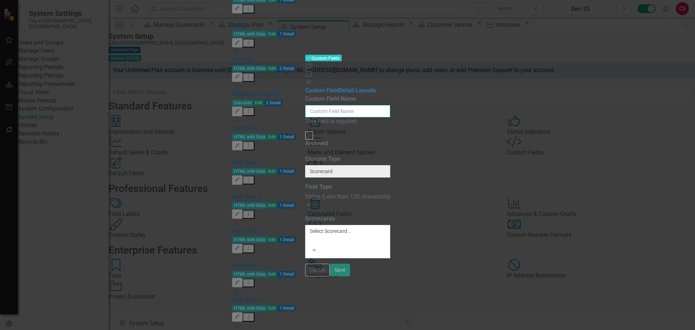
click at [305, 105] on input "Custom Field Name" at bounding box center [347, 111] width 85 height 12
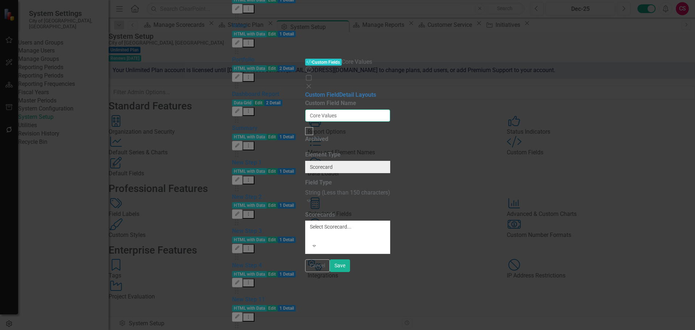
type input "Core Values"
click at [329, 189] on div "String (Less than 150 characters)" at bounding box center [347, 193] width 85 height 8
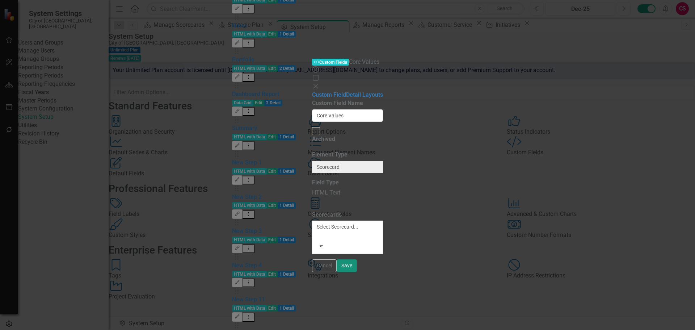
click at [357, 272] on button "Save" at bounding box center [347, 265] width 20 height 13
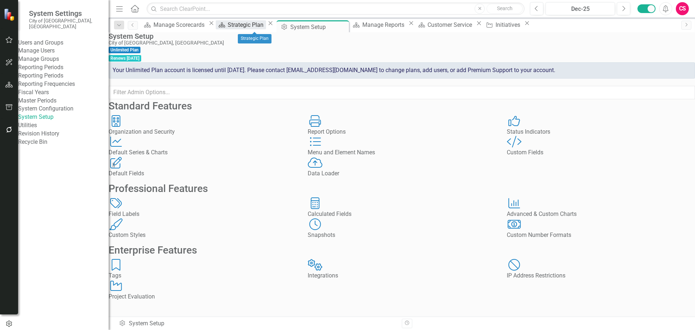
click at [249, 26] on div "Strategic Plan" at bounding box center [247, 24] width 38 height 9
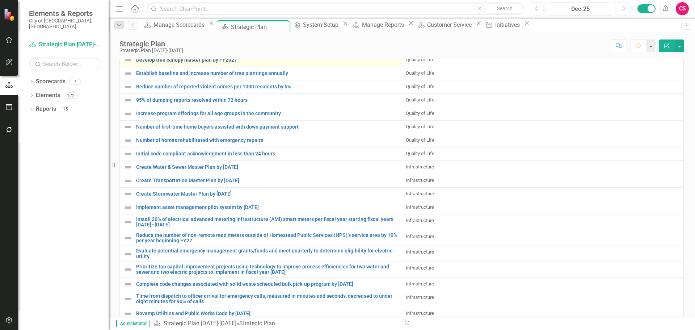
scroll to position [476, 0]
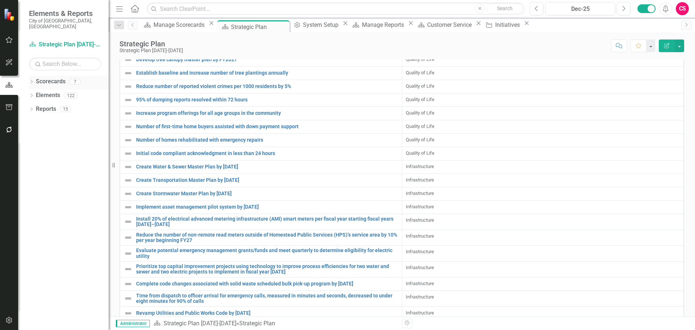
click at [30, 80] on icon "Dropdown" at bounding box center [31, 82] width 5 height 4
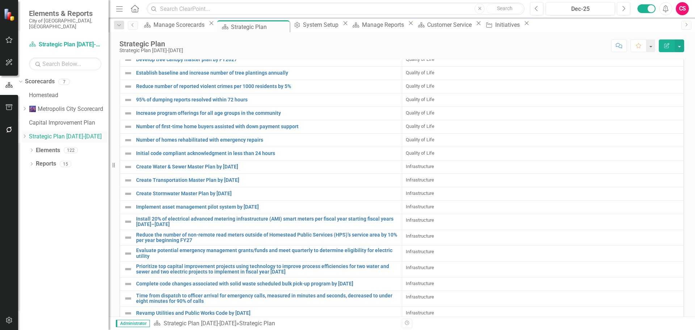
click at [27, 134] on icon "Dropdown" at bounding box center [24, 136] width 5 height 4
click at [53, 145] on link "Customer Service" at bounding box center [69, 149] width 80 height 8
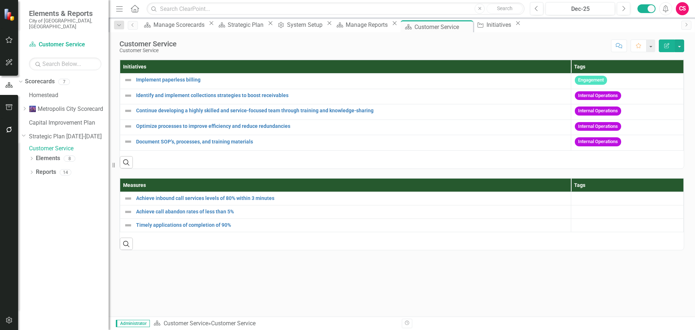
click at [444, 294] on div "Initiatives Tags Implement paperless billing Link Map View Link Map Edit Edit I…" at bounding box center [402, 187] width 587 height 257
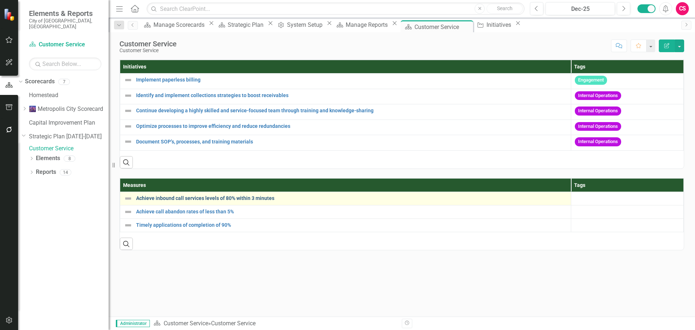
click at [161, 201] on link "Achieve inbound call services levels of 80% within 3 minutes" at bounding box center [351, 198] width 431 height 5
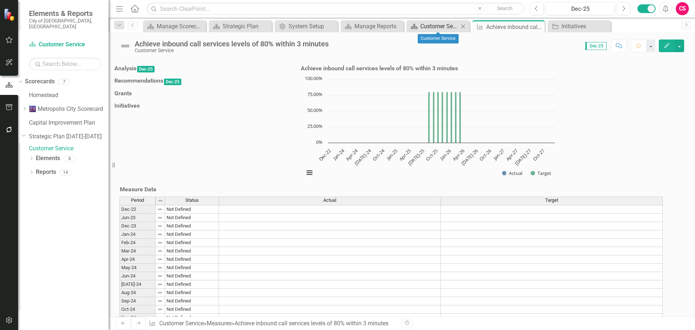
click at [421, 27] on div "Customer Service" at bounding box center [440, 26] width 38 height 9
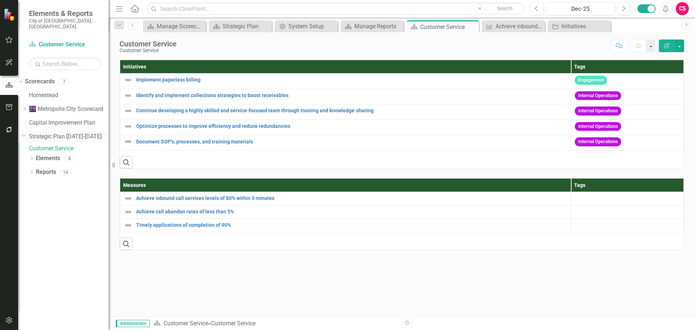
click at [61, 133] on link "Strategic Plan [DATE]-[DATE]" at bounding box center [69, 137] width 80 height 8
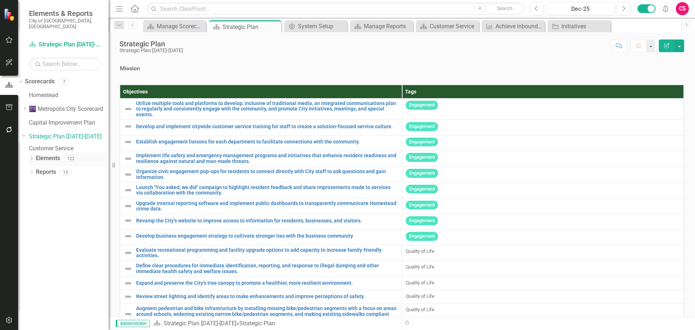
click at [50, 158] on link "Elements" at bounding box center [48, 158] width 24 height 8
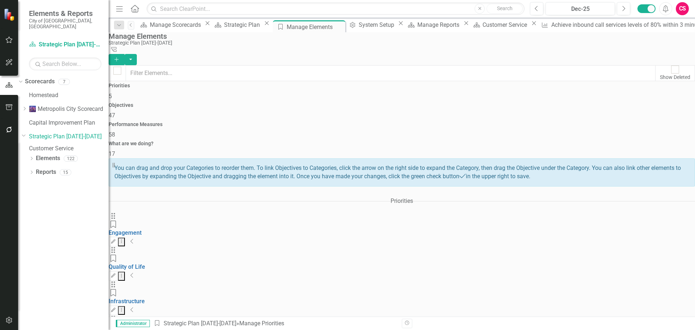
click at [300, 103] on div "Objectives 47" at bounding box center [402, 111] width 587 height 17
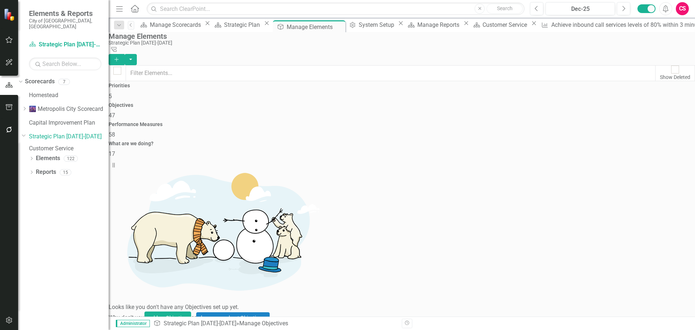
scroll to position [430, 0]
click at [426, 122] on div "Performance Measures 58" at bounding box center [402, 130] width 587 height 17
checkbox input "false"
click at [597, 141] on div "What are we doing? 17" at bounding box center [402, 149] width 587 height 17
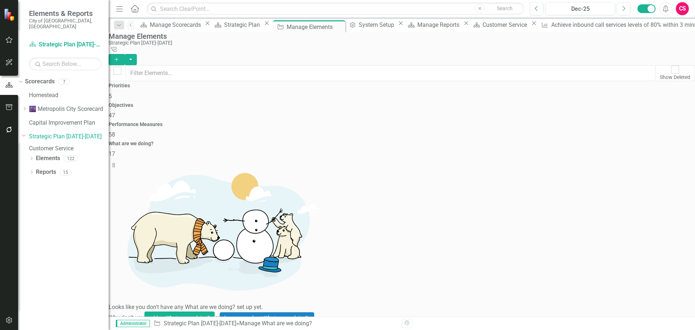
click at [443, 122] on div "Performance Measures 58" at bounding box center [402, 130] width 587 height 17
click at [483, 26] on div "Customer Service" at bounding box center [506, 24] width 47 height 9
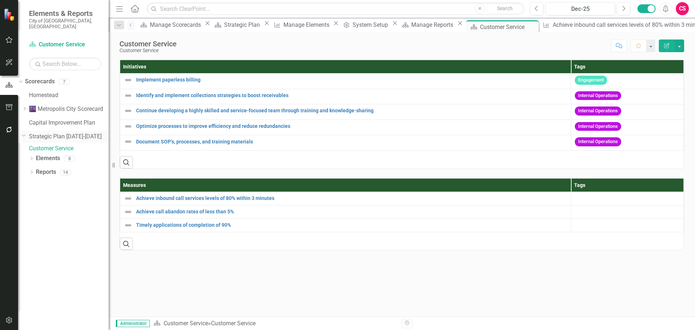
click at [57, 133] on link "Strategic Plan [DATE]-[DATE]" at bounding box center [69, 137] width 80 height 8
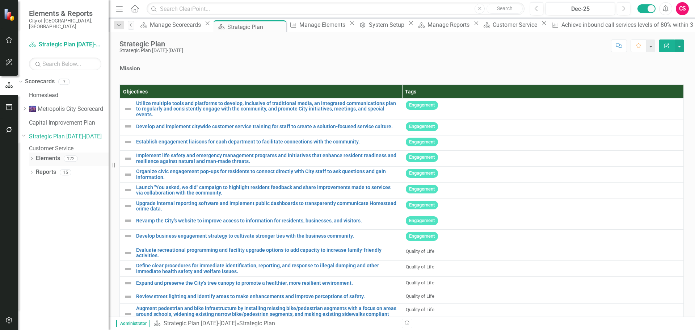
click at [49, 158] on link "Elements" at bounding box center [48, 158] width 24 height 8
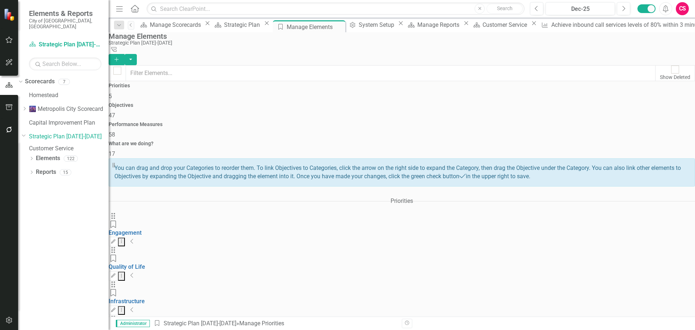
click at [308, 103] on div "Objectives 47" at bounding box center [402, 111] width 587 height 17
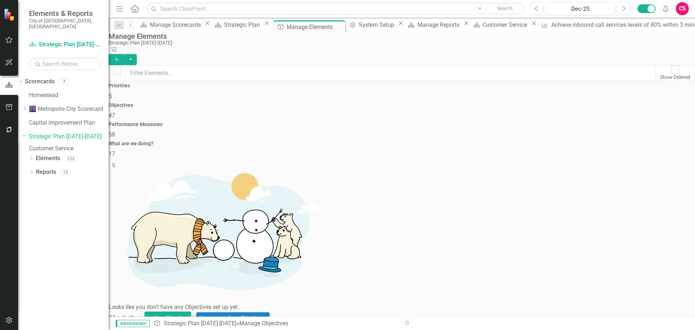
click at [217, 100] on div "Priorities 5" at bounding box center [402, 91] width 587 height 17
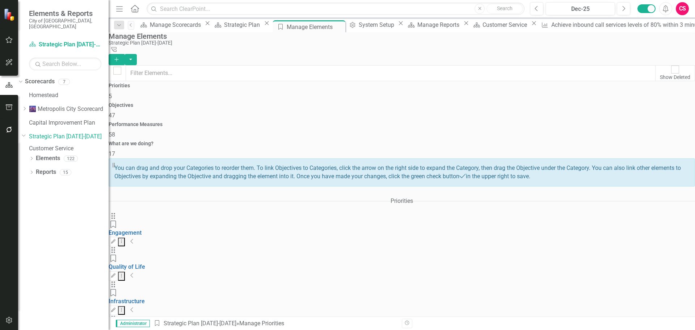
click at [312, 103] on div "Objectives 47" at bounding box center [402, 111] width 587 height 17
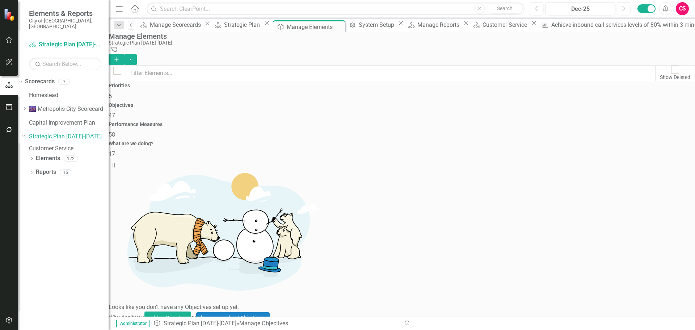
click at [214, 100] on div "Priorities 5" at bounding box center [402, 91] width 587 height 17
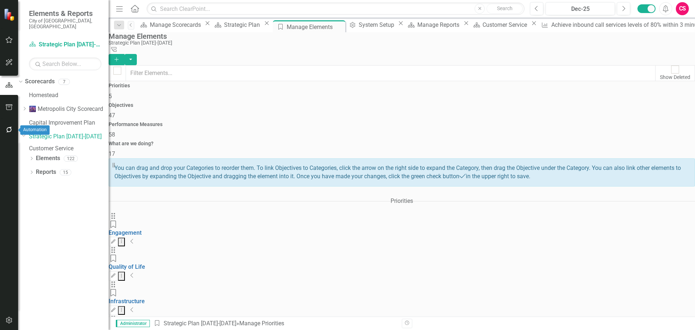
click at [8, 129] on icon "button" at bounding box center [9, 130] width 8 height 6
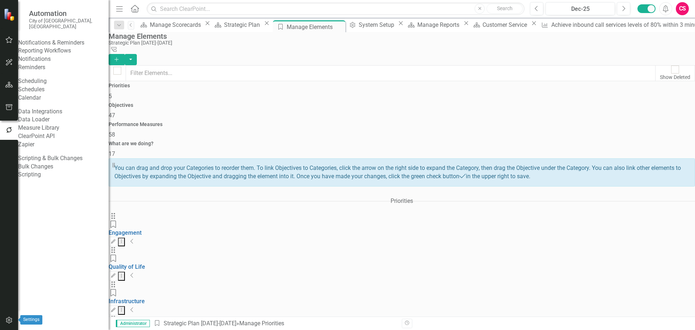
click at [8, 320] on icon "button" at bounding box center [9, 320] width 8 height 6
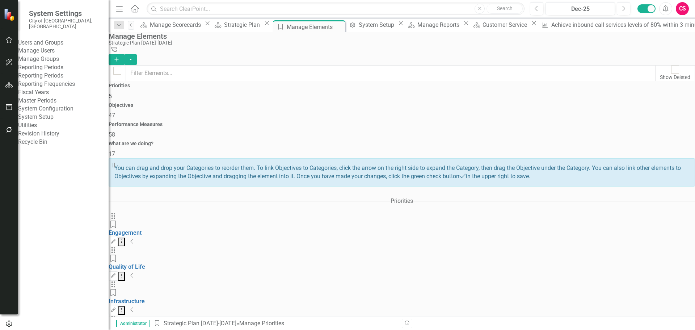
click at [57, 121] on link "System Setup" at bounding box center [63, 117] width 91 height 8
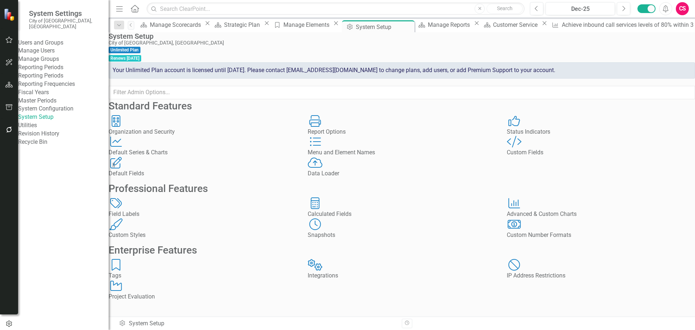
click at [363, 157] on div "Menu and Element Names" at bounding box center [402, 153] width 188 height 8
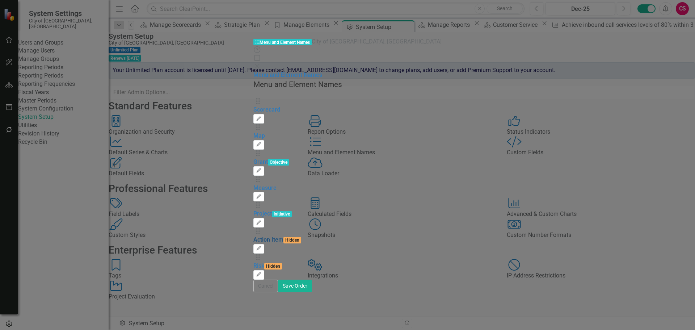
click at [254, 236] on link "Action Item" at bounding box center [269, 239] width 30 height 7
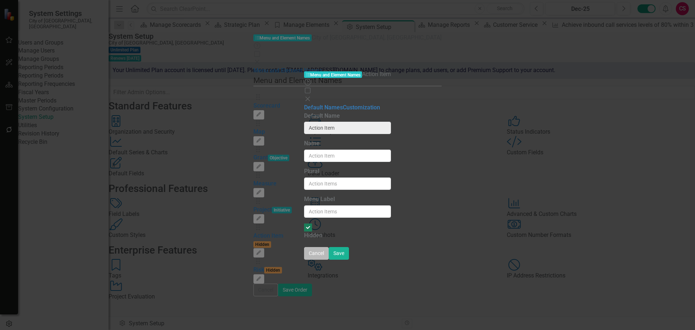
click at [329, 260] on button "Cancel" at bounding box center [316, 253] width 25 height 13
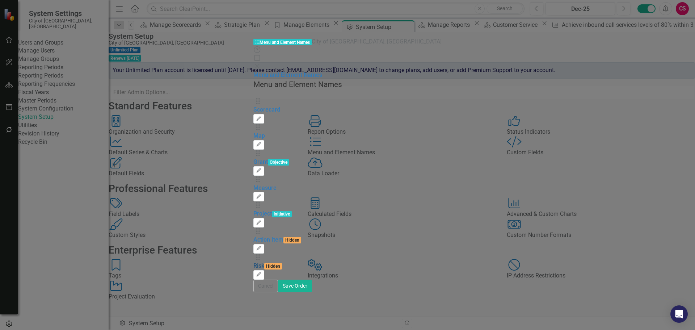
click at [254, 262] on link "Risk" at bounding box center [259, 265] width 11 height 7
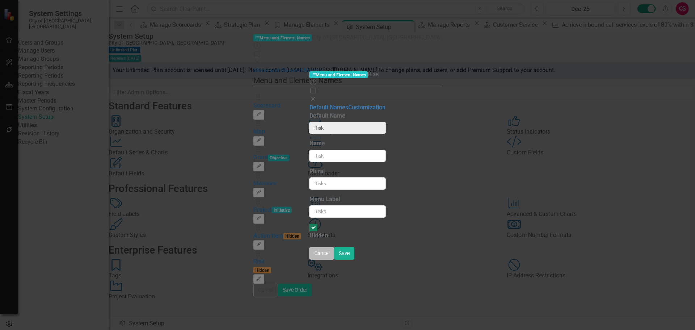
click at [334, 260] on button "Cancel" at bounding box center [322, 253] width 25 height 13
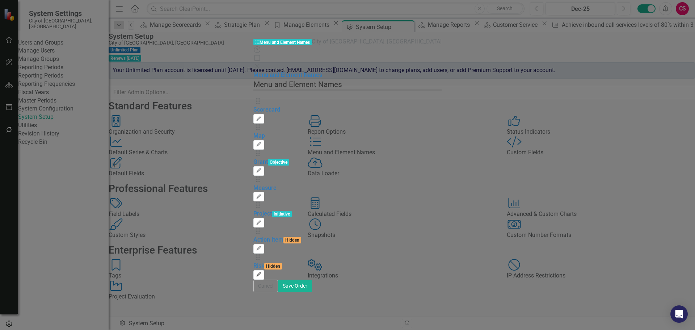
click at [261, 272] on icon "button" at bounding box center [259, 274] width 4 height 4
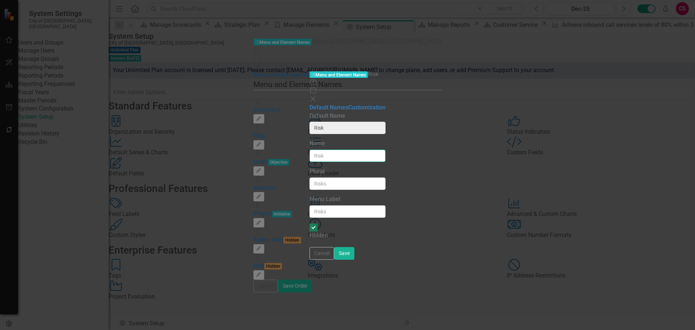
click at [310, 150] on input "Name" at bounding box center [348, 156] width 76 height 12
type input "Goal"
type input "Goals"
click at [310, 223] on div at bounding box center [314, 227] width 8 height 8
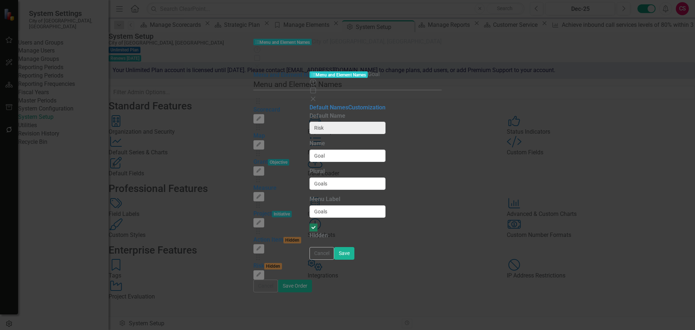
click at [308, 222] on input "Hidden" at bounding box center [313, 227] width 11 height 11
checkbox input "false"
click at [355, 260] on button "Save" at bounding box center [344, 253] width 20 height 13
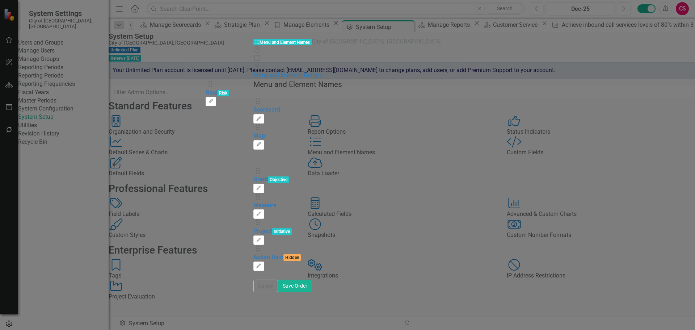
drag, startPoint x: 215, startPoint y: 184, endPoint x: 213, endPoint y: 91, distance: 93.1
click at [254, 97] on div "Drag Scorecard Edit Drag Map Edit Drag Grant Objective Edit Drag Measure Edit D…" at bounding box center [348, 188] width 188 height 182
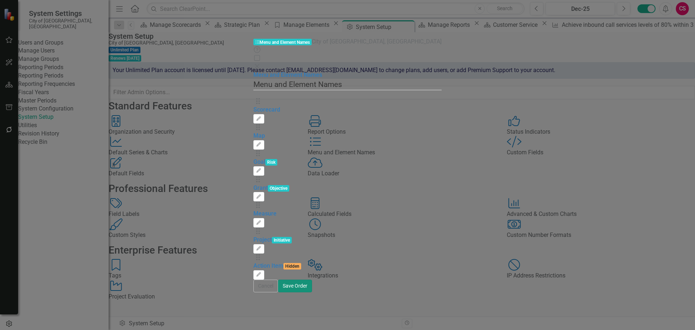
click at [312, 292] on button "Save Order" at bounding box center [295, 286] width 34 height 13
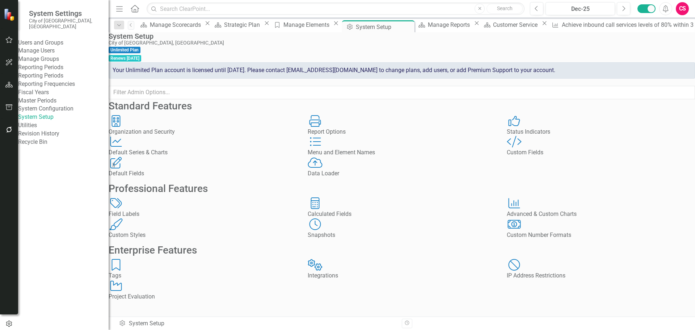
click at [323, 147] on icon "Menu and Element Names" at bounding box center [315, 142] width 15 height 12
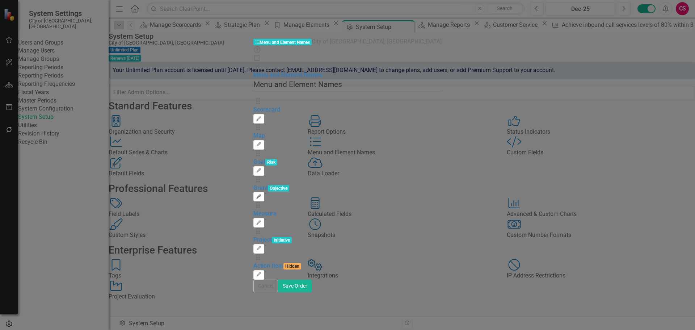
click at [262, 195] on icon "Edit" at bounding box center [258, 197] width 5 height 4
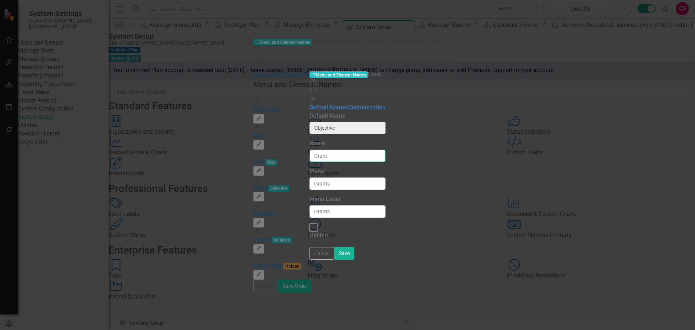
click at [310, 150] on input "Grant" at bounding box center [348, 156] width 76 height 12
type input "Goal"
type input "Goals"
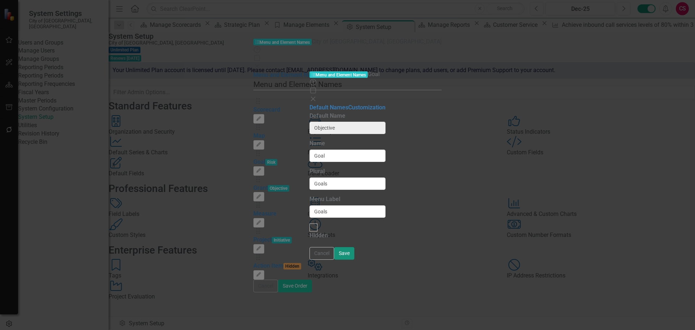
click at [355, 260] on button "Save" at bounding box center [344, 253] width 20 height 13
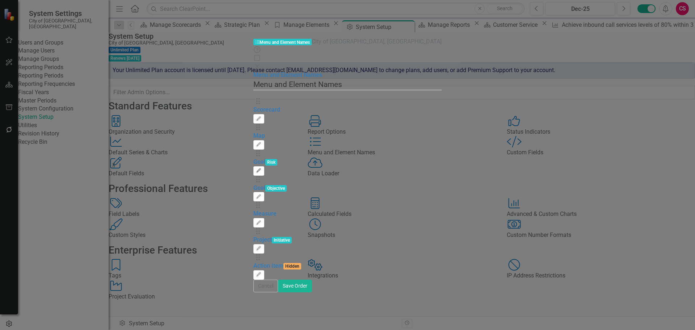
click at [262, 168] on icon "Edit" at bounding box center [258, 170] width 5 height 4
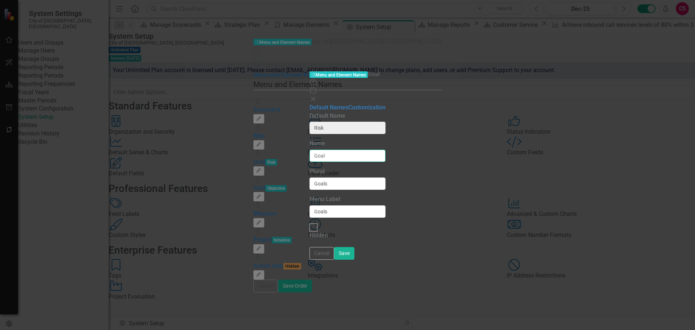
click at [310, 150] on input "Goal" at bounding box center [348, 156] width 76 height 12
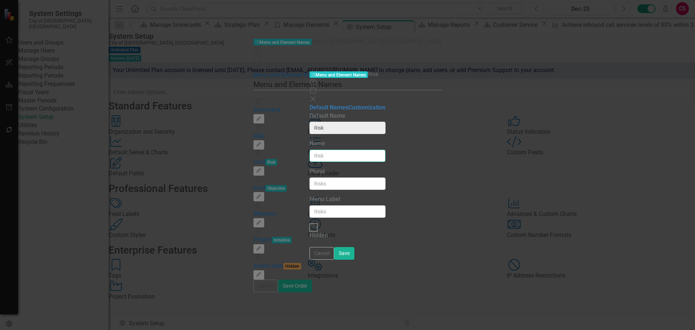
click at [310, 150] on input "Name" at bounding box center [348, 156] width 76 height 12
type input "Objective"
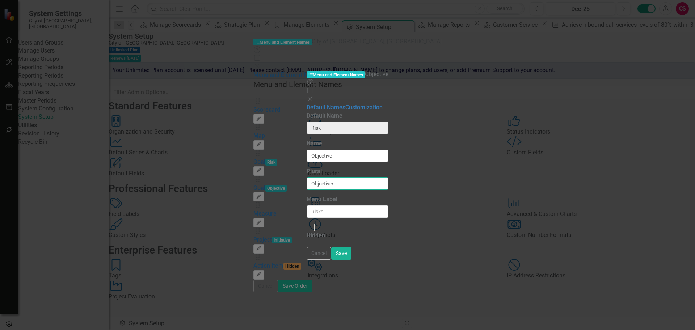
type input "Objectives"
click at [352, 260] on button "Save" at bounding box center [341, 253] width 20 height 13
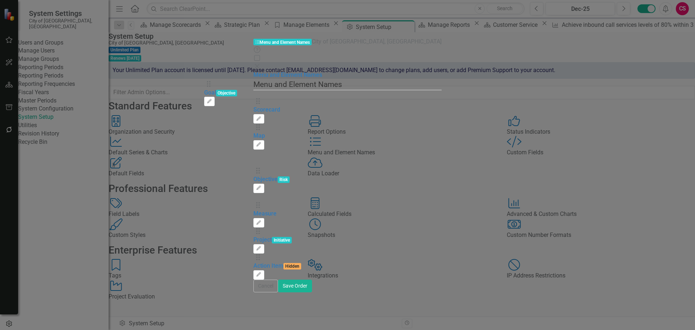
drag, startPoint x: 216, startPoint y: 115, endPoint x: 212, endPoint y: 90, distance: 25.3
click at [254, 97] on div "Drag Scorecard Edit Drag Map Edit Drag Objective Risk Edit Drag Goal Objective …" at bounding box center [348, 188] width 188 height 182
click at [312, 292] on button "Save Order" at bounding box center [295, 286] width 34 height 13
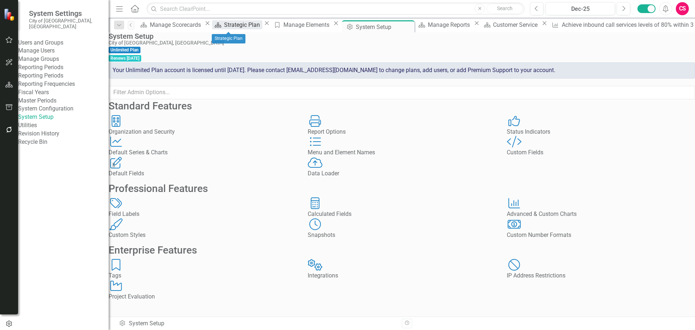
click at [224, 25] on div "Strategic Plan" at bounding box center [243, 24] width 38 height 9
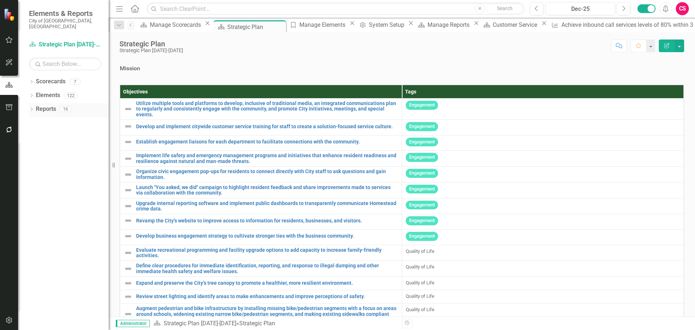
click at [49, 105] on link "Reports" at bounding box center [46, 109] width 20 height 8
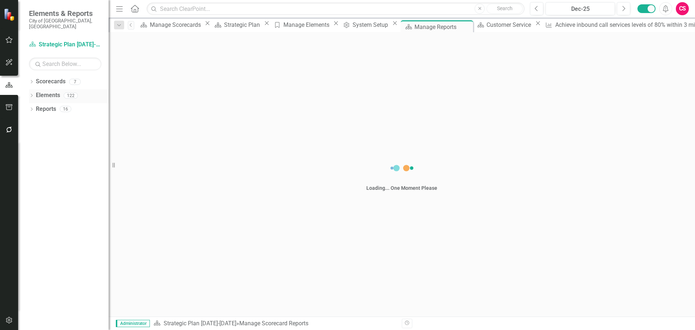
click at [48, 91] on link "Elements" at bounding box center [48, 95] width 24 height 8
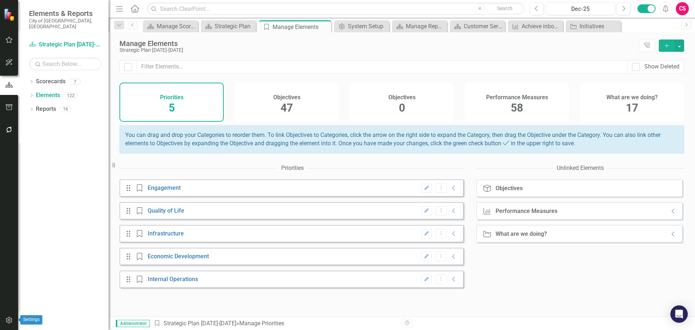
click at [11, 321] on icon "button" at bounding box center [9, 320] width 6 height 7
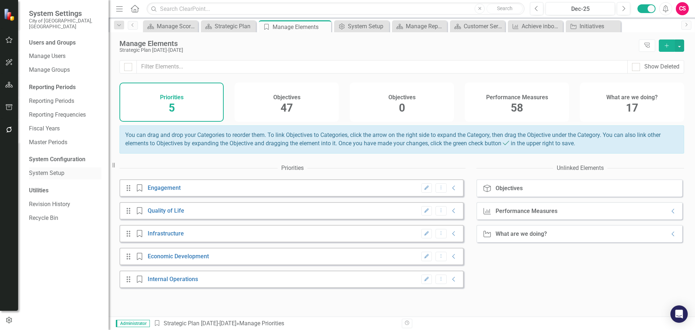
click at [62, 169] on link "System Setup" at bounding box center [65, 173] width 72 height 8
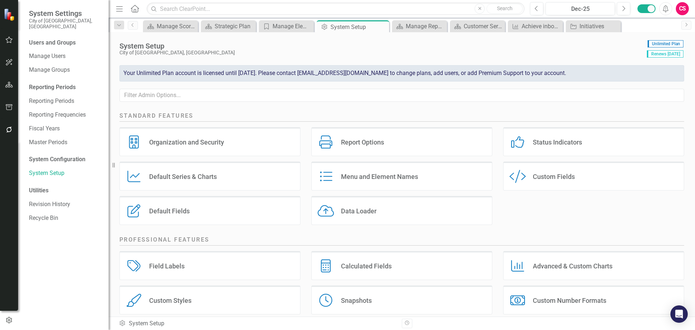
click at [369, 171] on div "Menu and Element Names Menu and Element Names" at bounding box center [402, 176] width 181 height 29
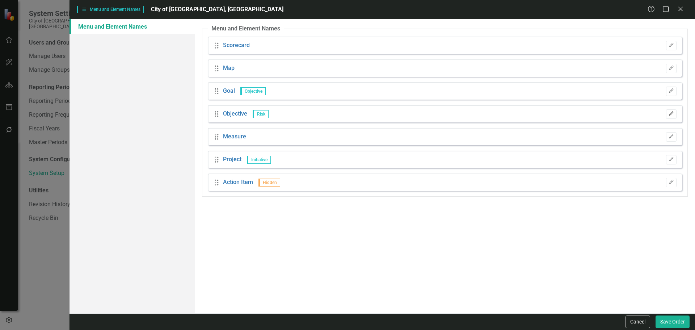
click at [672, 114] on icon "button" at bounding box center [671, 113] width 4 height 4
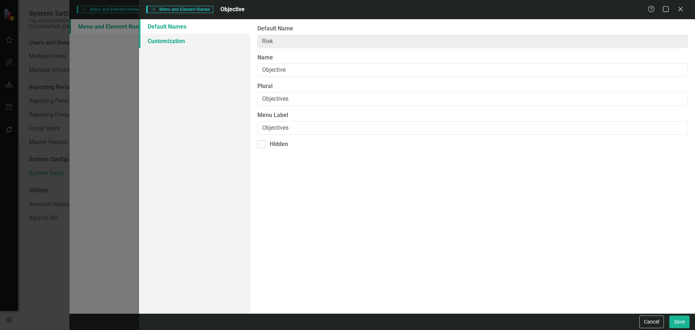
click at [183, 46] on link "Customization" at bounding box center [194, 41] width 111 height 14
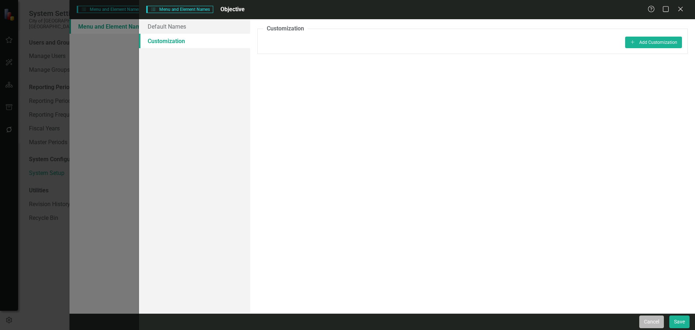
click at [655, 322] on button "Cancel" at bounding box center [652, 321] width 25 height 13
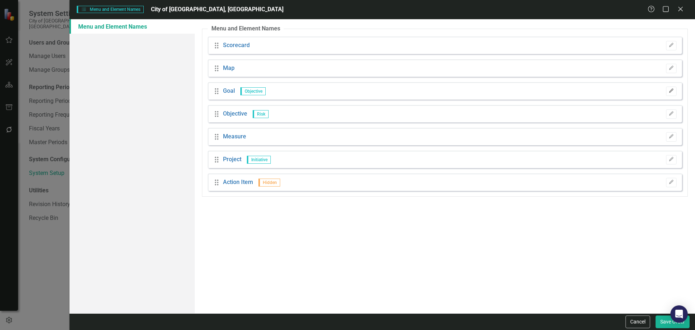
click at [668, 89] on button "Edit" at bounding box center [671, 91] width 11 height 9
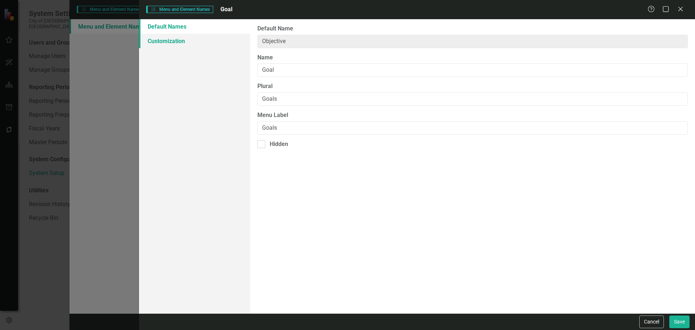
click at [188, 44] on link "Customization" at bounding box center [194, 41] width 111 height 14
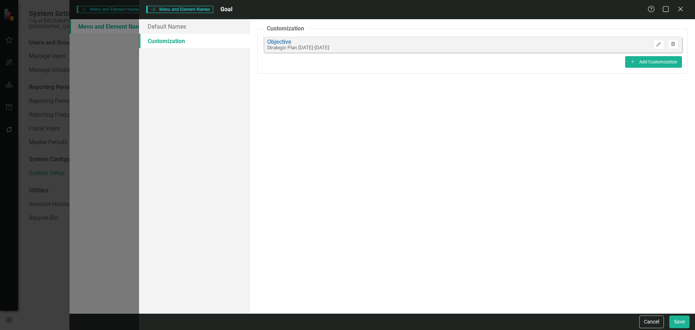
click at [673, 43] on icon "Trash" at bounding box center [673, 44] width 5 height 4
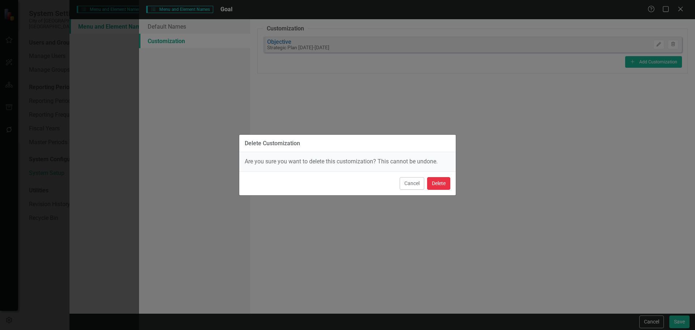
click at [442, 182] on button "Delete" at bounding box center [438, 183] width 23 height 13
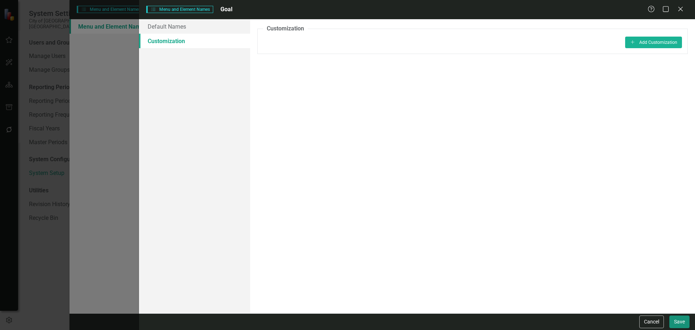
click at [678, 320] on button "Save" at bounding box center [680, 321] width 20 height 13
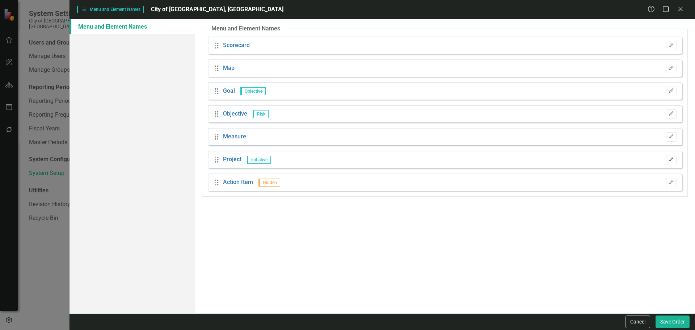
click at [673, 158] on icon "Edit" at bounding box center [671, 159] width 5 height 4
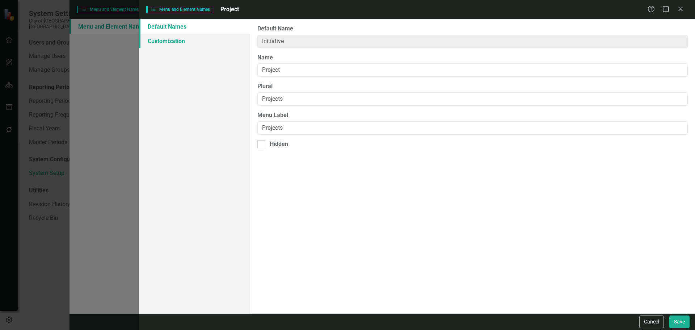
click at [177, 40] on link "Customization" at bounding box center [194, 41] width 111 height 14
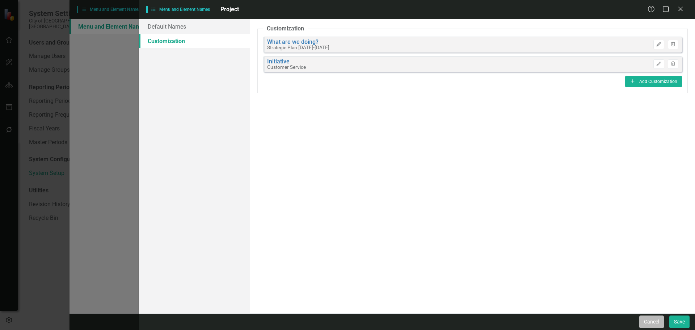
click at [650, 321] on button "Cancel" at bounding box center [652, 321] width 25 height 13
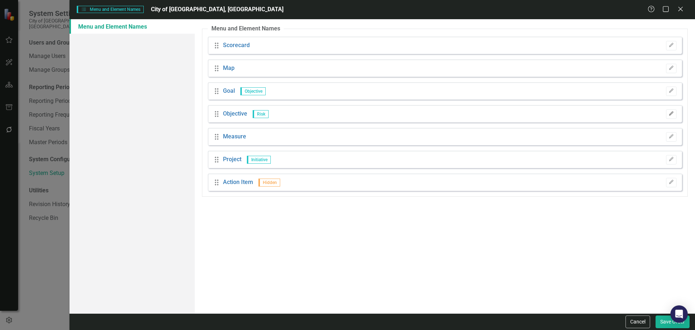
click at [671, 113] on icon "button" at bounding box center [671, 113] width 4 height 4
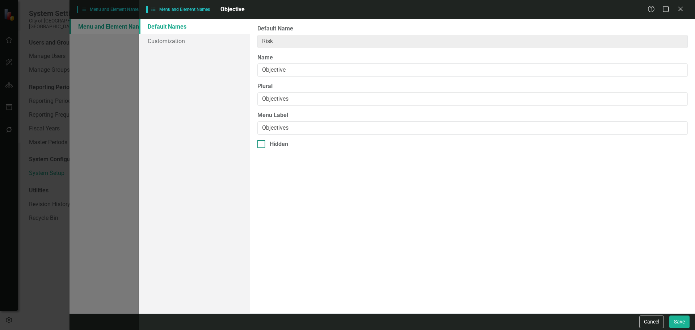
click at [263, 143] on div at bounding box center [262, 144] width 8 height 8
click at [262, 143] on input "Hidden" at bounding box center [260, 142] width 5 height 5
checkbox input "true"
click at [314, 74] on input "Objective" at bounding box center [473, 69] width 431 height 13
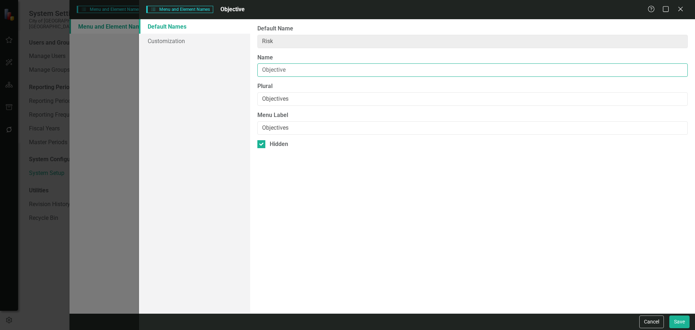
click at [314, 74] on input "Objective" at bounding box center [473, 69] width 431 height 13
click at [295, 98] on input "Objectives" at bounding box center [473, 98] width 431 height 13
click at [291, 125] on input "Objectives" at bounding box center [473, 127] width 431 height 13
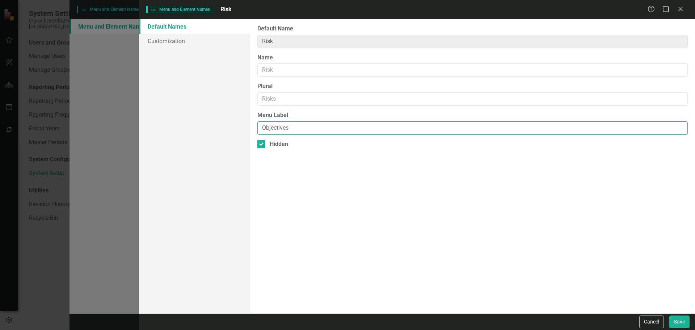
click at [291, 125] on input "Objectives" at bounding box center [473, 127] width 431 height 13
click at [679, 318] on button "Save" at bounding box center [680, 321] width 20 height 13
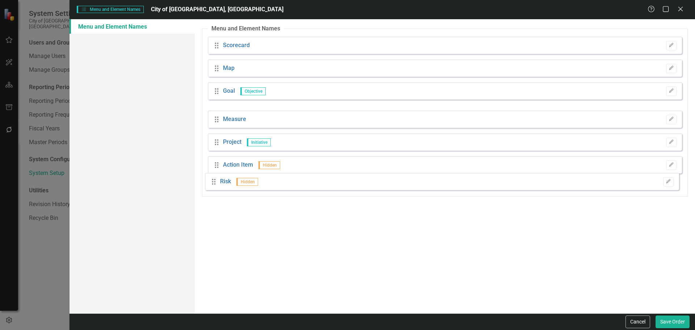
drag, startPoint x: 217, startPoint y: 116, endPoint x: 214, endPoint y: 183, distance: 67.8
click at [668, 135] on button "Edit" at bounding box center [671, 136] width 11 height 9
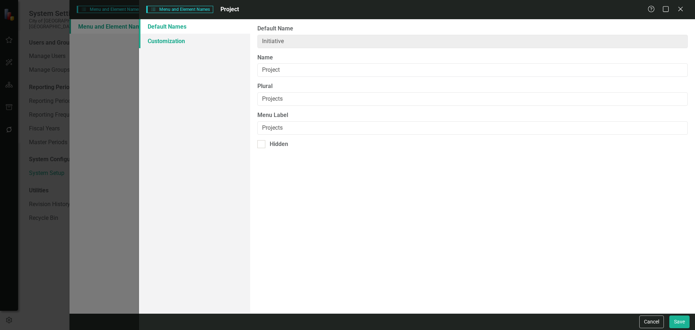
click at [167, 39] on link "Customization" at bounding box center [194, 41] width 111 height 14
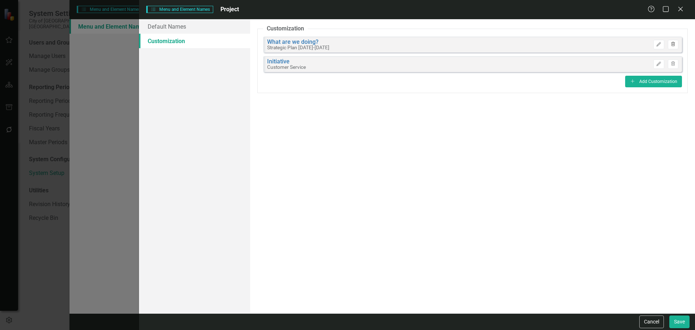
click at [673, 44] on icon "button" at bounding box center [674, 44] width 4 height 4
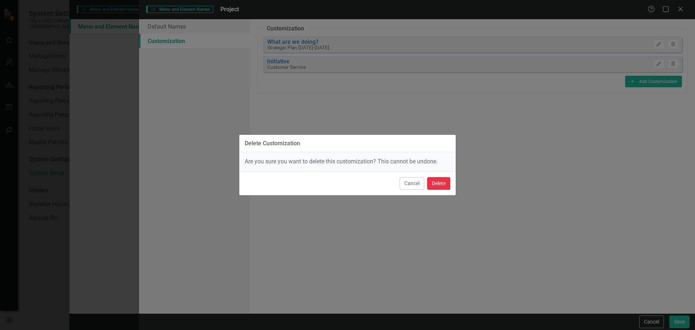
click at [436, 177] on button "Delete" at bounding box center [438, 183] width 23 height 13
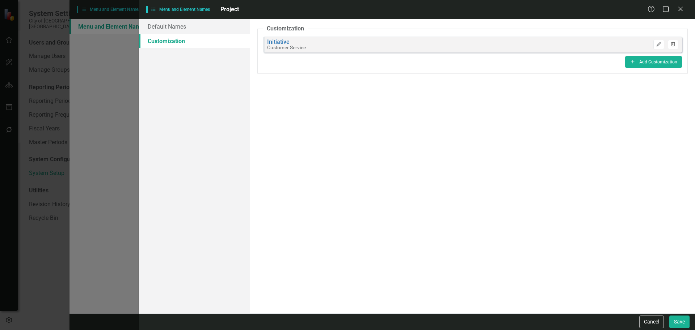
click at [672, 41] on button "Trash" at bounding box center [673, 44] width 11 height 9
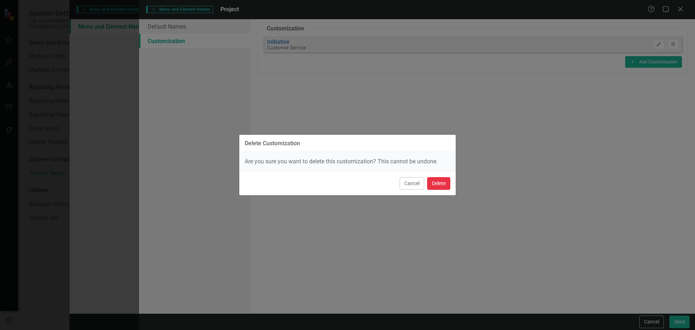
click at [433, 180] on button "Delete" at bounding box center [438, 183] width 23 height 13
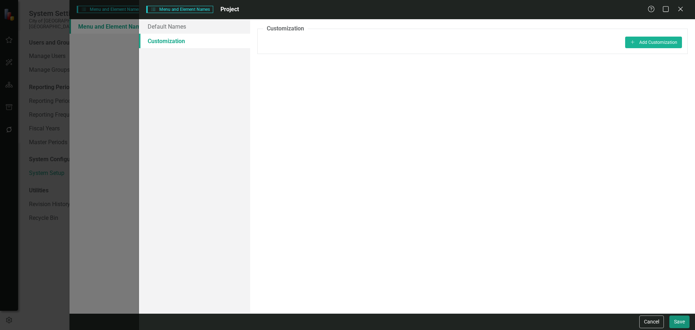
click at [687, 317] on button "Save" at bounding box center [680, 321] width 20 height 13
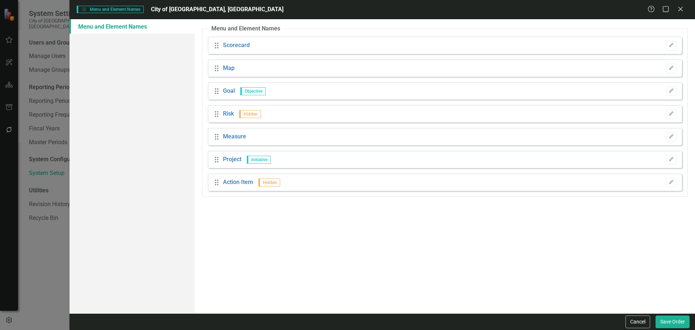
drag, startPoint x: 213, startPoint y: 112, endPoint x: 211, endPoint y: 133, distance: 21.8
click at [211, 134] on div "Drag Scorecard Edit Drag Map Edit Drag Goal Objective Edit Drag Risk Hidden Edi…" at bounding box center [445, 114] width 475 height 154
drag, startPoint x: 217, startPoint y: 114, endPoint x: 214, endPoint y: 164, distance: 50.8
drag, startPoint x: 216, startPoint y: 137, endPoint x: 217, endPoint y: 114, distance: 23.6
click at [217, 114] on div "Drag Scorecard Edit Drag Map Edit Drag Goal Objective Edit Drag Measure Edit Dr…" at bounding box center [445, 114] width 475 height 154
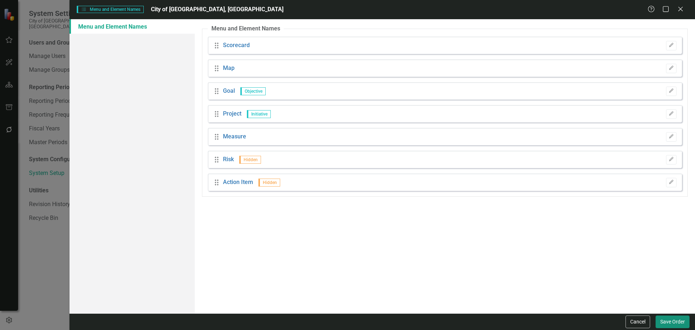
click at [669, 321] on button "Save Order" at bounding box center [673, 321] width 34 height 13
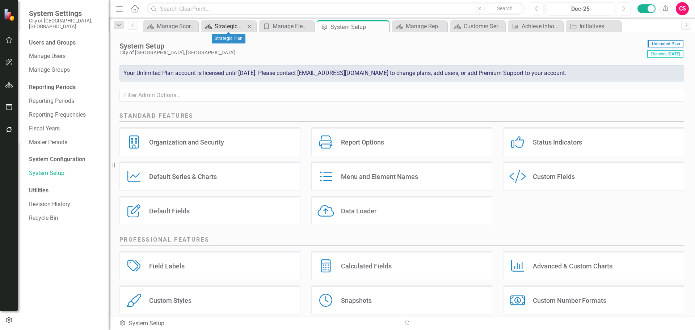
click at [236, 26] on div "Strategic Plan" at bounding box center [230, 26] width 30 height 9
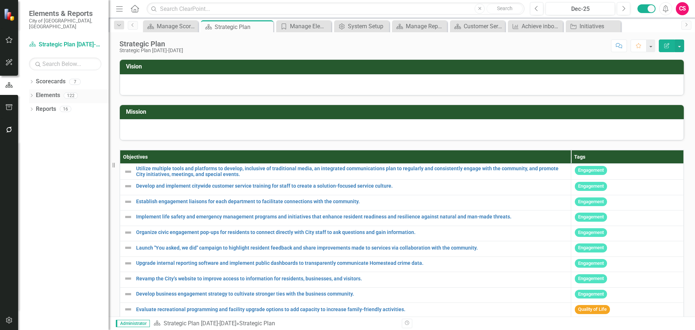
click at [45, 91] on link "Elements" at bounding box center [48, 95] width 24 height 8
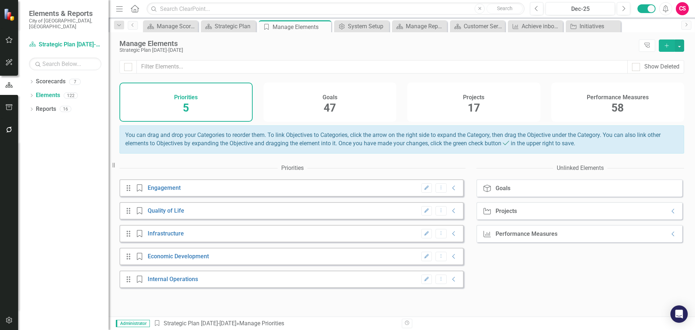
click at [360, 105] on div "Goals 47" at bounding box center [330, 102] width 133 height 39
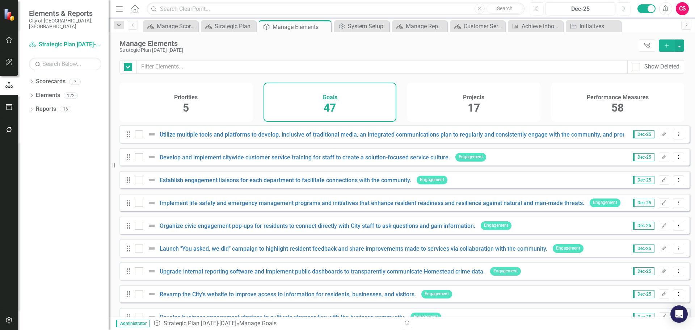
checkbox input "false"
click at [366, 25] on div "System Setup" at bounding box center [363, 26] width 30 height 9
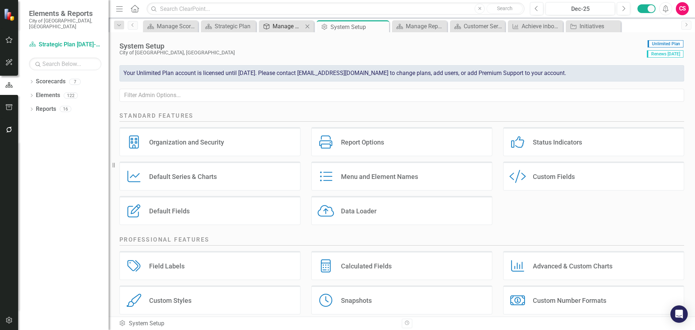
click at [284, 23] on div "Manage Elements" at bounding box center [288, 26] width 30 height 9
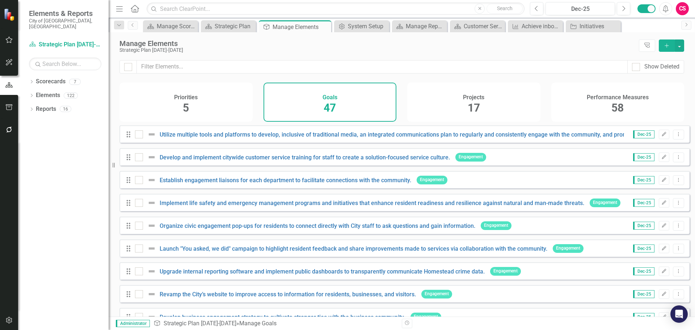
click at [198, 99] on h4 "Priorities" at bounding box center [186, 97] width 24 height 7
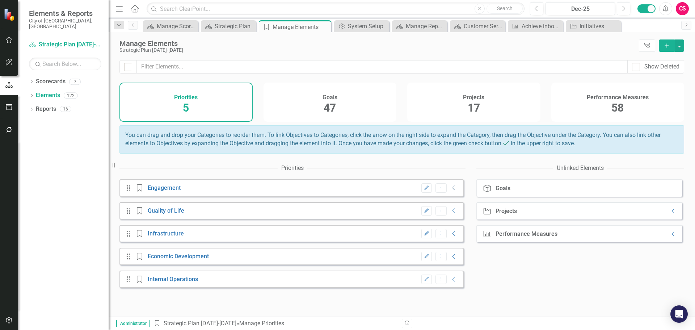
click at [451, 191] on icon "Collapse" at bounding box center [454, 188] width 7 height 6
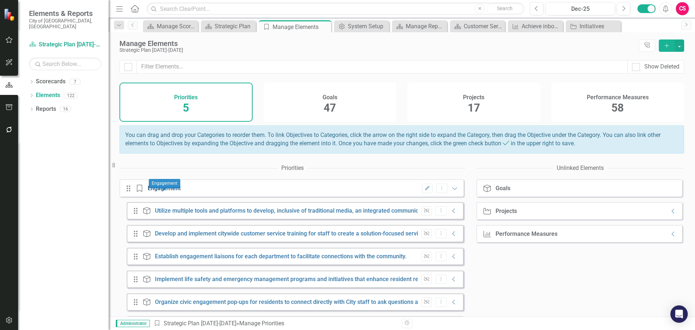
click at [174, 192] on link "Engagement" at bounding box center [164, 188] width 33 height 7
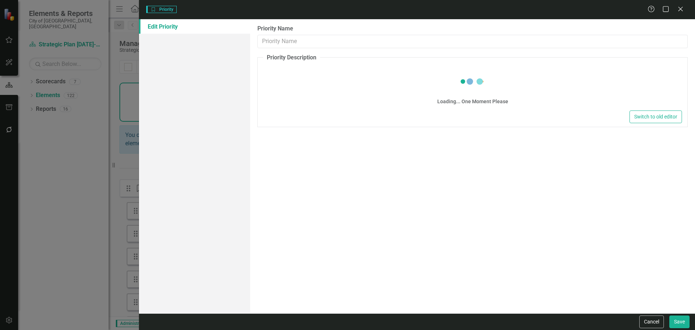
type input "Engagement"
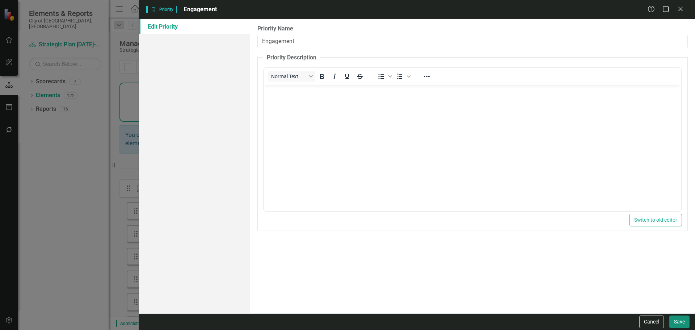
click at [676, 321] on button "Save" at bounding box center [680, 321] width 20 height 13
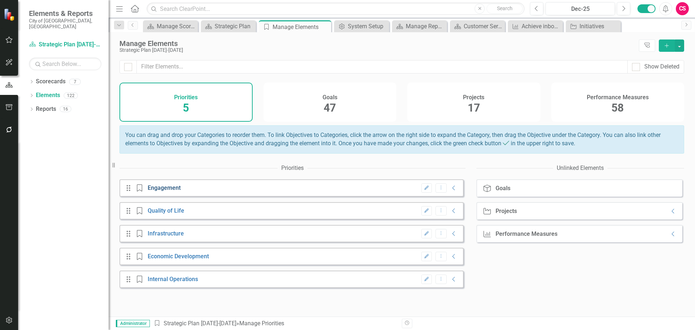
click at [173, 191] on link "Engagement" at bounding box center [164, 187] width 33 height 7
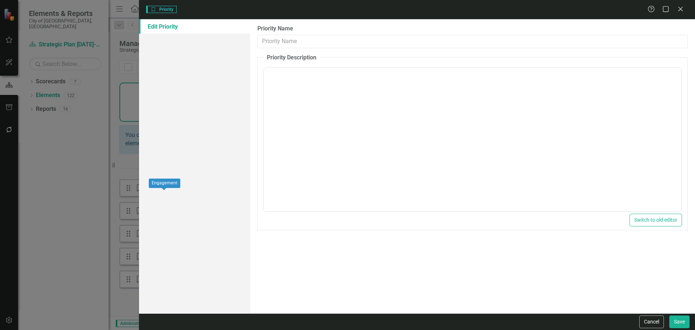
type input "Engagement"
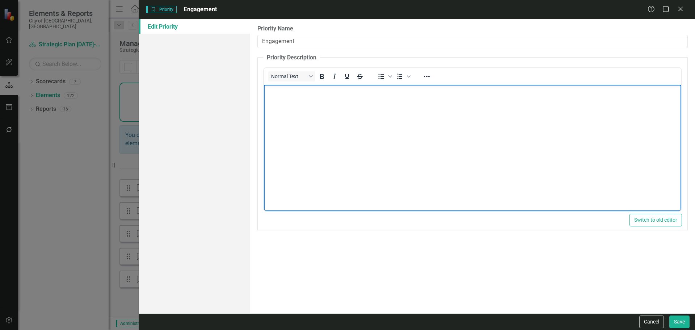
click at [311, 111] on body "Rich Text Area. Press ALT-0 for help." at bounding box center [473, 139] width 418 height 109
click at [341, 108] on body "Rich Text Area. Press ALT-0 for help." at bounding box center [473, 139] width 418 height 109
click at [675, 322] on button "Save" at bounding box center [680, 321] width 20 height 13
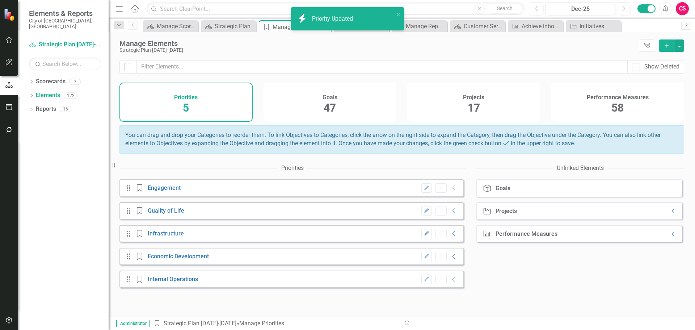
click at [451, 191] on icon "Collapse" at bounding box center [454, 188] width 7 height 6
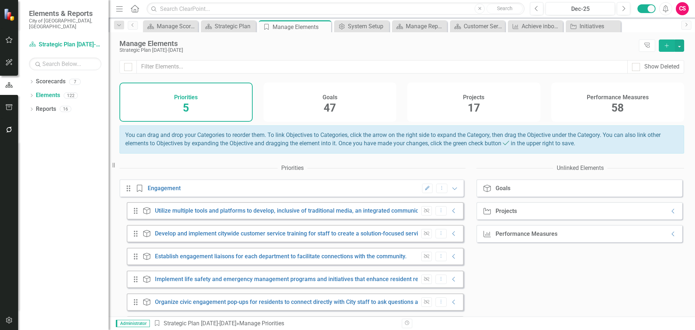
click at [454, 194] on div "Drag Priority Engagement Edit Dropdown Menu Expanded" at bounding box center [292, 187] width 344 height 17
click at [451, 191] on icon "Expanded" at bounding box center [454, 188] width 7 height 6
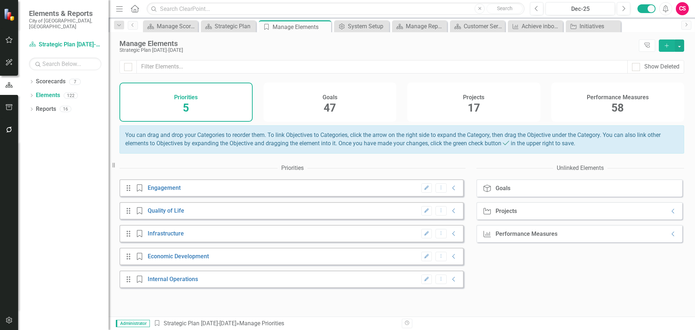
click at [424, 190] on icon "Edit" at bounding box center [426, 188] width 5 height 4
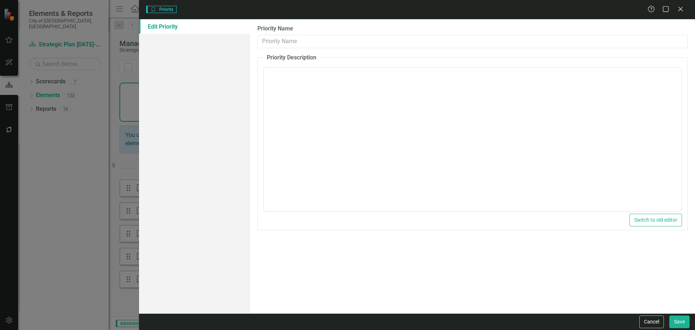
type input "Engagement"
click at [396, 102] on body "Rich Text Area. Press ALT-0 for help." at bounding box center [473, 139] width 418 height 109
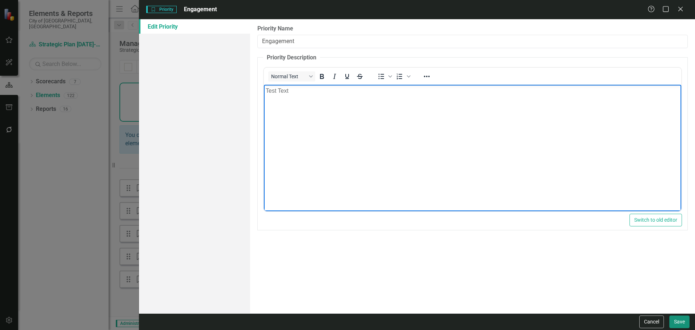
click at [678, 318] on button "Save" at bounding box center [680, 321] width 20 height 13
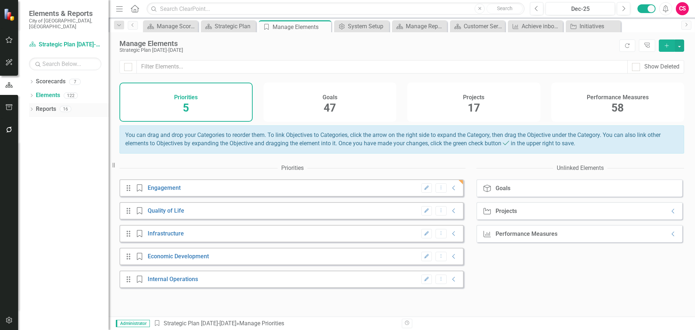
click at [42, 105] on link "Reports" at bounding box center [46, 109] width 20 height 8
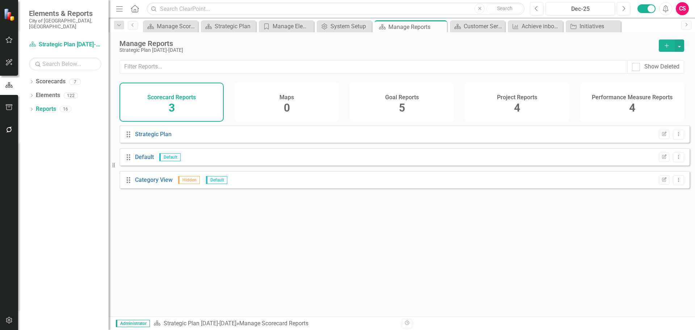
click at [377, 105] on div "Goal Reports 5" at bounding box center [402, 102] width 104 height 39
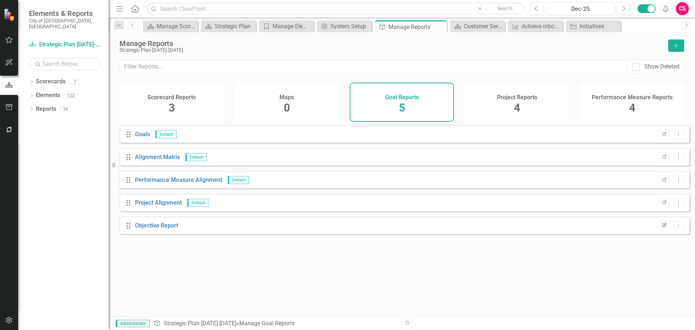
click at [659, 229] on button "Edit Report" at bounding box center [664, 225] width 11 height 9
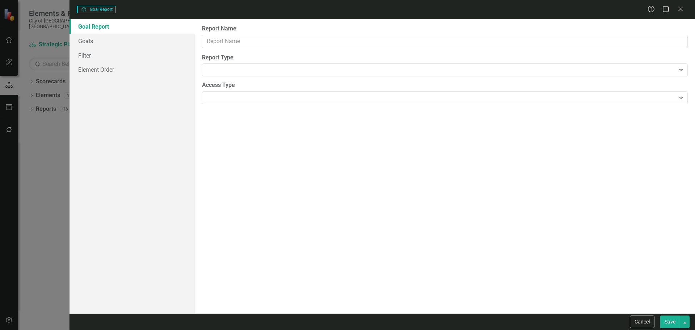
type input "Objective Report"
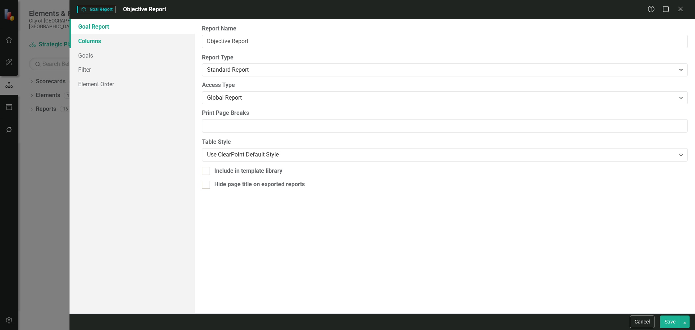
click at [119, 39] on link "Columns" at bounding box center [132, 41] width 125 height 14
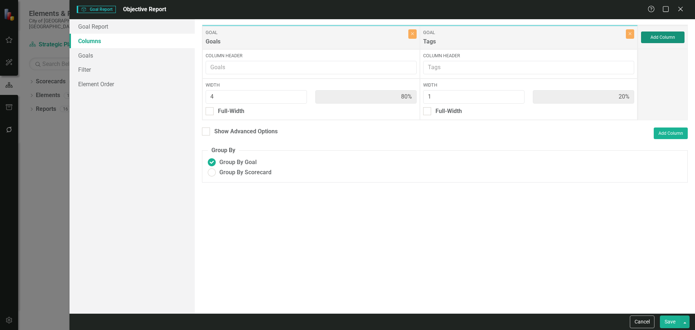
click at [653, 40] on button "Add Column" at bounding box center [662, 38] width 43 height 12
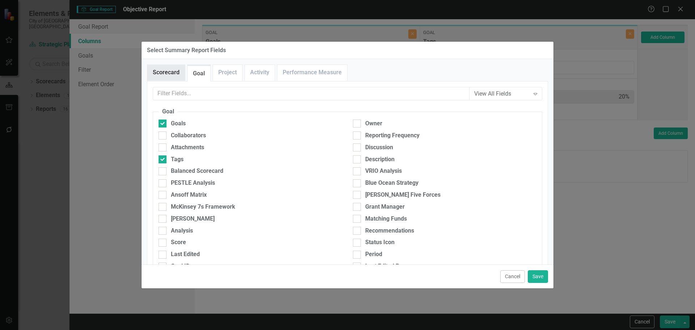
click at [172, 72] on link "Scorecard" at bounding box center [166, 73] width 38 height 16
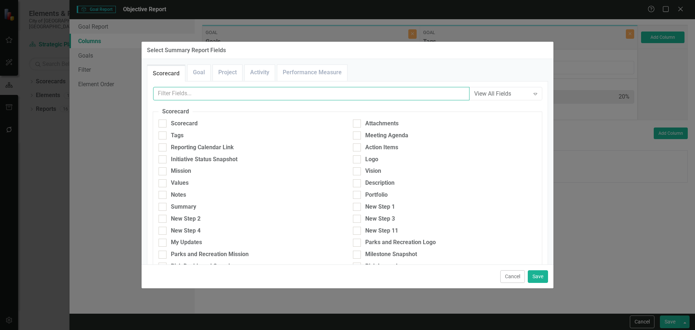
click at [184, 95] on input "text" at bounding box center [311, 93] width 317 height 13
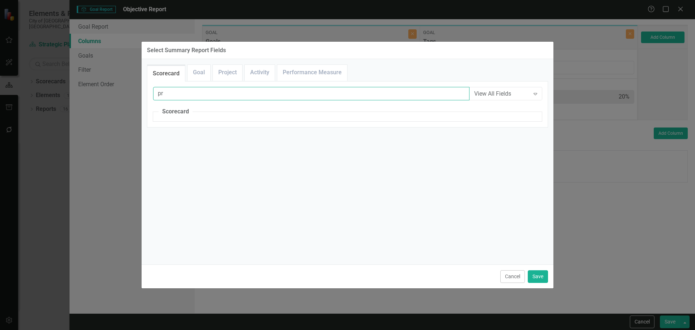
type input "p"
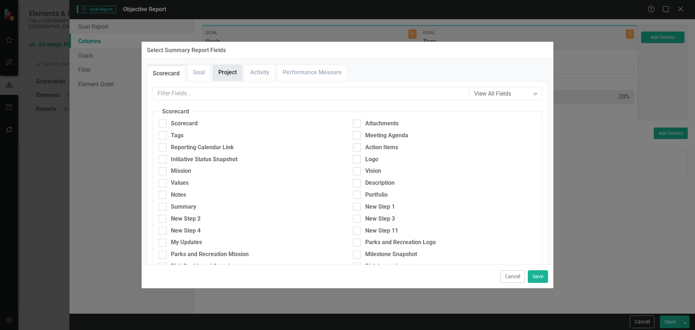
click at [220, 71] on link "Project" at bounding box center [227, 73] width 29 height 16
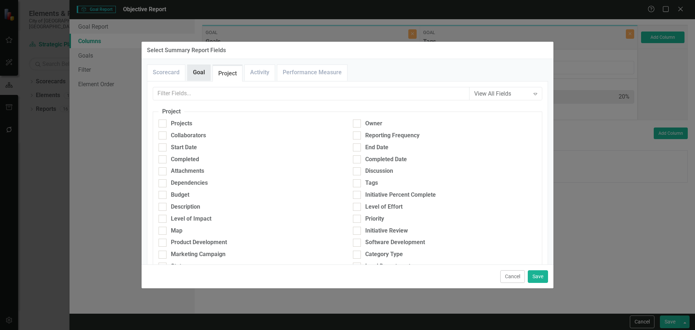
click at [203, 75] on link "Goal" at bounding box center [199, 73] width 23 height 16
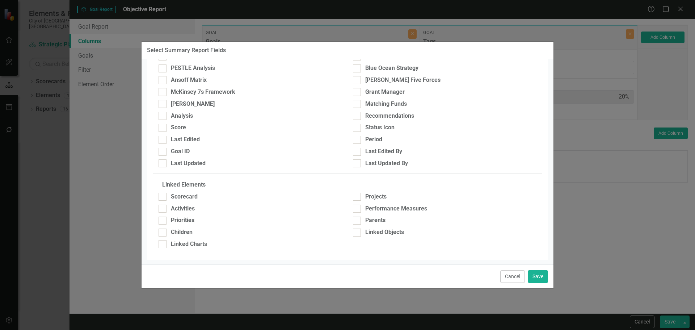
scroll to position [116, 0]
click at [188, 217] on div "Priorities" at bounding box center [183, 220] width 24 height 8
click at [163, 217] on input "Priorities" at bounding box center [161, 218] width 5 height 5
checkbox input "true"
click at [540, 276] on button "Save" at bounding box center [538, 276] width 20 height 13
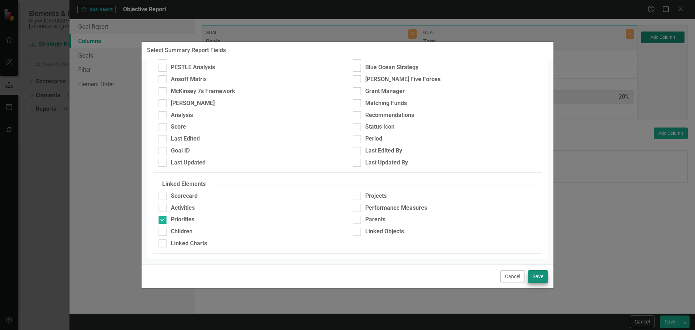
type input "67%"
type input "17%"
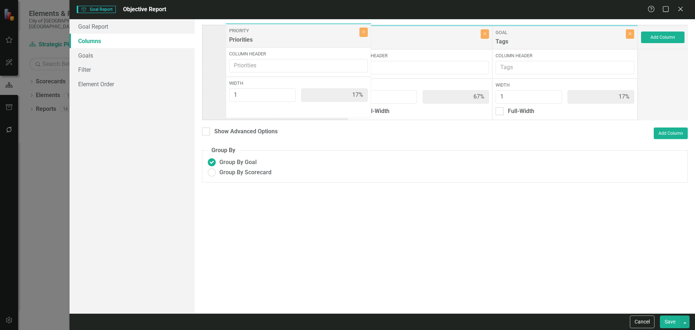
drag, startPoint x: 537, startPoint y: 38, endPoint x: 288, endPoint y: 33, distance: 248.9
click at [288, 33] on div "Goal Goals Close Column Header Width 4 67% Full-Width Goal Tags Close Column He…" at bounding box center [420, 73] width 436 height 96
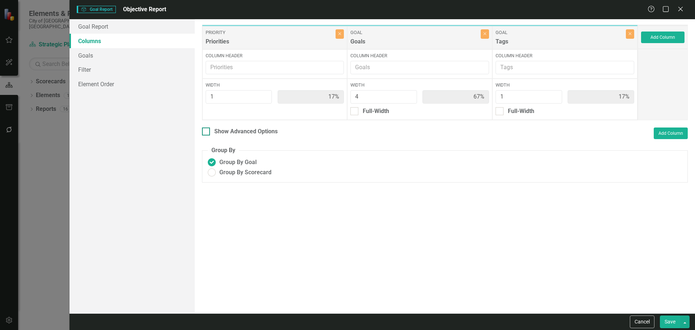
click at [208, 131] on div at bounding box center [206, 132] width 8 height 8
click at [207, 131] on input "Show Advanced Options" at bounding box center [204, 130] width 5 height 5
checkbox input "true"
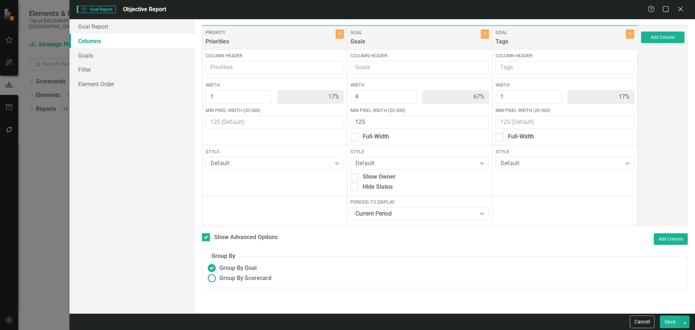
click at [235, 281] on span "Group By Scorecard" at bounding box center [246, 278] width 52 height 8
click at [217, 281] on input "Group By Scorecard" at bounding box center [211, 278] width 11 height 11
radio input "true"
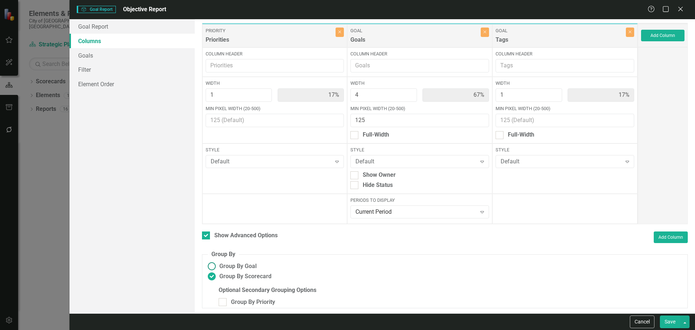
scroll to position [2, 0]
click at [248, 300] on div "Group By Priority" at bounding box center [253, 302] width 44 height 8
click at [223, 300] on input "Group By Priority" at bounding box center [221, 300] width 5 height 5
checkbox input "true"
click at [209, 133] on input "Full-Width" at bounding box center [208, 133] width 5 height 5
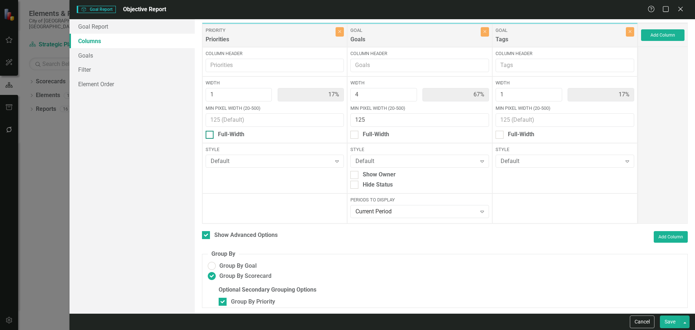
checkbox input "true"
type input "100%"
type input "80%"
type input "20%"
click at [210, 120] on input "Show Header" at bounding box center [208, 117] width 5 height 5
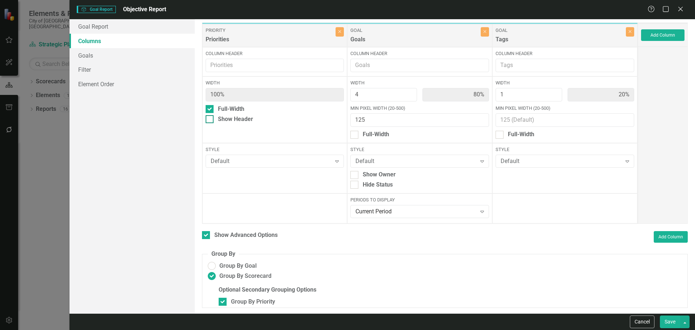
checkbox input "true"
click at [670, 322] on button "Save" at bounding box center [670, 321] width 20 height 13
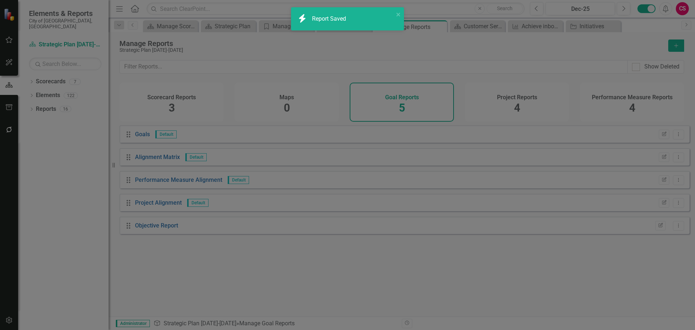
checkbox input "false"
radio input "false"
checkbox input "false"
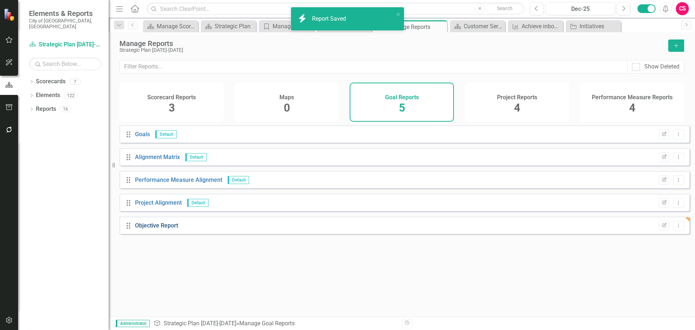
click at [159, 229] on link "Objective Report" at bounding box center [156, 225] width 43 height 7
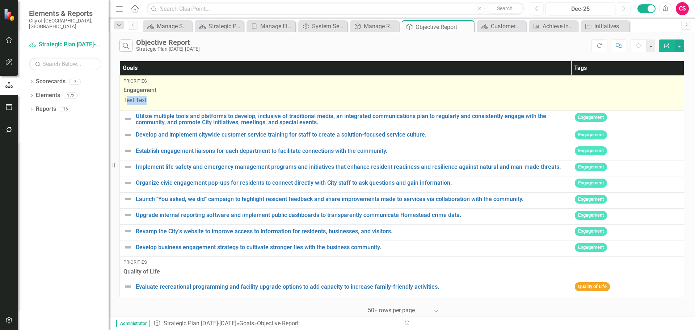
drag, startPoint x: 126, startPoint y: 101, endPoint x: 155, endPoint y: 99, distance: 29.4
click at [155, 99] on p "Test Text" at bounding box center [402, 100] width 557 height 8
drag, startPoint x: 155, startPoint y: 101, endPoint x: 123, endPoint y: 99, distance: 31.6
click at [123, 99] on td "Priorities Engagement Test Text" at bounding box center [402, 92] width 565 height 35
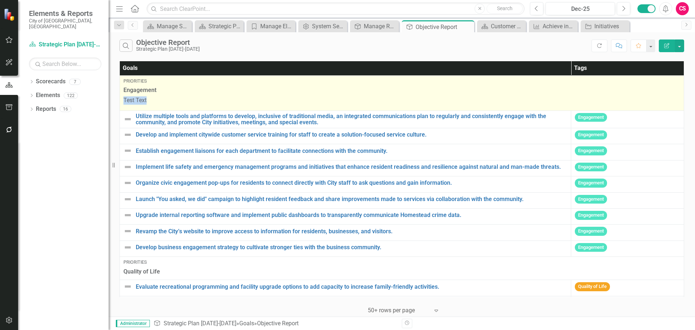
click at [126, 97] on p "Test Text" at bounding box center [402, 100] width 557 height 8
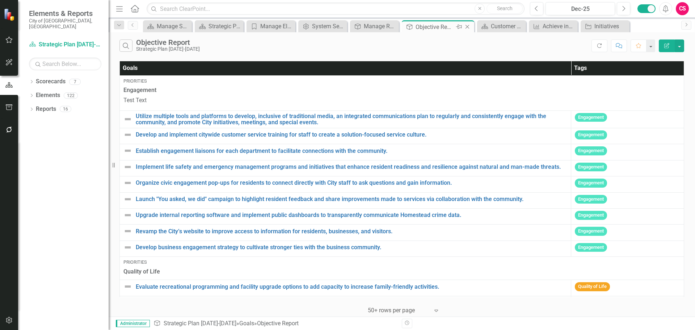
click at [468, 27] on icon "Close" at bounding box center [467, 27] width 7 height 6
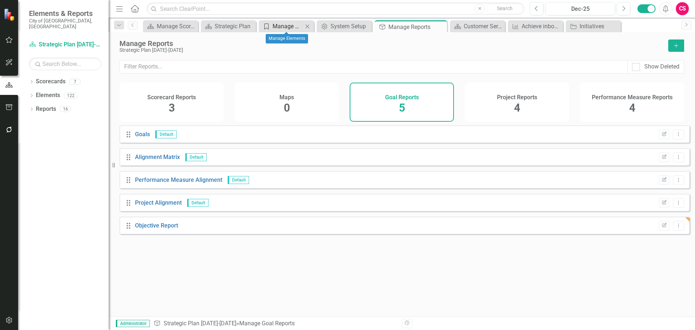
click at [277, 24] on div "Manage Elements" at bounding box center [288, 26] width 30 height 9
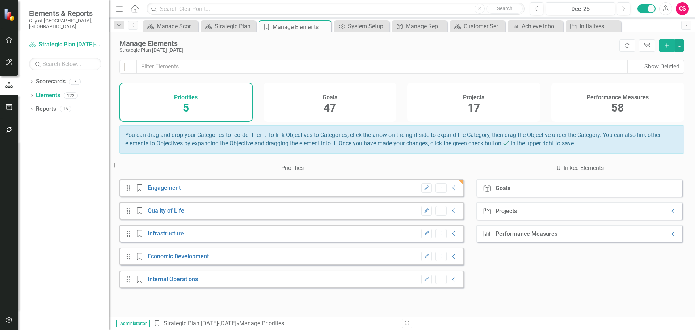
click at [357, 104] on div "Goals 47" at bounding box center [330, 102] width 133 height 39
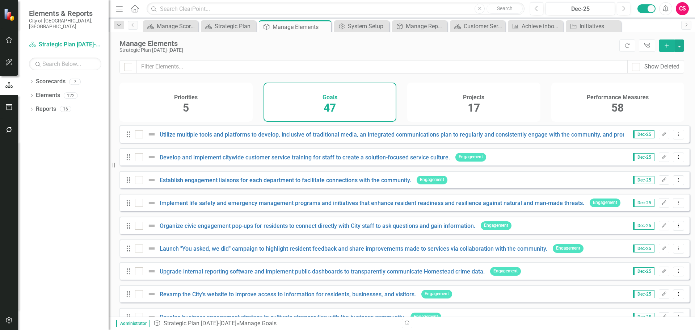
click at [581, 104] on div "Performance Measures 58" at bounding box center [618, 102] width 133 height 39
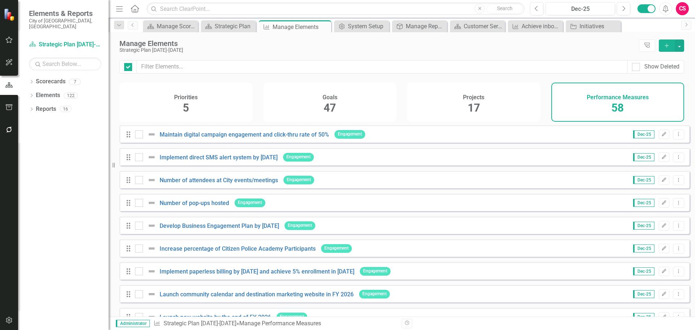
checkbox input "false"
click at [349, 105] on div "Goals 47" at bounding box center [330, 102] width 133 height 39
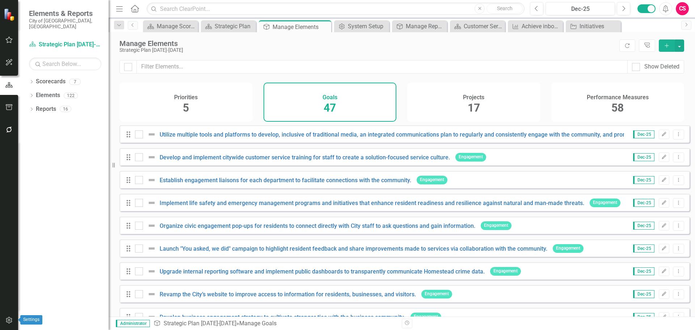
click at [9, 319] on icon "button" at bounding box center [9, 320] width 6 height 7
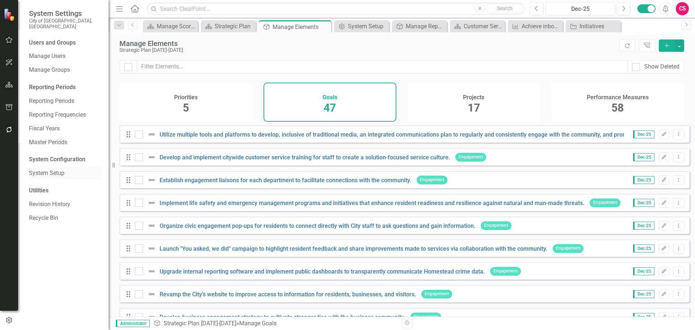
click at [64, 169] on link "System Setup" at bounding box center [65, 173] width 72 height 8
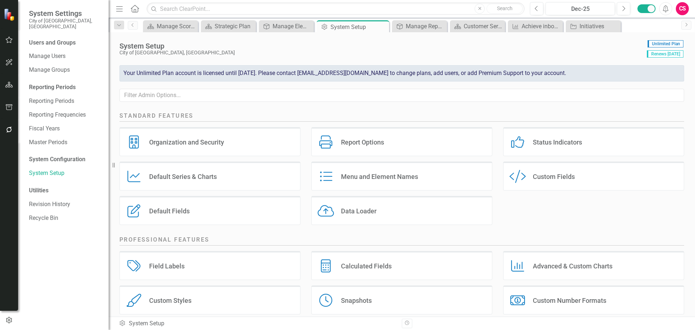
click at [441, 175] on div "Menu and Element Names Menu and Element Names" at bounding box center [402, 176] width 181 height 29
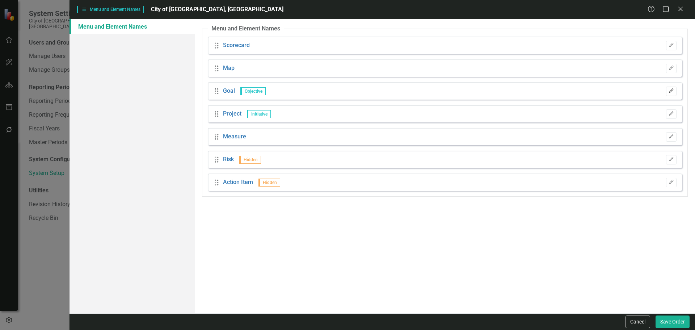
click at [669, 89] on icon "Edit" at bounding box center [671, 91] width 5 height 4
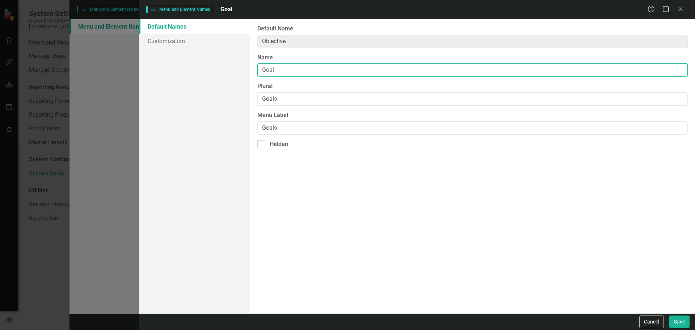
click at [296, 68] on input "Goal" at bounding box center [473, 69] width 431 height 13
click at [282, 97] on input "Goals" at bounding box center [473, 98] width 431 height 13
click at [284, 124] on input "Goals" at bounding box center [473, 127] width 431 height 13
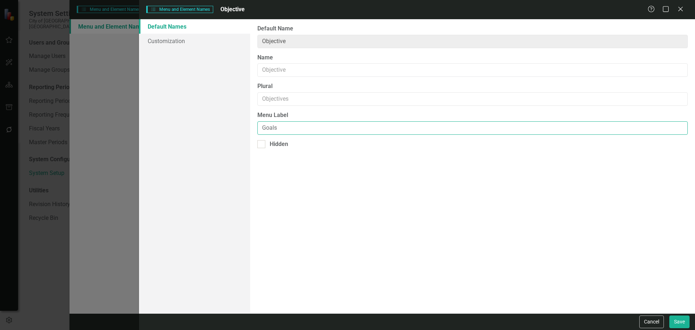
click at [284, 124] on input "Goals" at bounding box center [473, 127] width 431 height 13
click at [679, 319] on button "Save" at bounding box center [680, 321] width 20 height 13
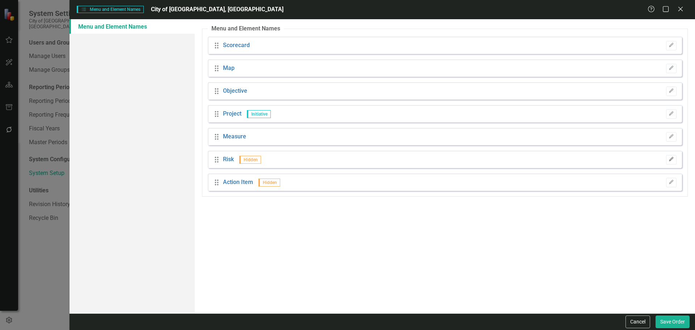
click at [670, 158] on icon "Edit" at bounding box center [671, 159] width 5 height 4
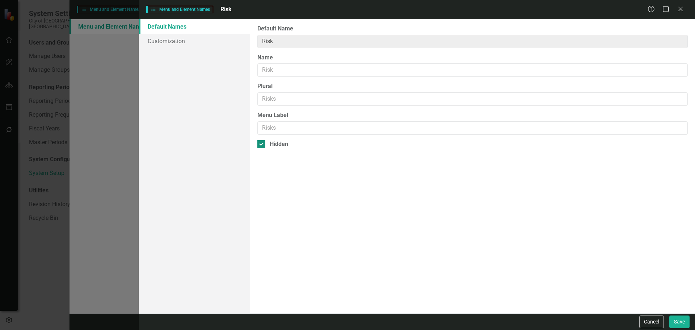
click at [272, 145] on div "Hidden" at bounding box center [279, 144] width 18 height 8
click at [262, 145] on input "Hidden" at bounding box center [260, 142] width 5 height 5
checkbox input "false"
click at [276, 71] on input "Name" at bounding box center [473, 69] width 431 height 13
type input "Goal"
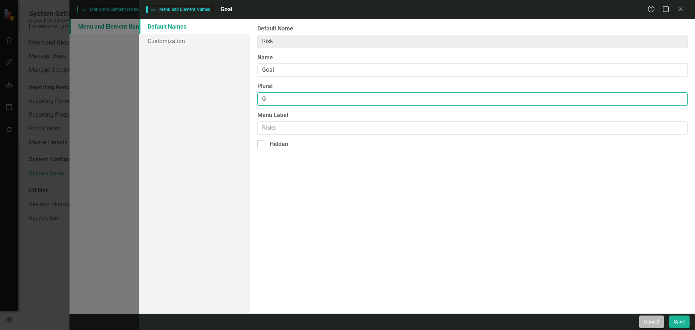
type input "G"
click at [655, 322] on button "Cancel" at bounding box center [652, 321] width 25 height 13
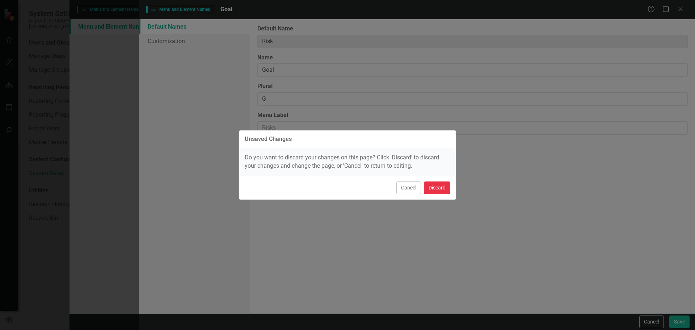
click at [430, 191] on button "Discard" at bounding box center [437, 187] width 26 height 13
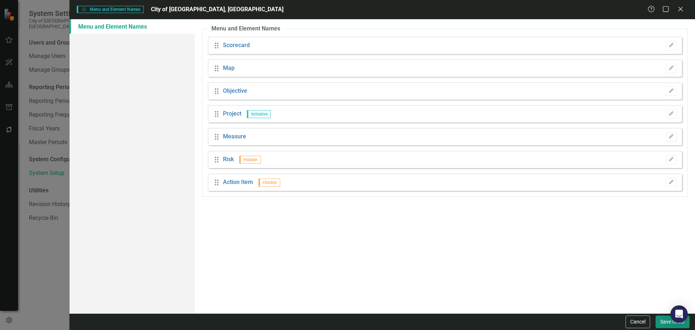
click at [665, 322] on button "Save Order" at bounding box center [673, 321] width 34 height 13
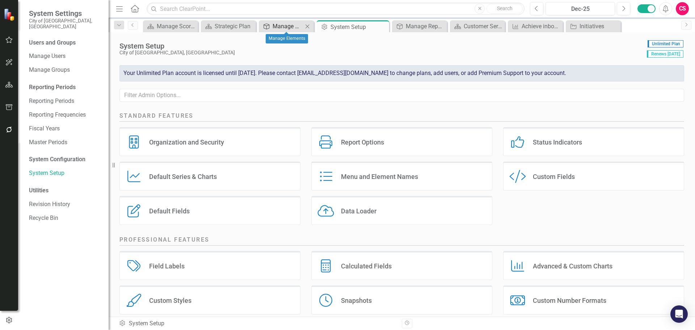
click at [281, 24] on div "Manage Elements" at bounding box center [288, 26] width 30 height 9
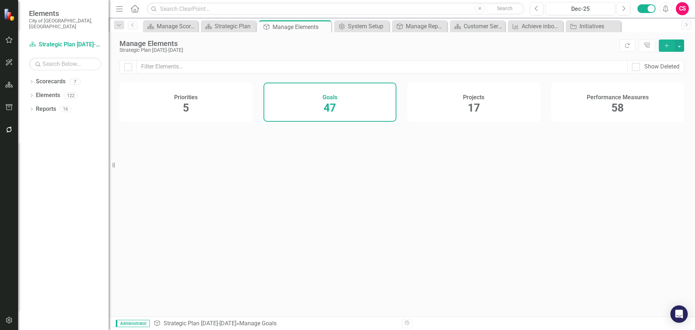
click at [446, 104] on div "Projects 17" at bounding box center [473, 102] width 133 height 39
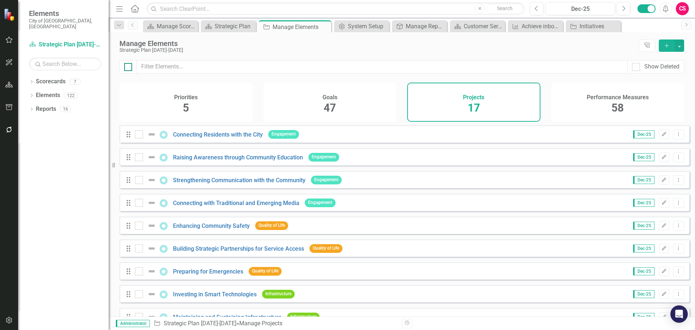
click at [129, 66] on div at bounding box center [128, 67] width 8 height 8
click at [129, 66] on input "checkbox" at bounding box center [126, 65] width 5 height 5
checkbox input "true"
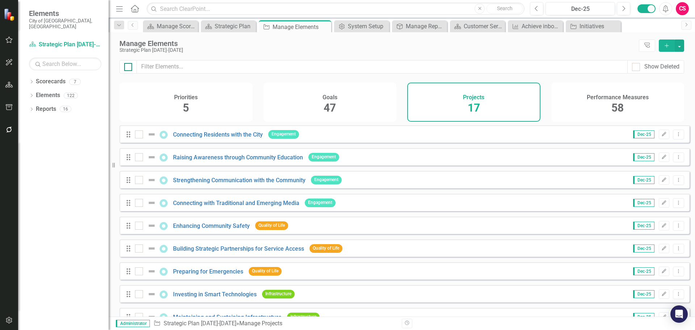
checkbox input "true"
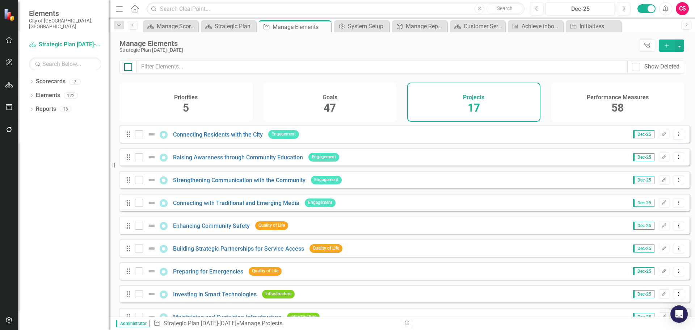
checkbox input "true"
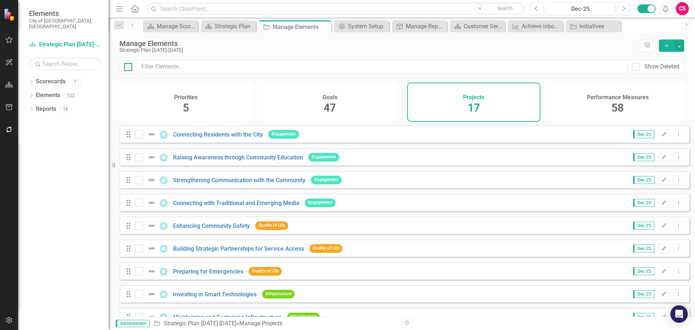
checkbox input "true"
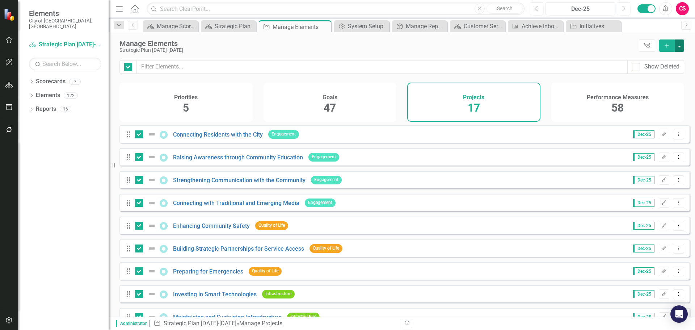
click at [680, 47] on button "button" at bounding box center [679, 45] width 9 height 12
click at [659, 100] on link "Trash Delete Multiple" at bounding box center [655, 98] width 57 height 13
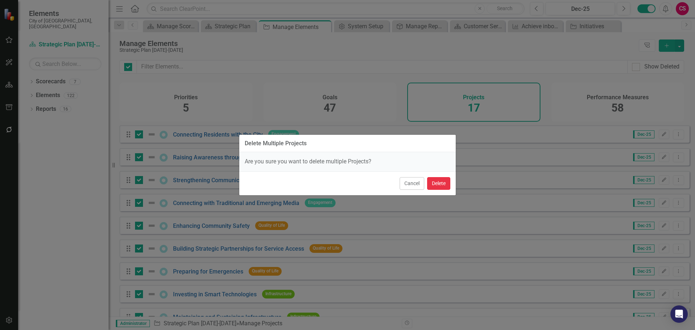
click at [443, 184] on button "Delete" at bounding box center [438, 183] width 23 height 13
checkbox input "false"
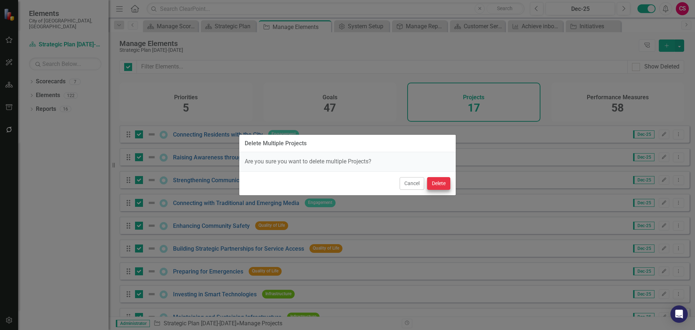
checkbox input "false"
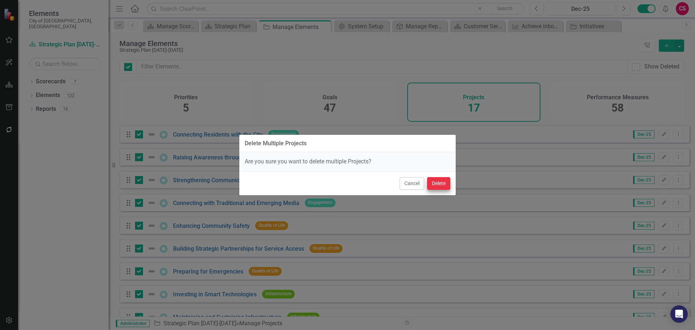
checkbox input "false"
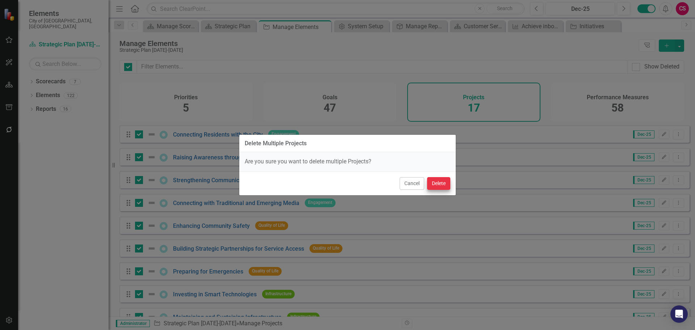
checkbox input "false"
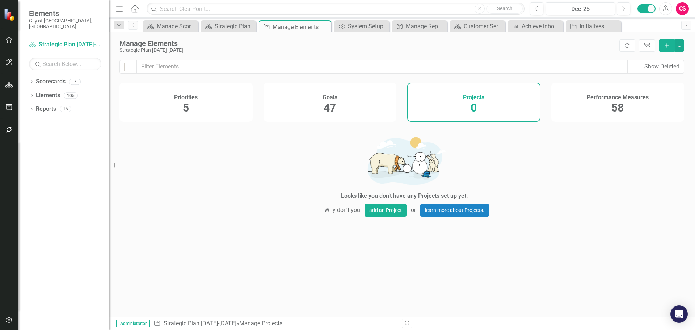
click at [588, 104] on div "Performance Measures 58" at bounding box center [618, 102] width 133 height 39
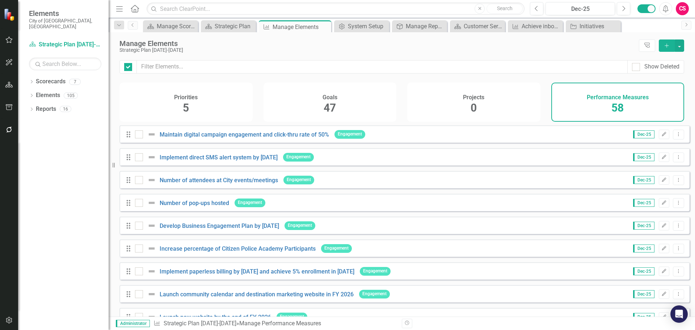
checkbox input "false"
click at [357, 25] on div "System Setup" at bounding box center [363, 26] width 30 height 9
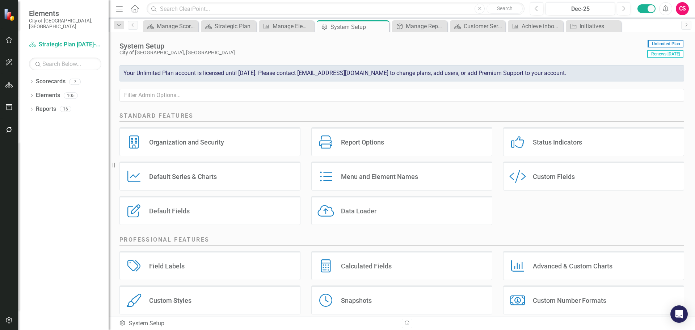
click at [343, 181] on div "Menu and Element Names Menu and Element Names" at bounding box center [402, 176] width 181 height 29
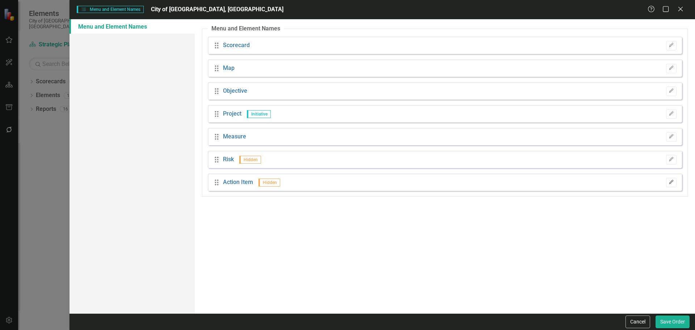
click at [669, 181] on icon "Edit" at bounding box center [671, 182] width 5 height 4
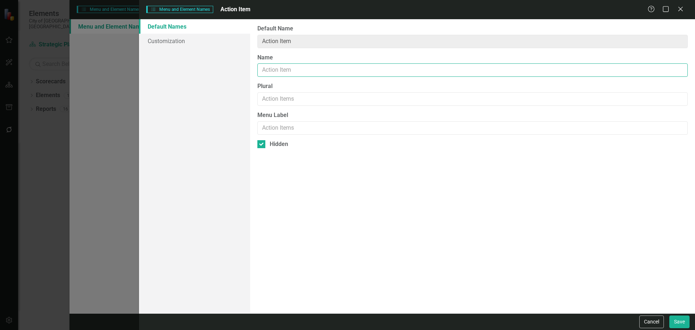
click at [304, 67] on input "Name" at bounding box center [473, 69] width 431 height 13
type input "Action"
type input "Actions"
click at [274, 143] on div "Hidden" at bounding box center [279, 144] width 18 height 8
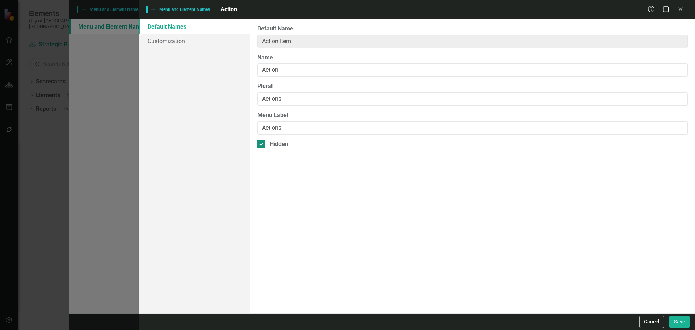
click at [262, 143] on input "Hidden" at bounding box center [260, 142] width 5 height 5
checkbox input "false"
click at [672, 321] on button "Save" at bounding box center [680, 321] width 20 height 13
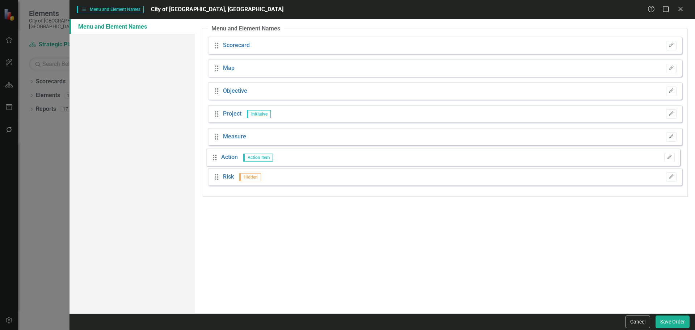
drag, startPoint x: 217, startPoint y: 184, endPoint x: 215, endPoint y: 159, distance: 25.1
click at [215, 159] on div "Drag Scorecard Edit Drag Map Edit Drag Objective Edit Drag Project Initiative E…" at bounding box center [445, 114] width 475 height 154
click at [669, 134] on button "Edit" at bounding box center [671, 136] width 11 height 9
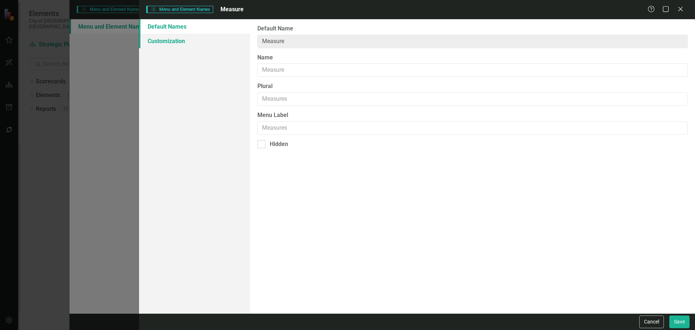
click at [189, 38] on link "Customization" at bounding box center [194, 41] width 111 height 14
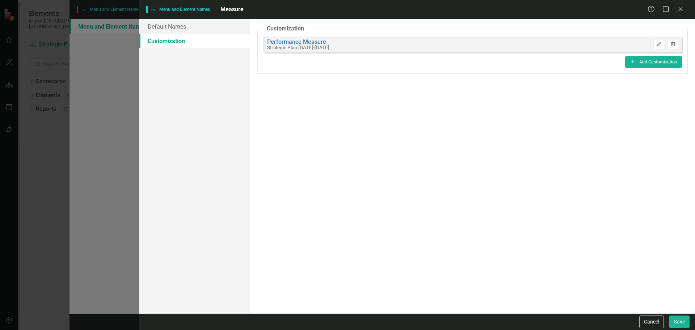
click at [672, 43] on icon "Trash" at bounding box center [673, 44] width 5 height 4
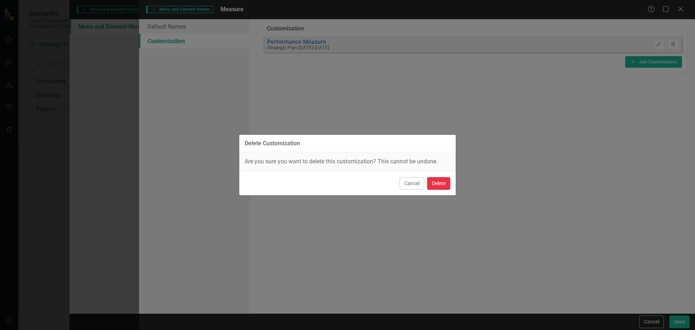
click at [440, 183] on button "Delete" at bounding box center [438, 183] width 23 height 13
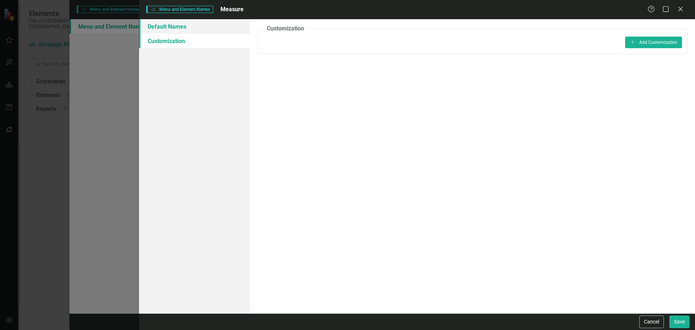
click at [185, 28] on link "Default Names" at bounding box center [194, 26] width 111 height 14
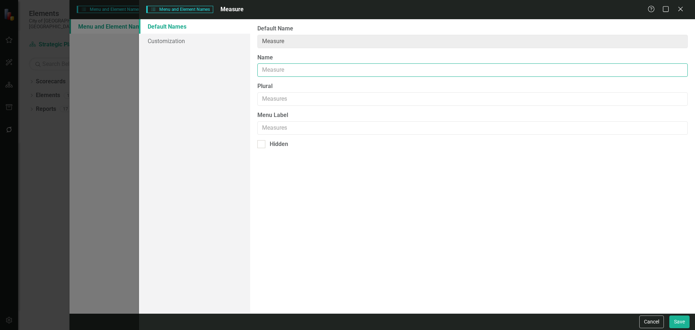
click at [294, 72] on input "Name" at bounding box center [473, 69] width 431 height 13
type input "Performance Measure (Metric)"
type input "Performance Measures (Metrics)"
type input "M"
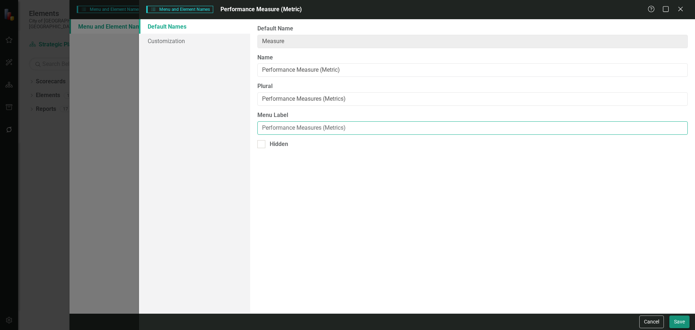
type input "Performance Measures (Metrics)"
click at [676, 319] on button "Save" at bounding box center [680, 321] width 20 height 13
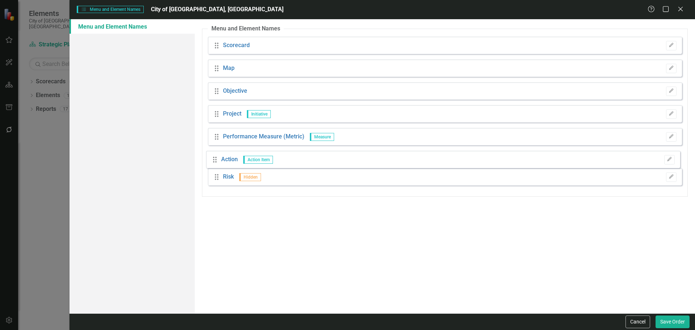
drag, startPoint x: 215, startPoint y: 184, endPoint x: 213, endPoint y: 162, distance: 22.9
click at [213, 162] on div "Drag Scorecard Edit Drag Map Edit Drag Objective Edit Drag Project Initiative E…" at bounding box center [445, 114] width 475 height 154
click at [678, 320] on button "Save Order" at bounding box center [673, 321] width 34 height 13
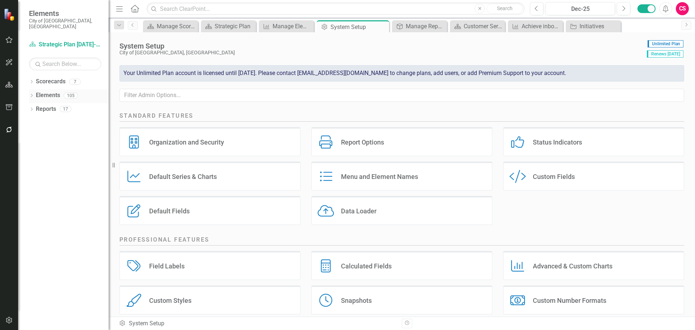
click at [52, 91] on link "Elements" at bounding box center [48, 95] width 24 height 8
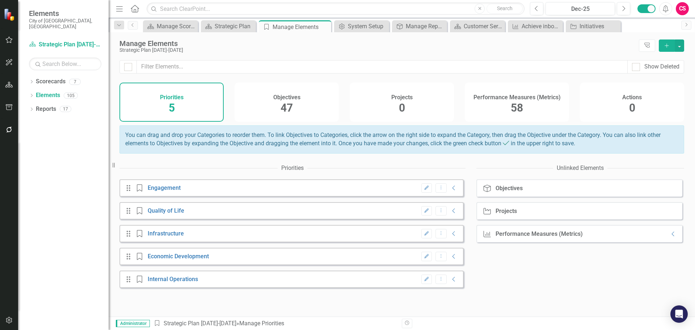
click at [500, 106] on div "Performance Measures (Metrics) 58" at bounding box center [517, 102] width 104 height 39
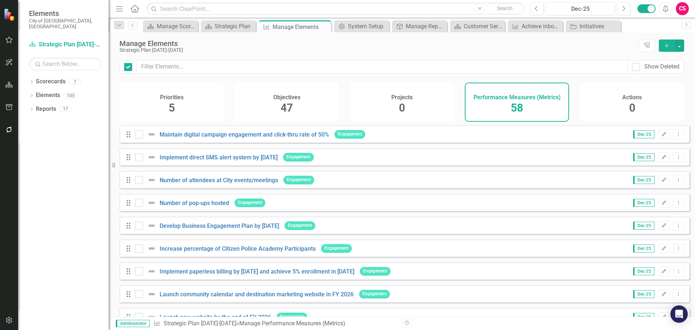
checkbox input "false"
click at [254, 138] on link "Maintain digital campaign engagement and click-thru rate of 50%" at bounding box center [245, 134] width 170 height 7
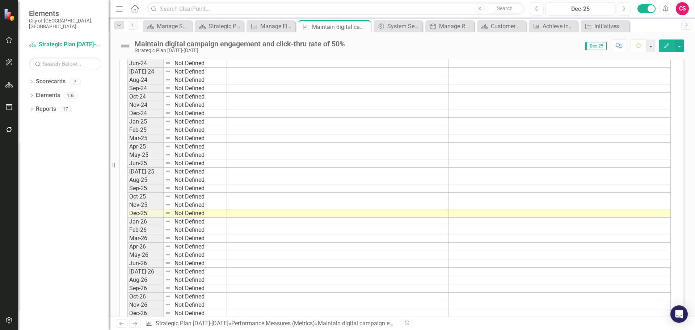
scroll to position [323, 0]
click at [342, 212] on td at bounding box center [338, 213] width 222 height 8
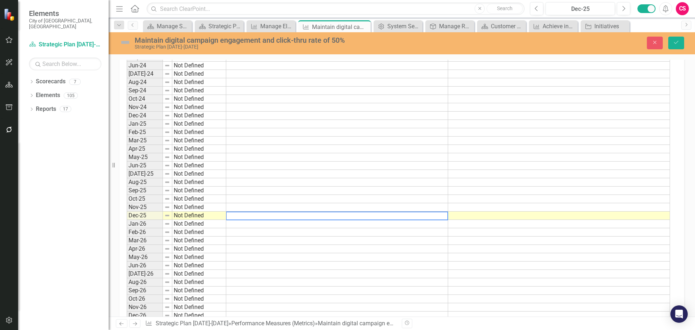
click at [342, 212] on textarea at bounding box center [337, 216] width 222 height 9
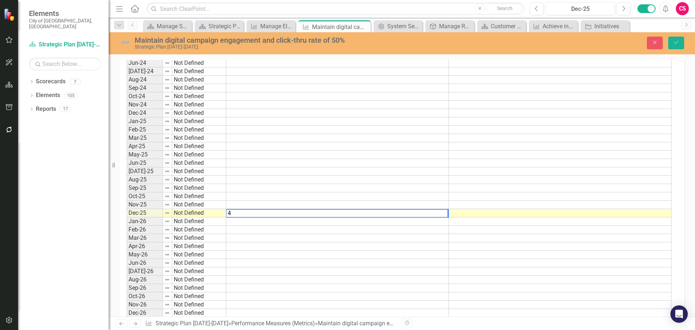
type textarea "45"
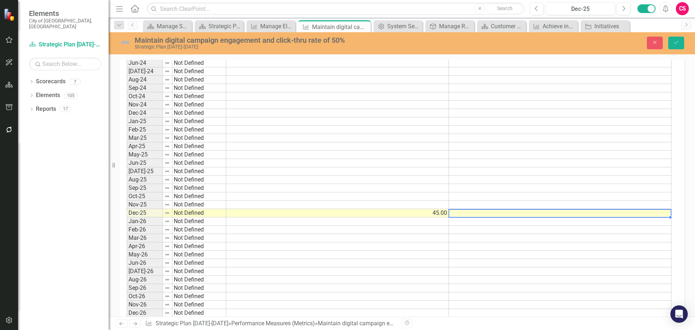
click at [480, 215] on td at bounding box center [560, 213] width 223 height 8
type textarea "50"
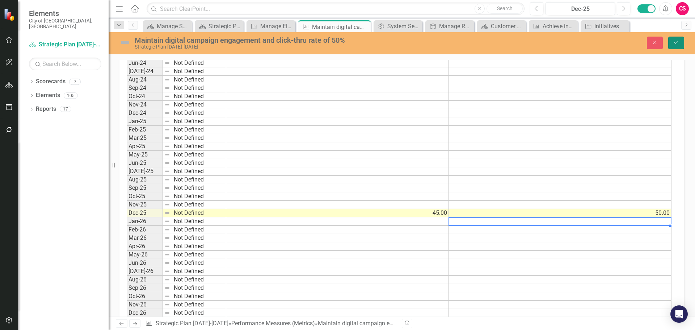
click at [674, 37] on button "Save" at bounding box center [677, 43] width 16 height 13
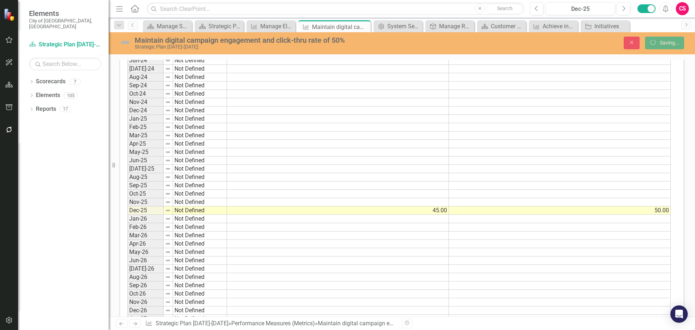
scroll to position [323, 0]
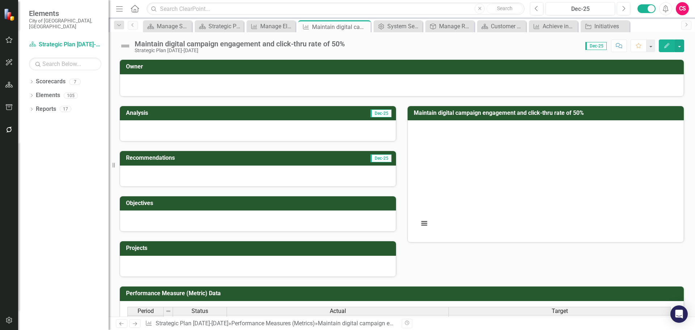
click at [178, 130] on div at bounding box center [258, 130] width 276 height 21
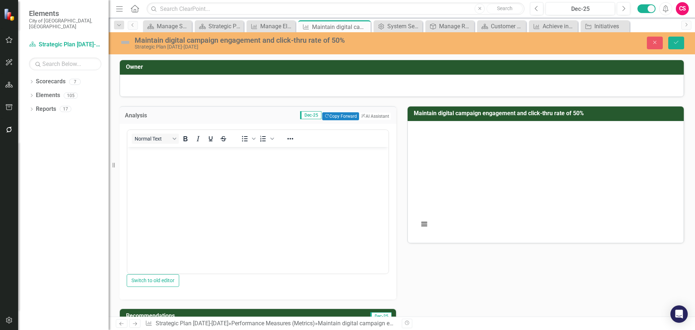
scroll to position [0, 0]
click at [166, 142] on button "Normal Text" at bounding box center [155, 139] width 47 height 10
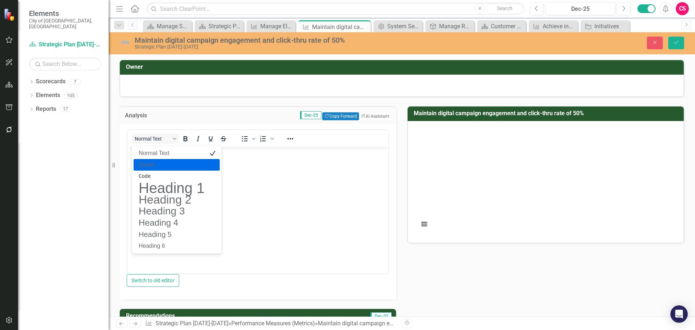
click at [267, 171] on body "Rich Text Area. Press ALT-0 for help." at bounding box center [258, 201] width 261 height 109
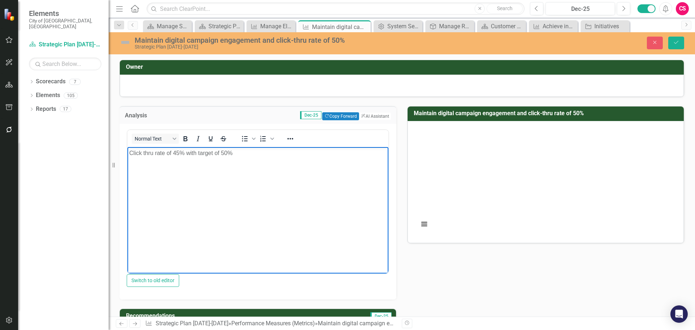
click at [246, 154] on p "Click thru rate of 45% with target of 50%" at bounding box center [258, 153] width 258 height 9
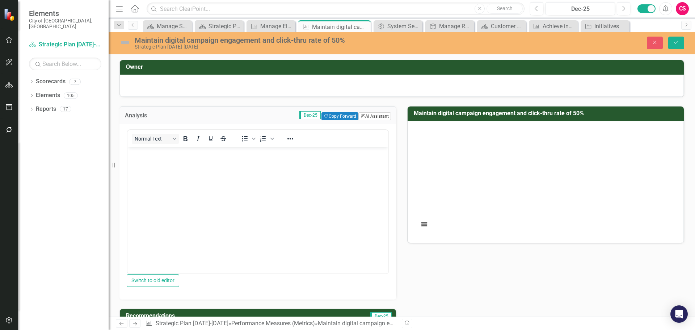
click at [368, 116] on button "ClearPoint AI AI Assistant" at bounding box center [375, 116] width 33 height 8
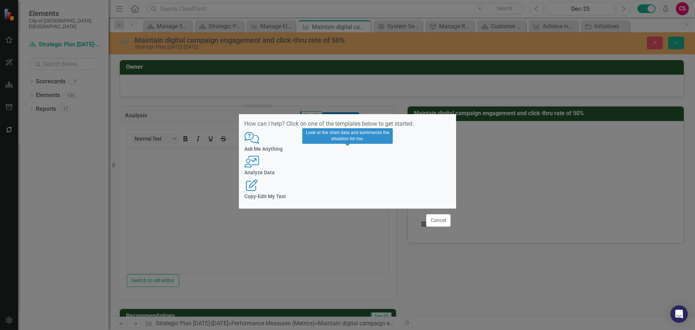
click at [348, 174] on h4 "Analyze Data" at bounding box center [347, 172] width 206 height 5
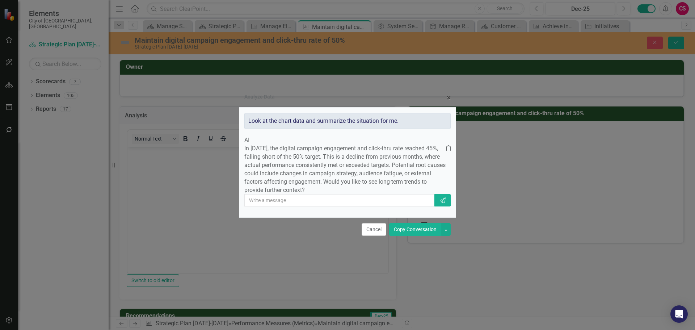
click at [417, 236] on button "Copy Conversation" at bounding box center [415, 229] width 52 height 13
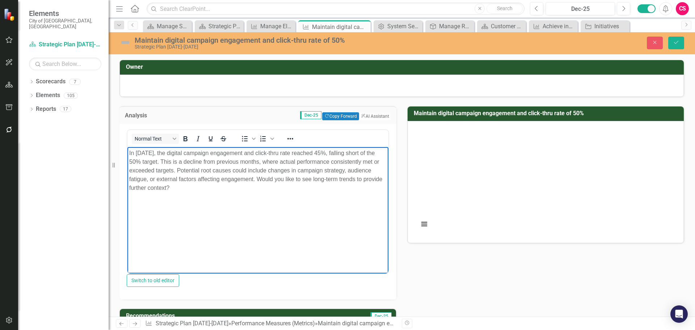
drag, startPoint x: 281, startPoint y: 178, endPoint x: 286, endPoint y: 191, distance: 13.7
click at [286, 191] on p "In December 2025, the digital campaign engagement and click-thru rate reached 4…" at bounding box center [258, 170] width 258 height 43
drag, startPoint x: 287, startPoint y: 179, endPoint x: 128, endPoint y: 151, distance: 161.8
click at [128, 151] on body "In December 2025, the digital campaign engagement and click-thru rate reached 4…" at bounding box center [258, 201] width 261 height 109
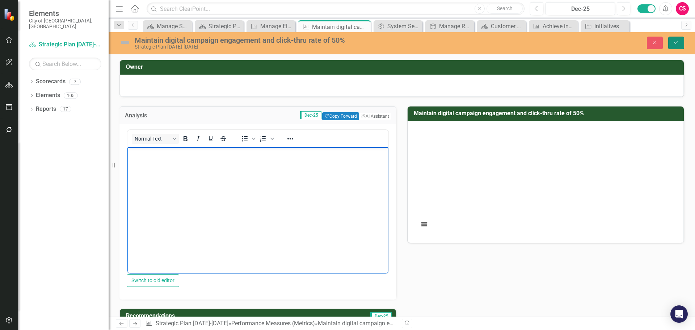
click at [678, 42] on icon "submit" at bounding box center [676, 42] width 4 height 3
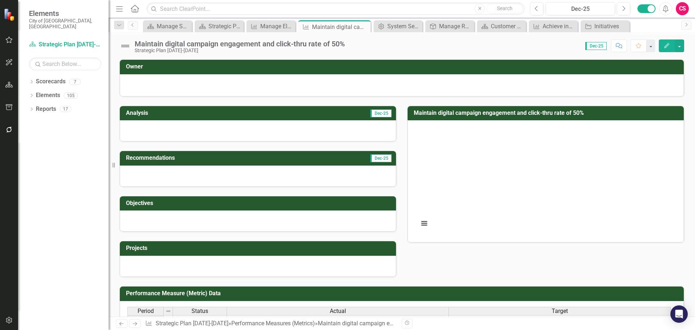
click at [288, 176] on div at bounding box center [258, 176] width 276 height 21
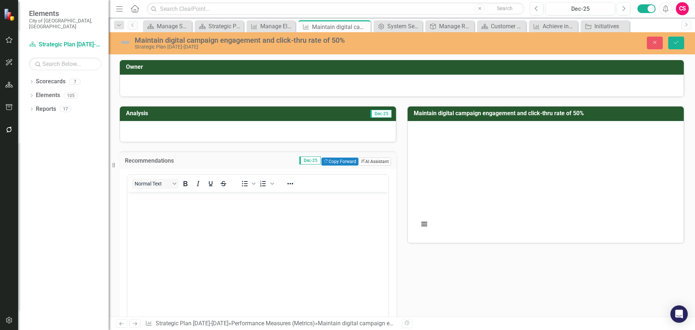
click at [363, 162] on button "ClearPoint AI AI Assistant" at bounding box center [375, 162] width 33 height 8
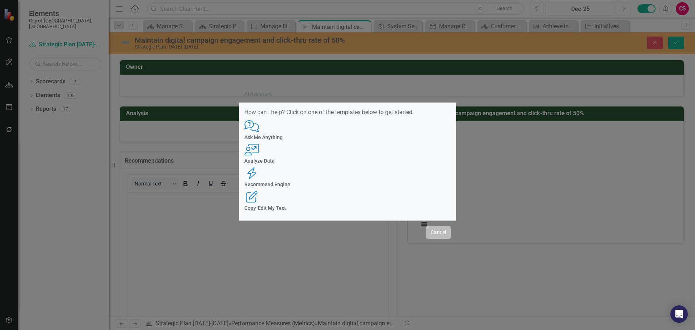
click at [432, 226] on button "Cancel" at bounding box center [438, 232] width 25 height 13
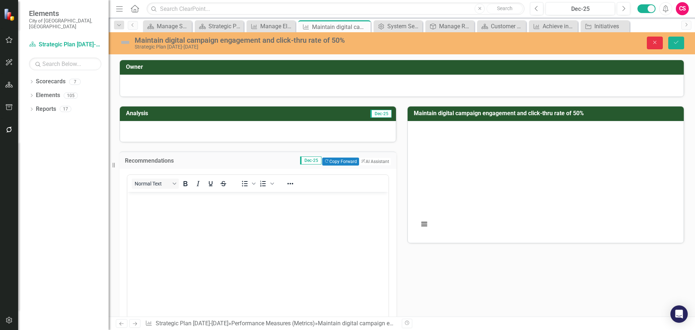
click at [655, 42] on icon "button" at bounding box center [655, 42] width 3 height 3
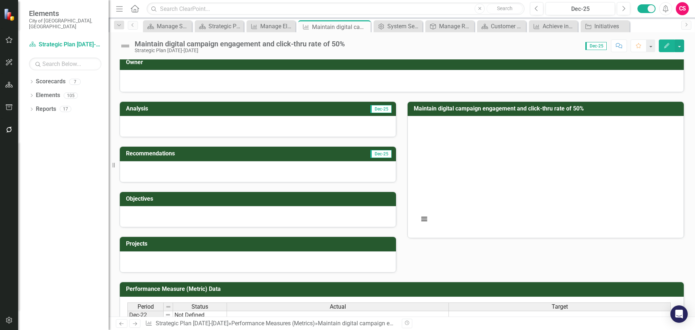
scroll to position [1, 0]
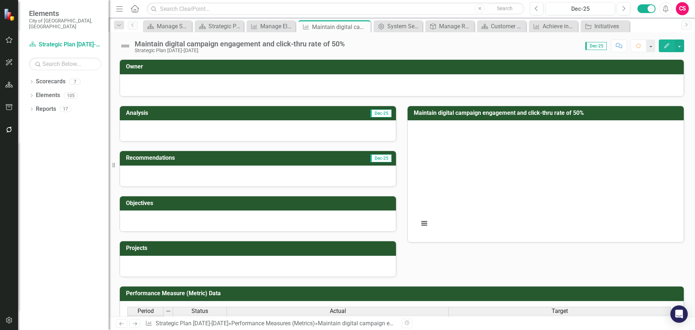
click at [611, 114] on h3 "Maintain digital campaign engagement and click-thru rate of 50%" at bounding box center [547, 113] width 267 height 7
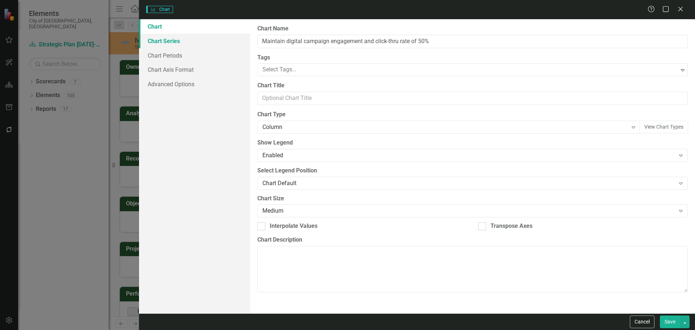
click at [165, 39] on link "Chart Series" at bounding box center [194, 41] width 111 height 14
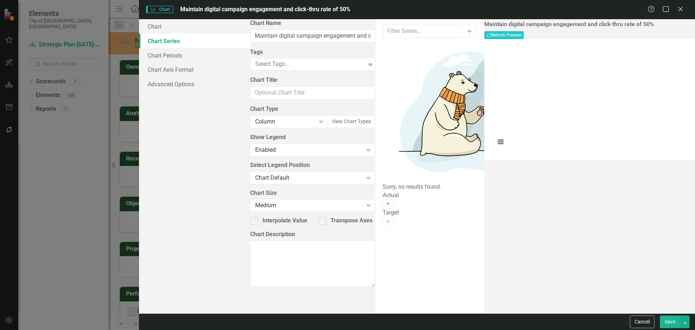
click at [391, 202] on icon "Activate" at bounding box center [387, 204] width 5 height 4
click at [391, 236] on icon "Activate" at bounding box center [387, 238] width 5 height 4
click at [668, 321] on button "Save" at bounding box center [670, 321] width 20 height 13
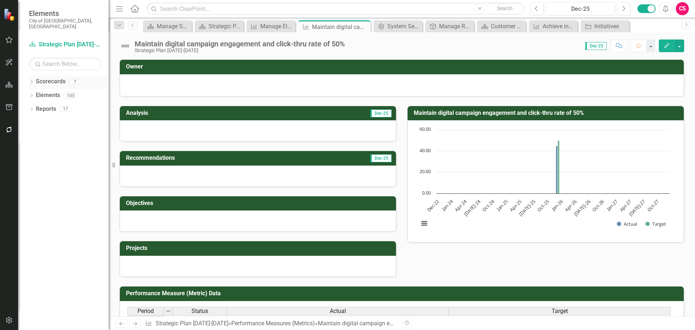
click at [49, 78] on link "Scorecards" at bounding box center [51, 82] width 30 height 8
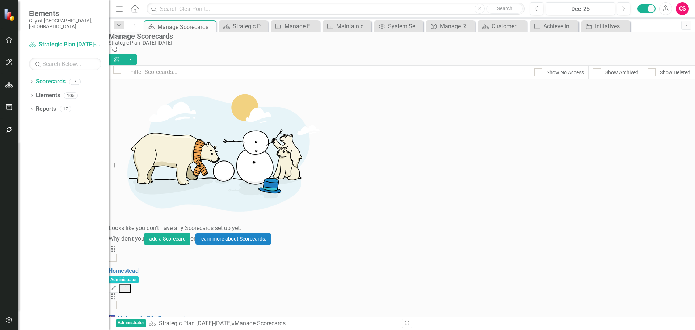
click at [653, 214] on link "Edit Edit Scorecard" at bounding box center [642, 214] width 80 height 13
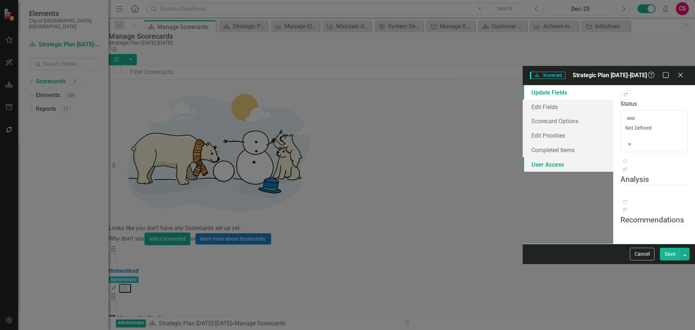
click at [523, 157] on link "User Access" at bounding box center [568, 164] width 91 height 14
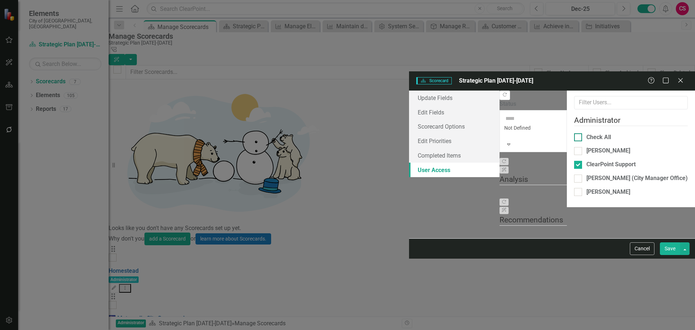
click at [574, 133] on div at bounding box center [578, 137] width 8 height 8
click at [574, 133] on input "Check All" at bounding box center [576, 135] width 5 height 5
checkbox input "true"
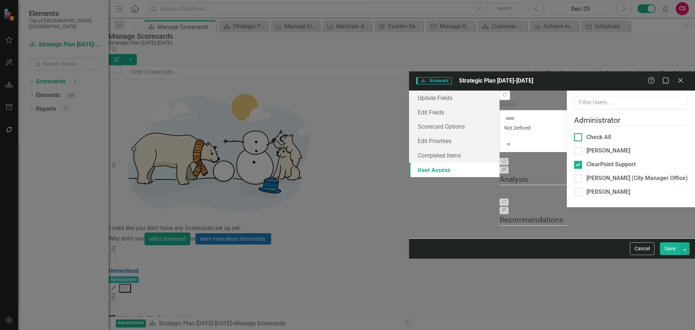
checkbox input "true"
click at [670, 255] on button "Save" at bounding box center [670, 248] width 20 height 13
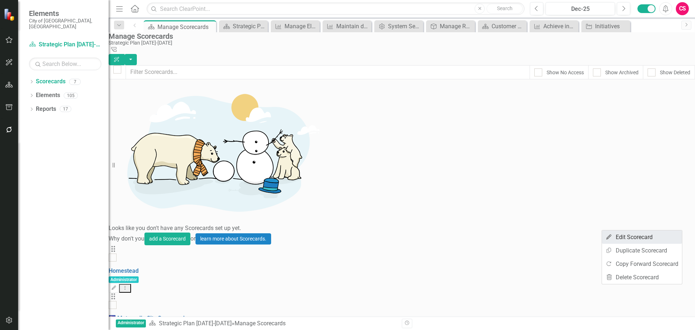
click at [645, 235] on link "Edit Edit Scorecard" at bounding box center [642, 236] width 80 height 13
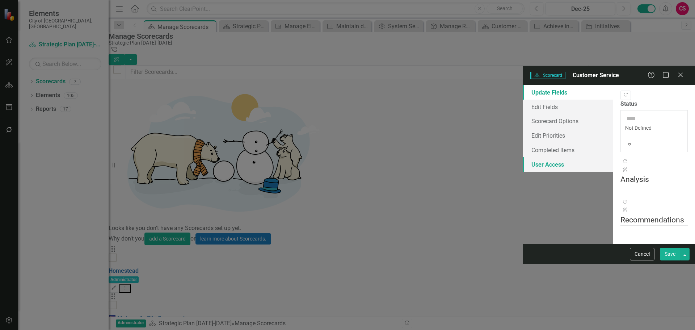
click at [523, 157] on link "User Access" at bounding box center [568, 164] width 91 height 14
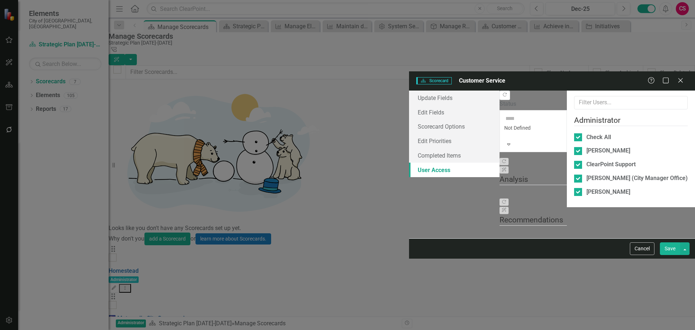
click at [672, 255] on button "Save" at bounding box center [670, 248] width 20 height 13
